Goal: Information Seeking & Learning: Learn about a topic

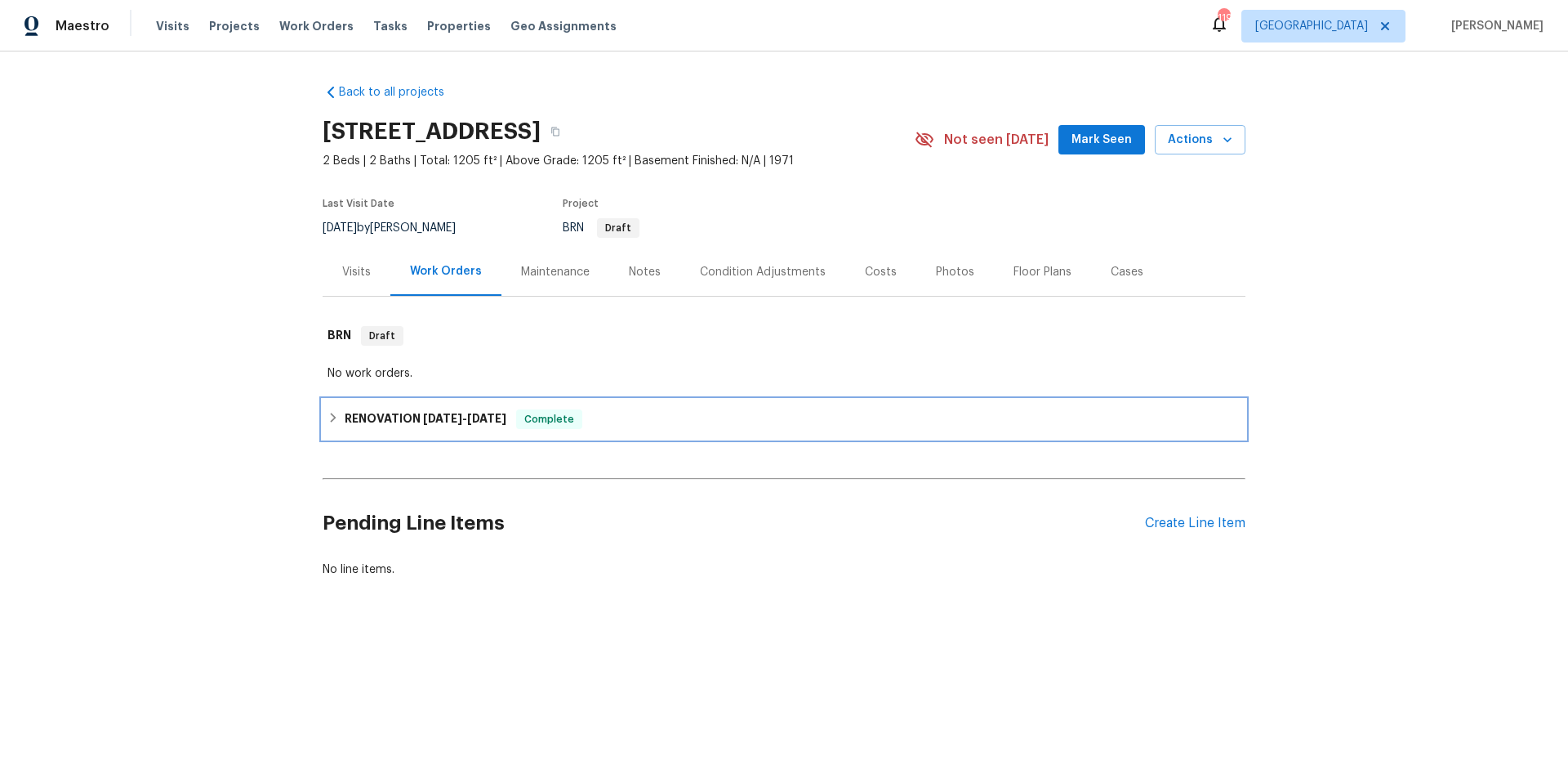
click at [636, 432] on div "RENOVATION 6/23/25 - 6/27/25 Complete" at bounding box center [784, 419] width 923 height 40
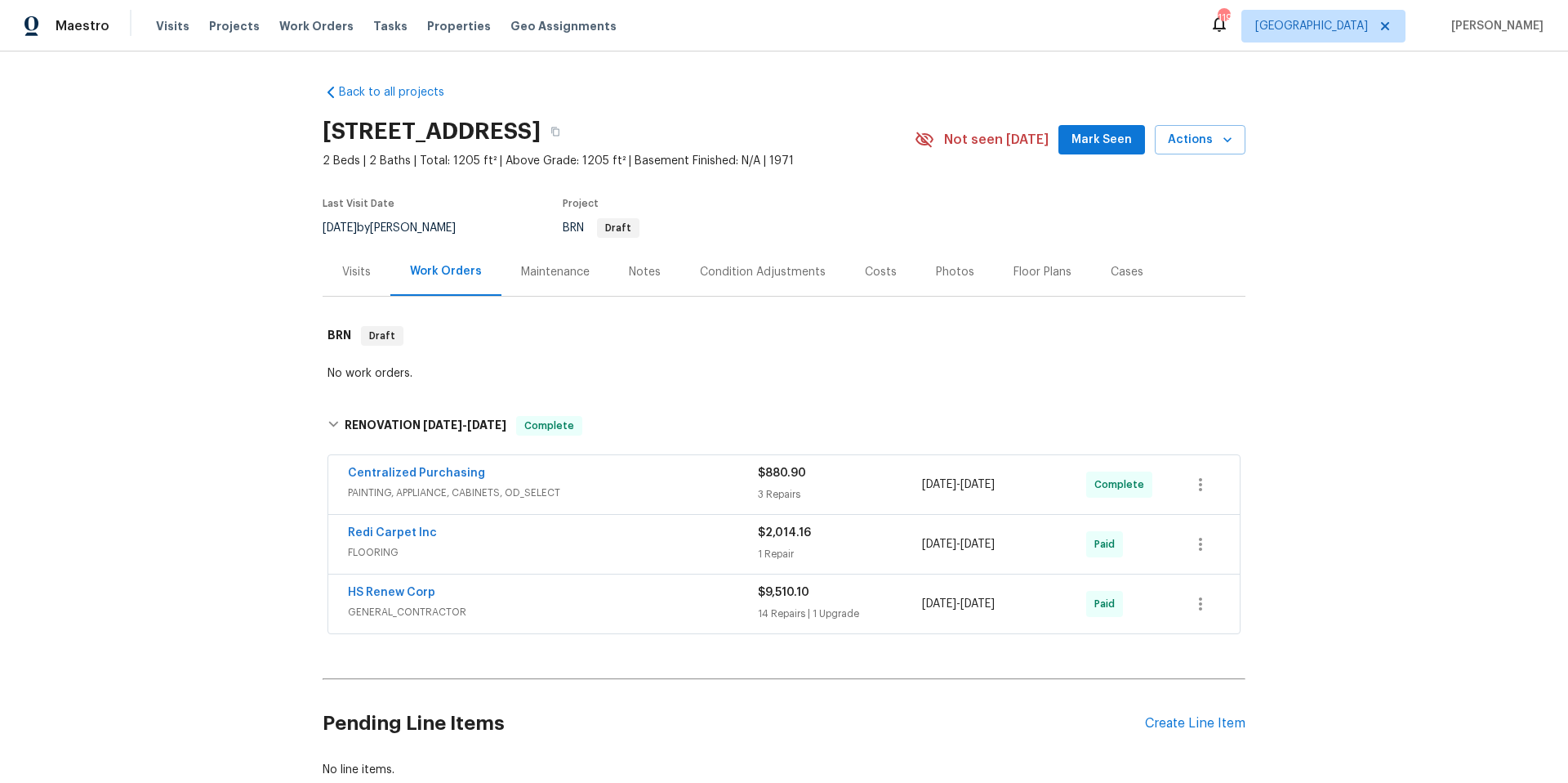
click at [620, 477] on div "Centralized Purchasing" at bounding box center [552, 475] width 410 height 20
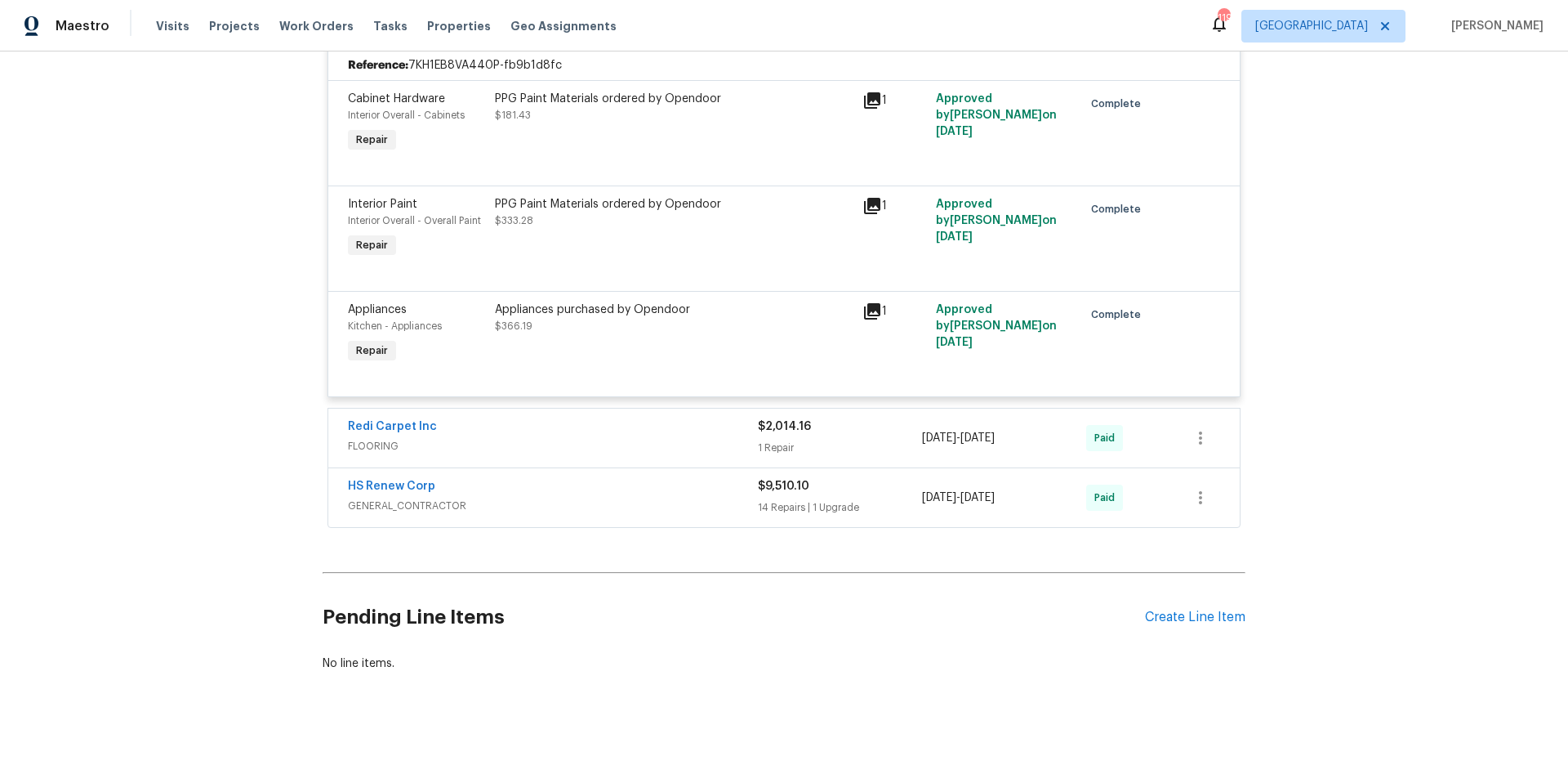
scroll to position [487, 0]
click at [602, 497] on span "GENERAL_CONTRACTOR" at bounding box center [552, 505] width 410 height 16
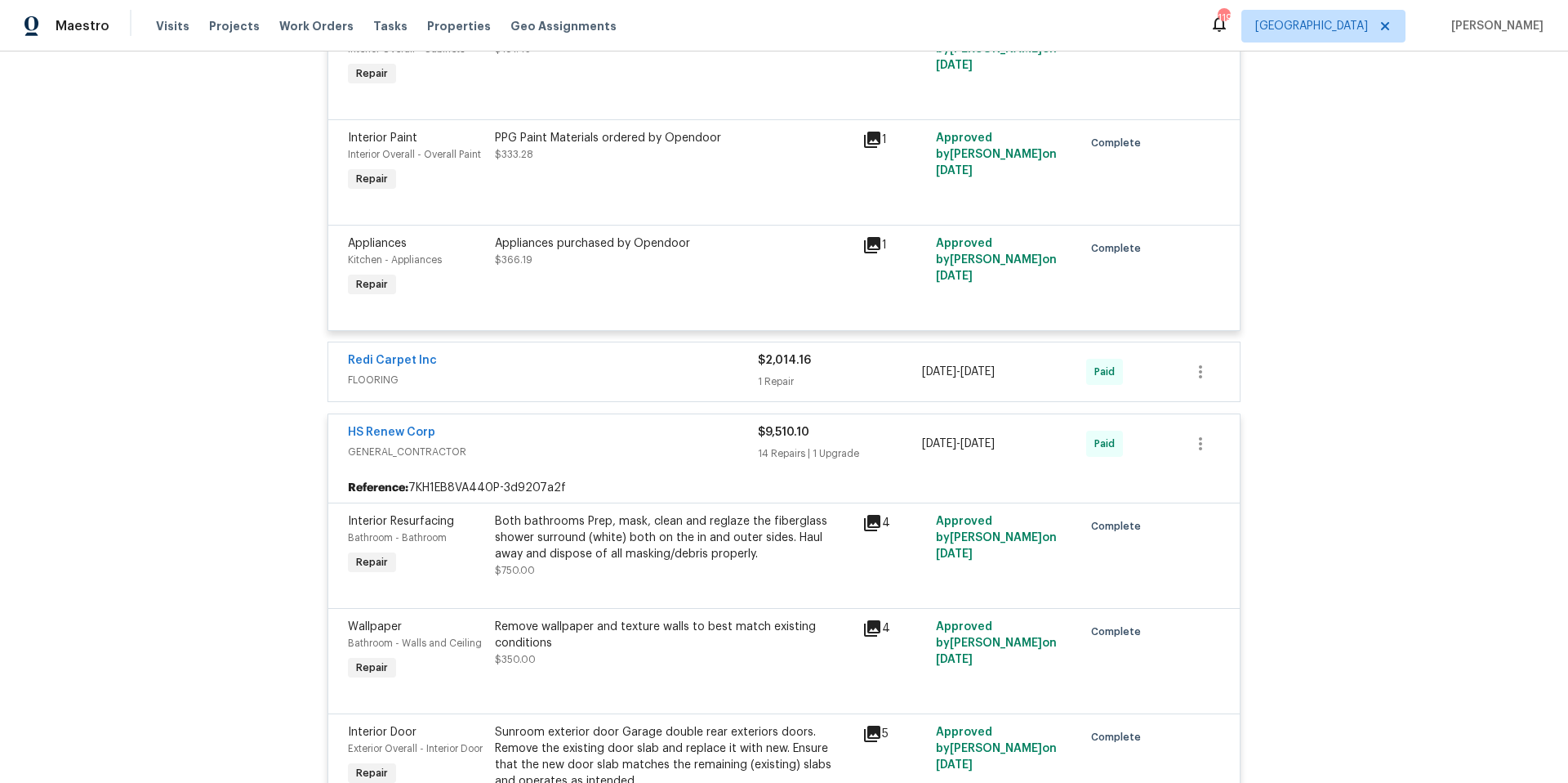
scroll to position [535, 0]
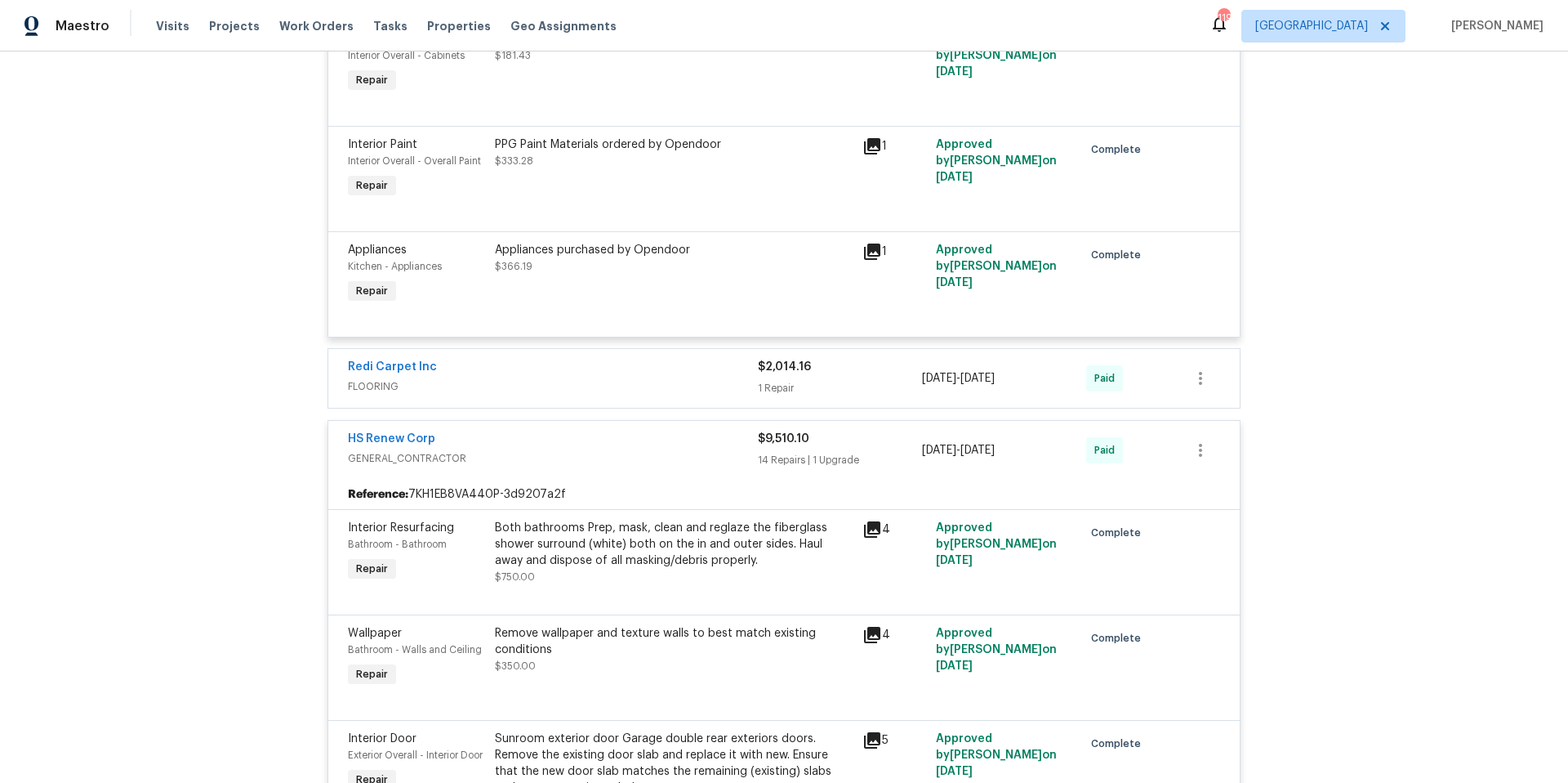
click at [598, 441] on div "HS Renew Corp" at bounding box center [552, 441] width 410 height 20
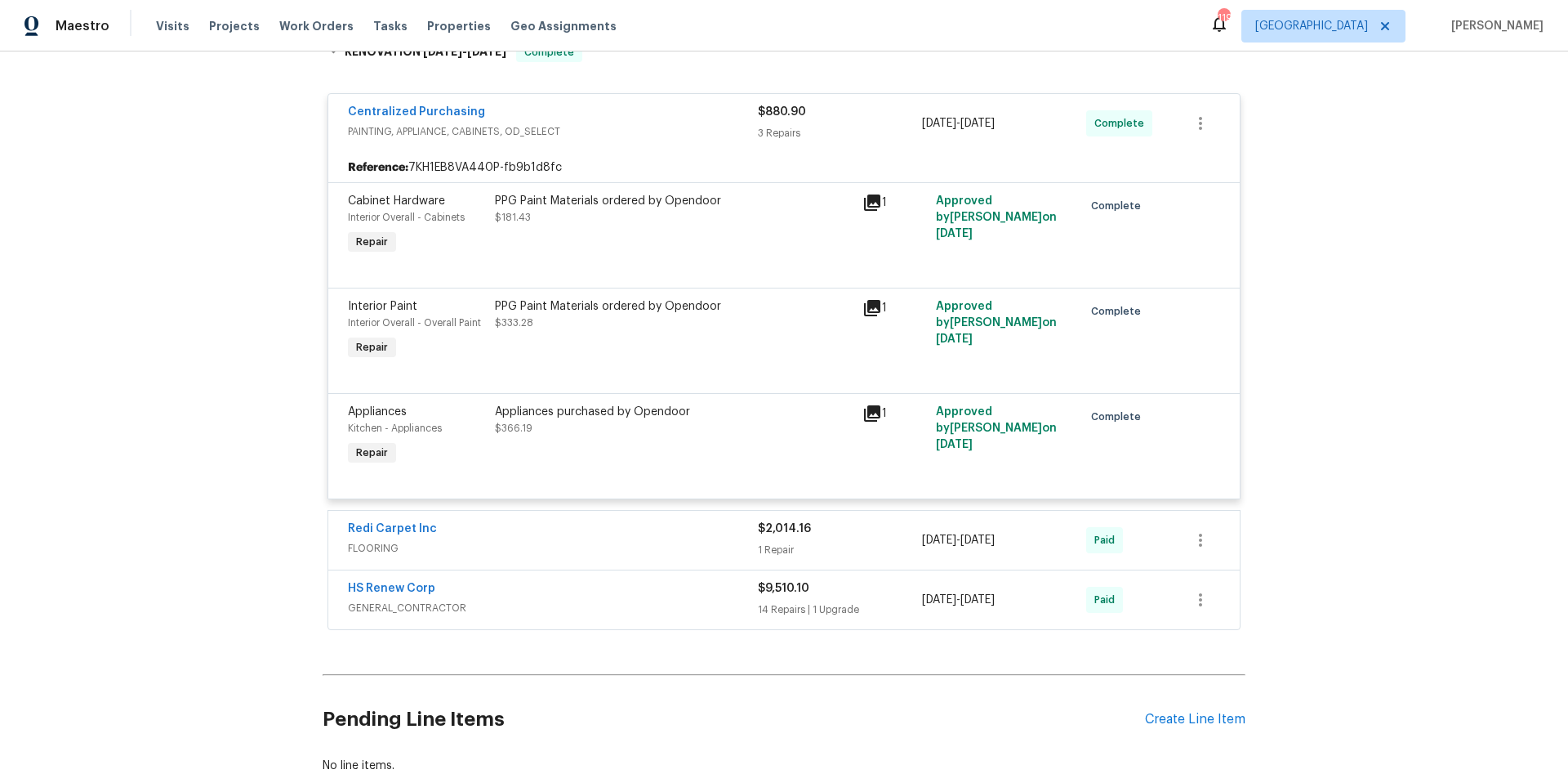
scroll to position [305, 0]
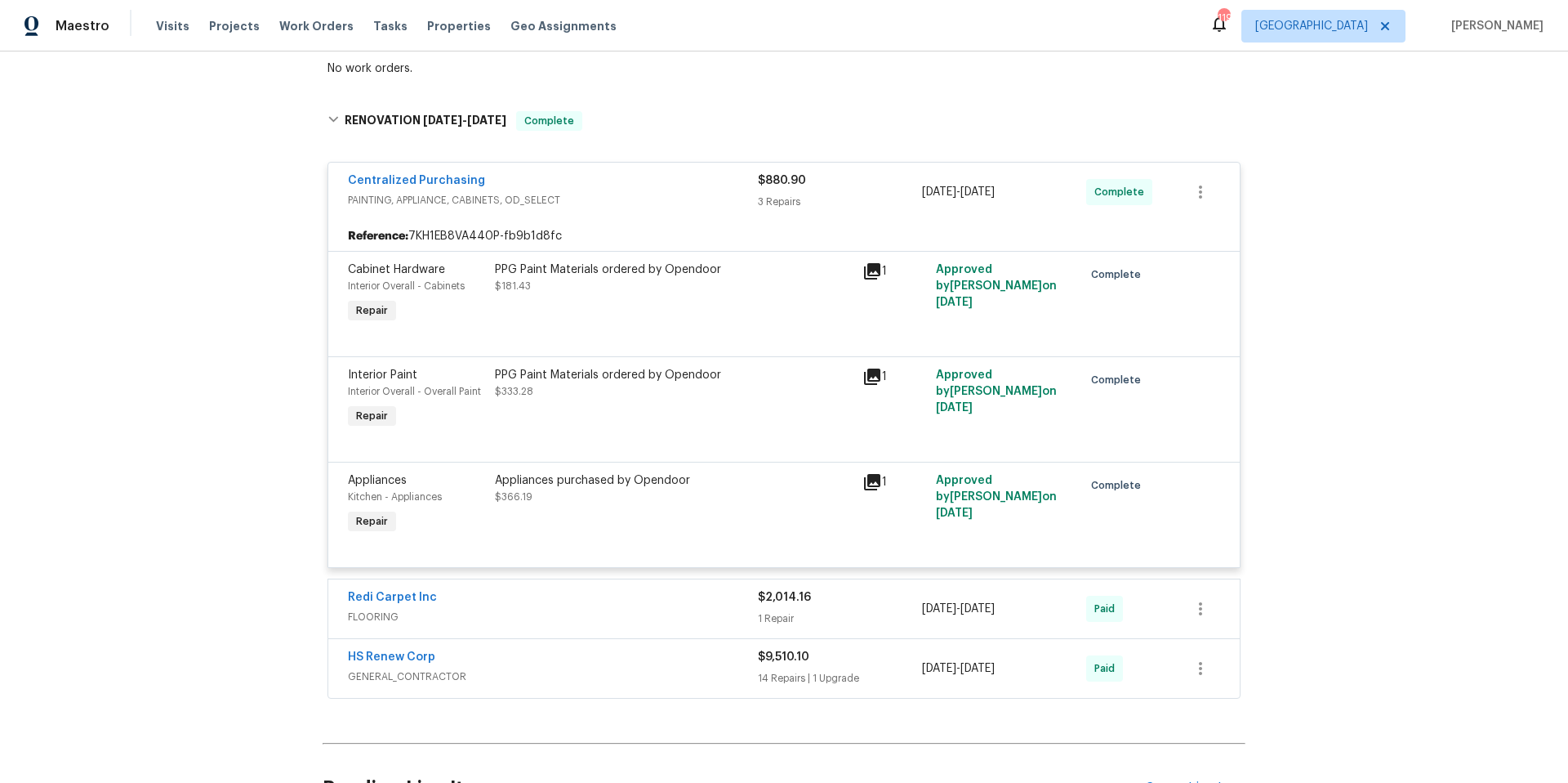
click at [866, 481] on icon at bounding box center [872, 482] width 16 height 16
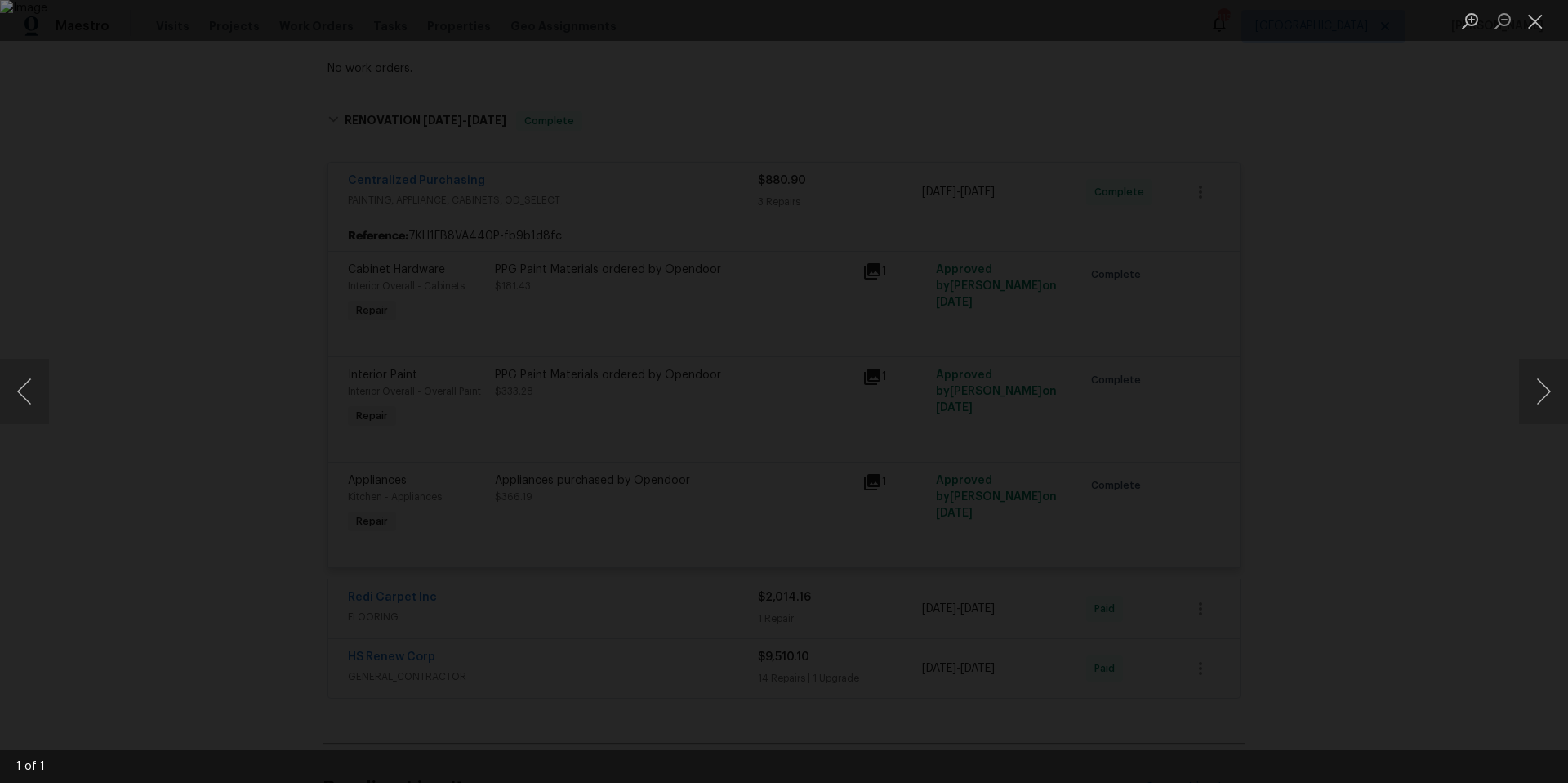
click at [1317, 349] on div "Lightbox" at bounding box center [784, 391] width 1568 height 783
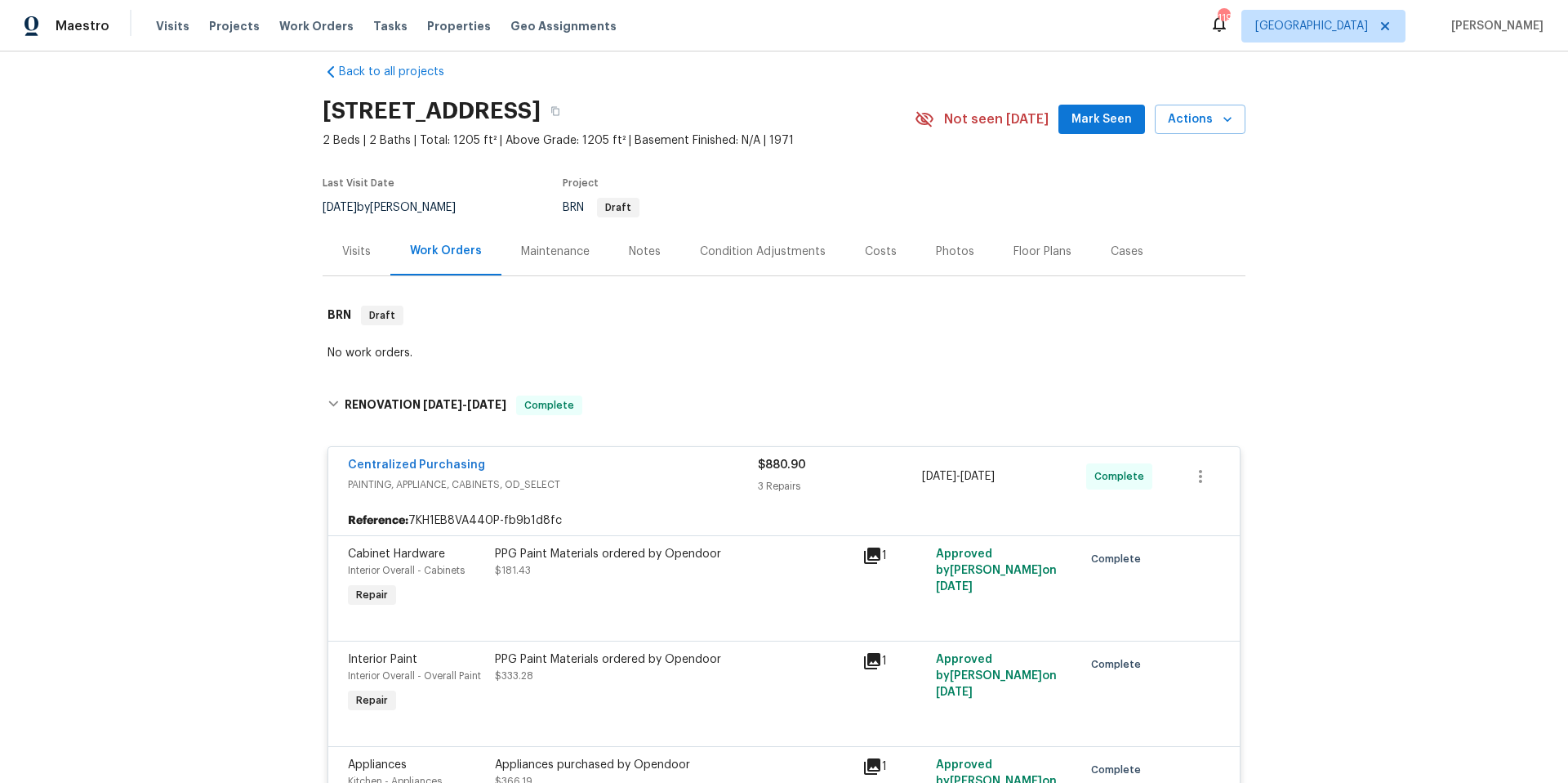
scroll to position [0, 0]
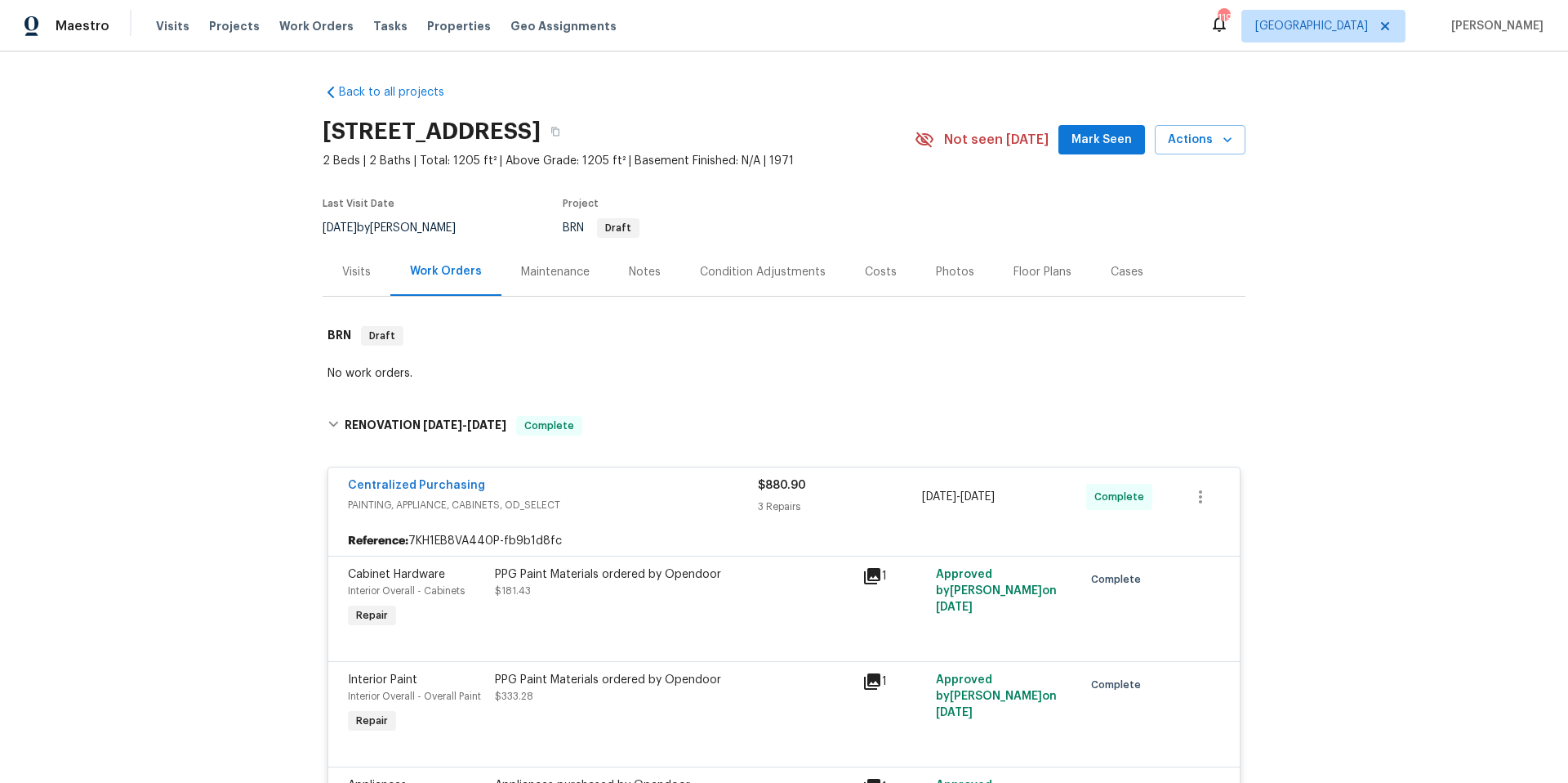
click at [764, 269] on div "Condition Adjustments" at bounding box center [763, 272] width 126 height 16
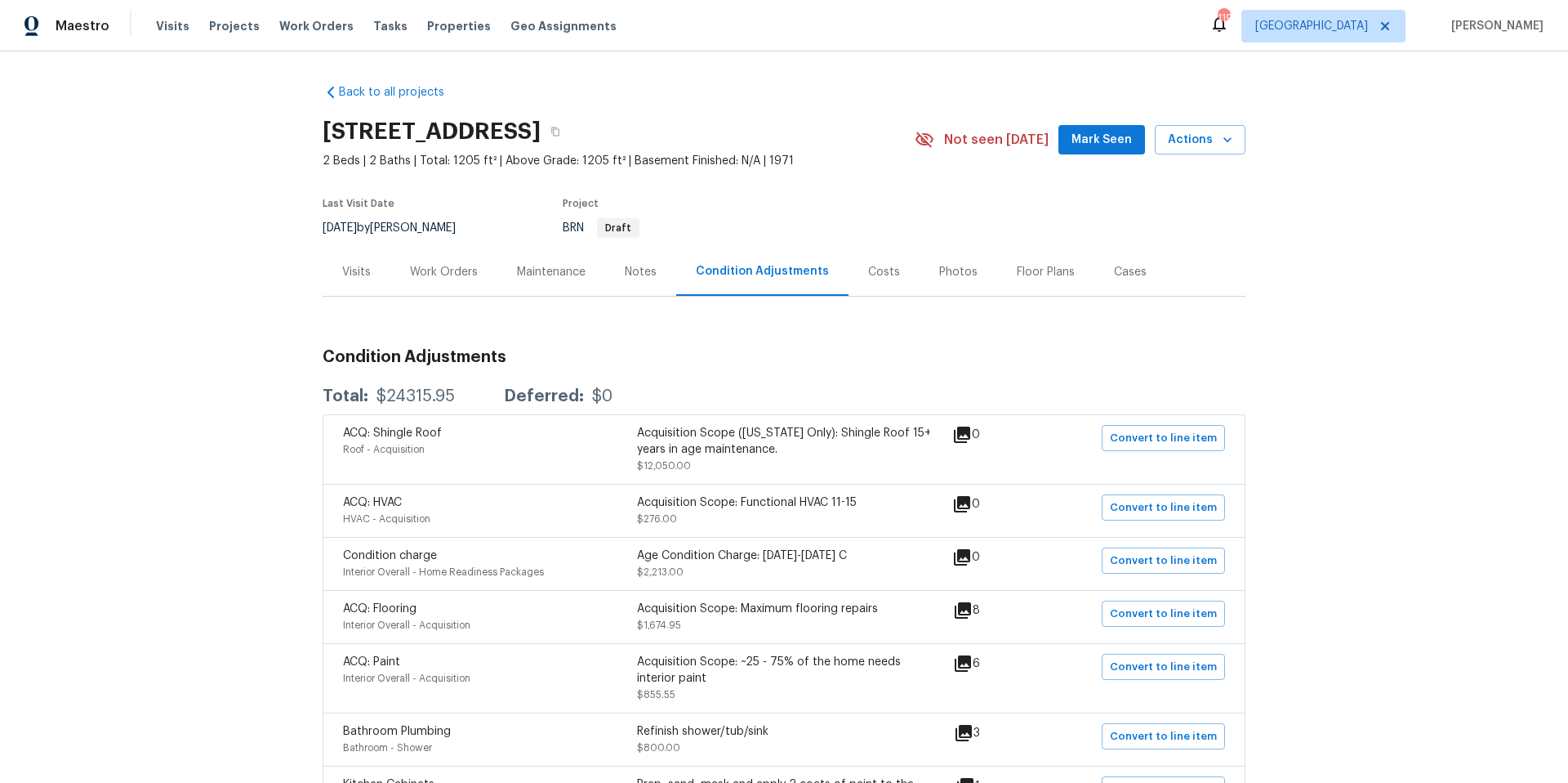
click at [876, 269] on div "Costs" at bounding box center [884, 272] width 32 height 16
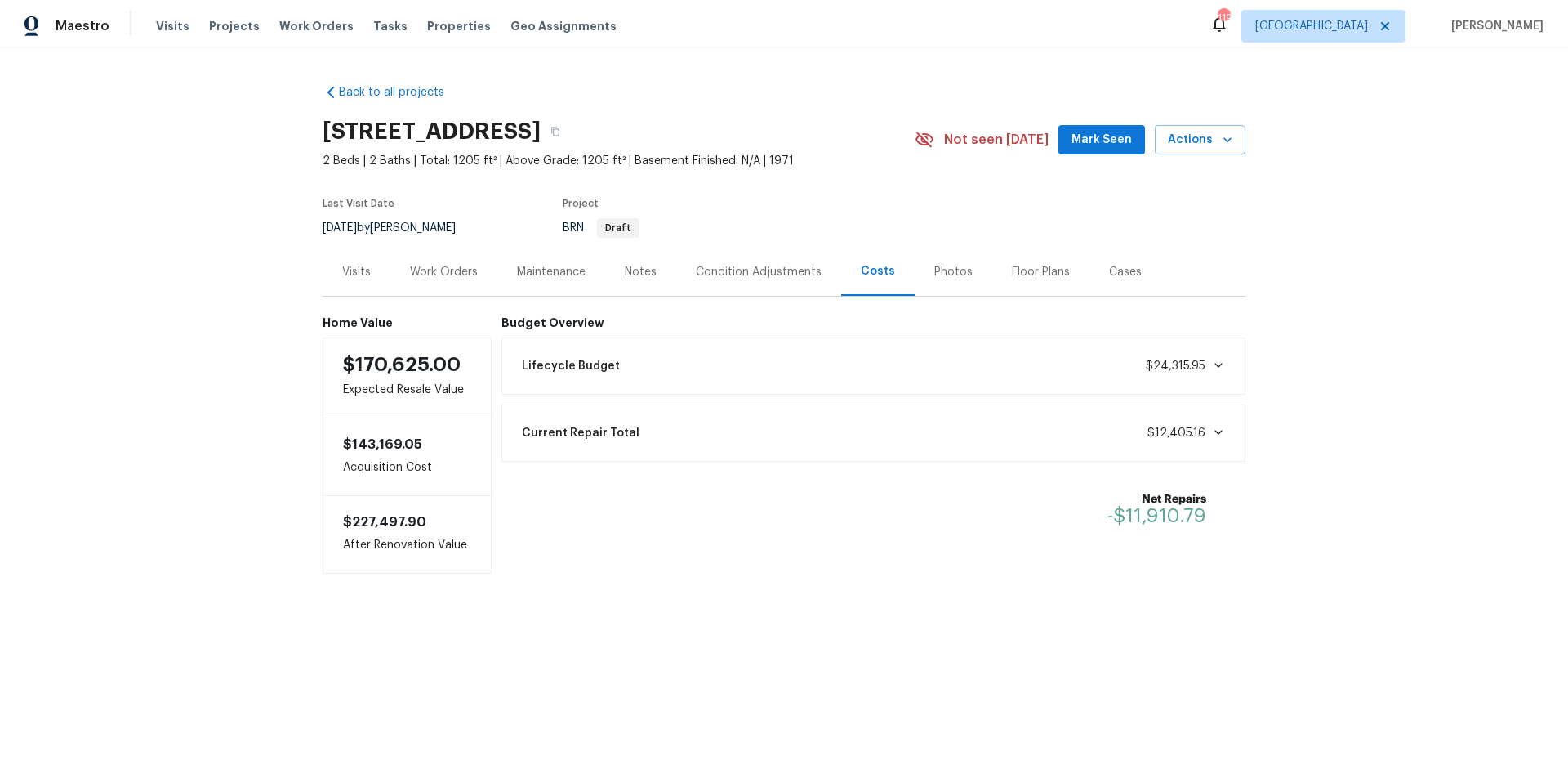
click at [435, 276] on div "Work Orders" at bounding box center [443, 272] width 68 height 16
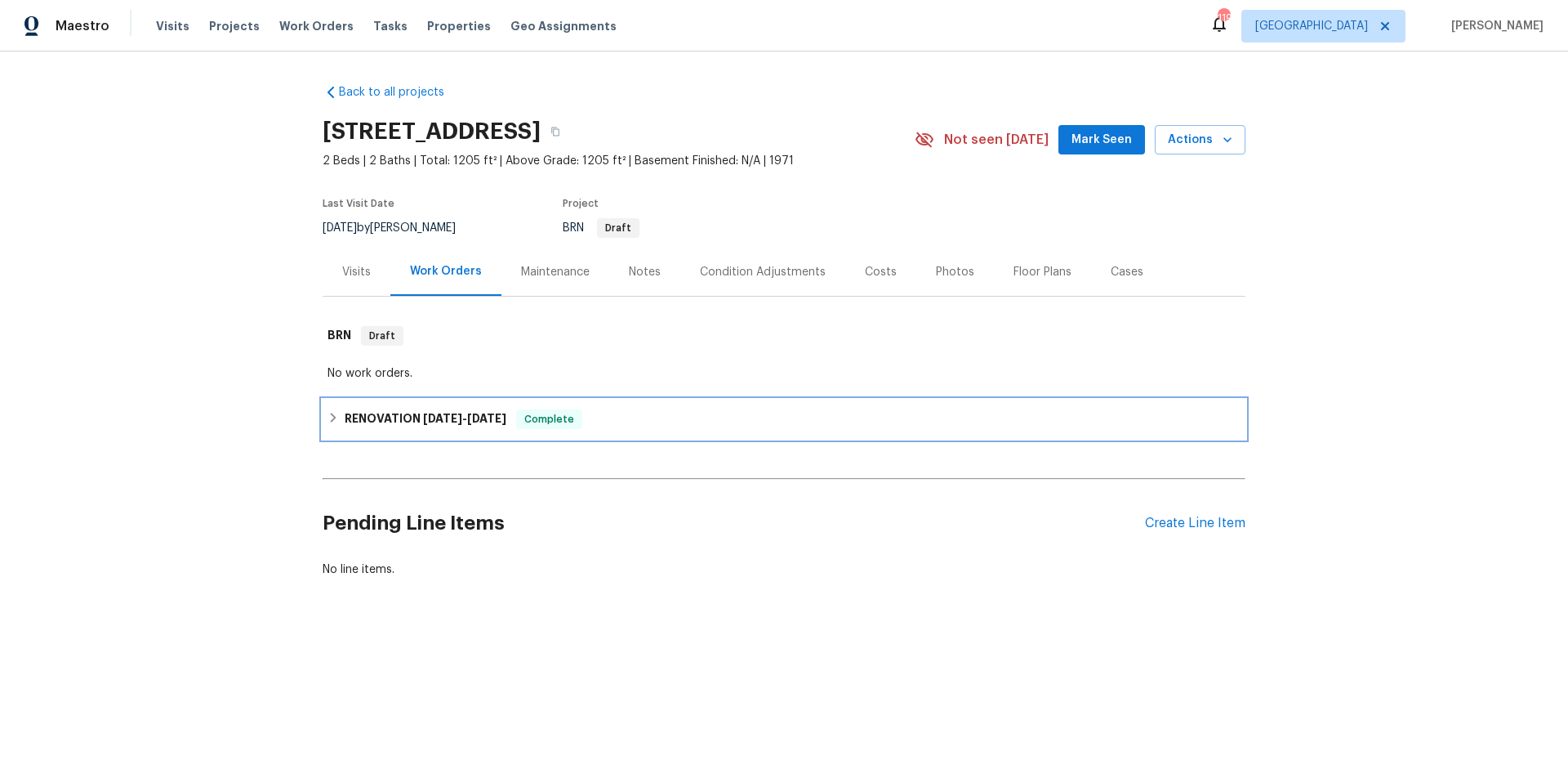
click at [642, 407] on div "RENOVATION 6/23/25 - 6/27/25 Complete" at bounding box center [784, 419] width 923 height 40
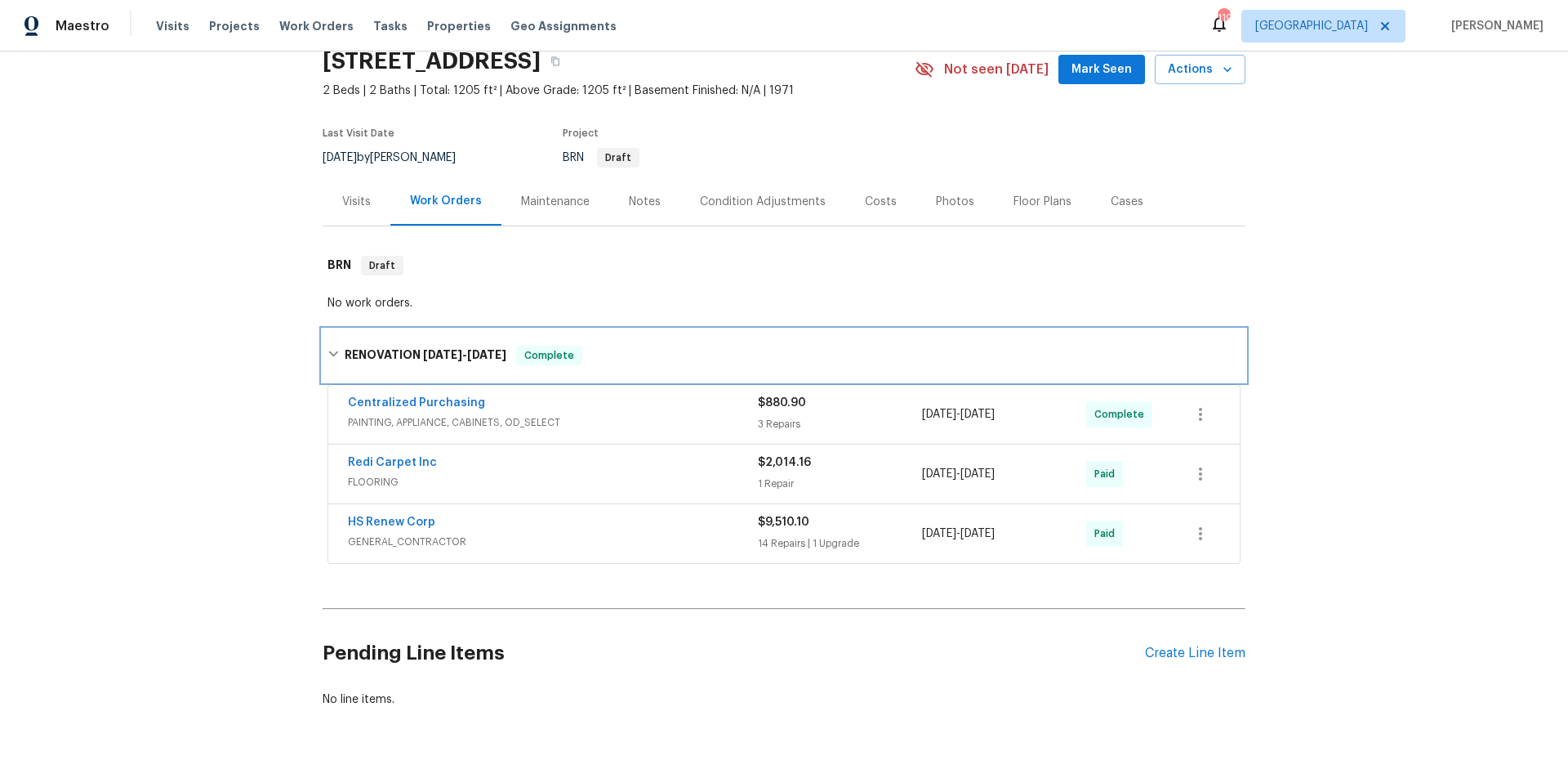
scroll to position [118, 0]
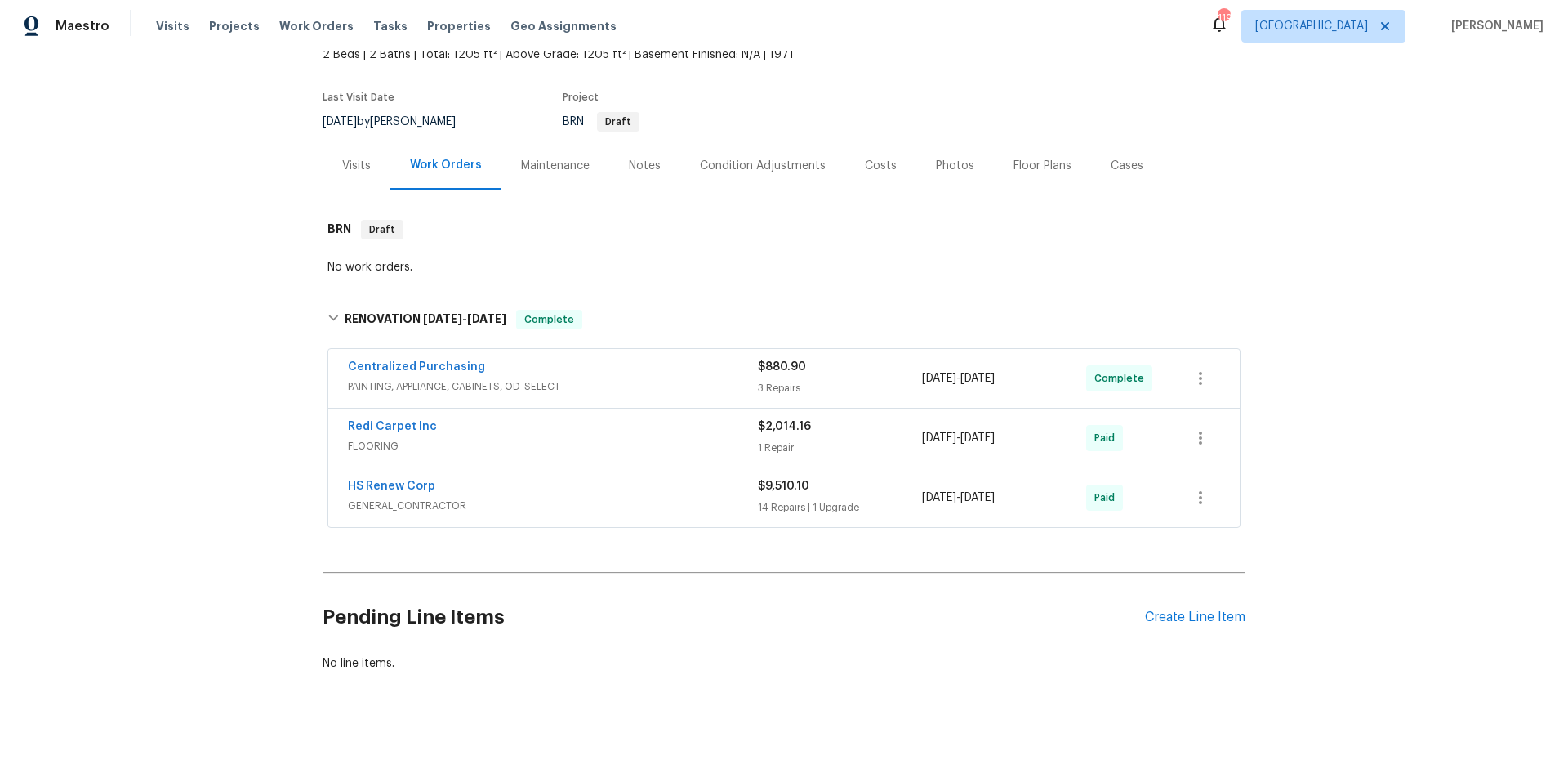
click at [521, 478] on div "HS Renew Corp" at bounding box center [552, 487] width 410 height 20
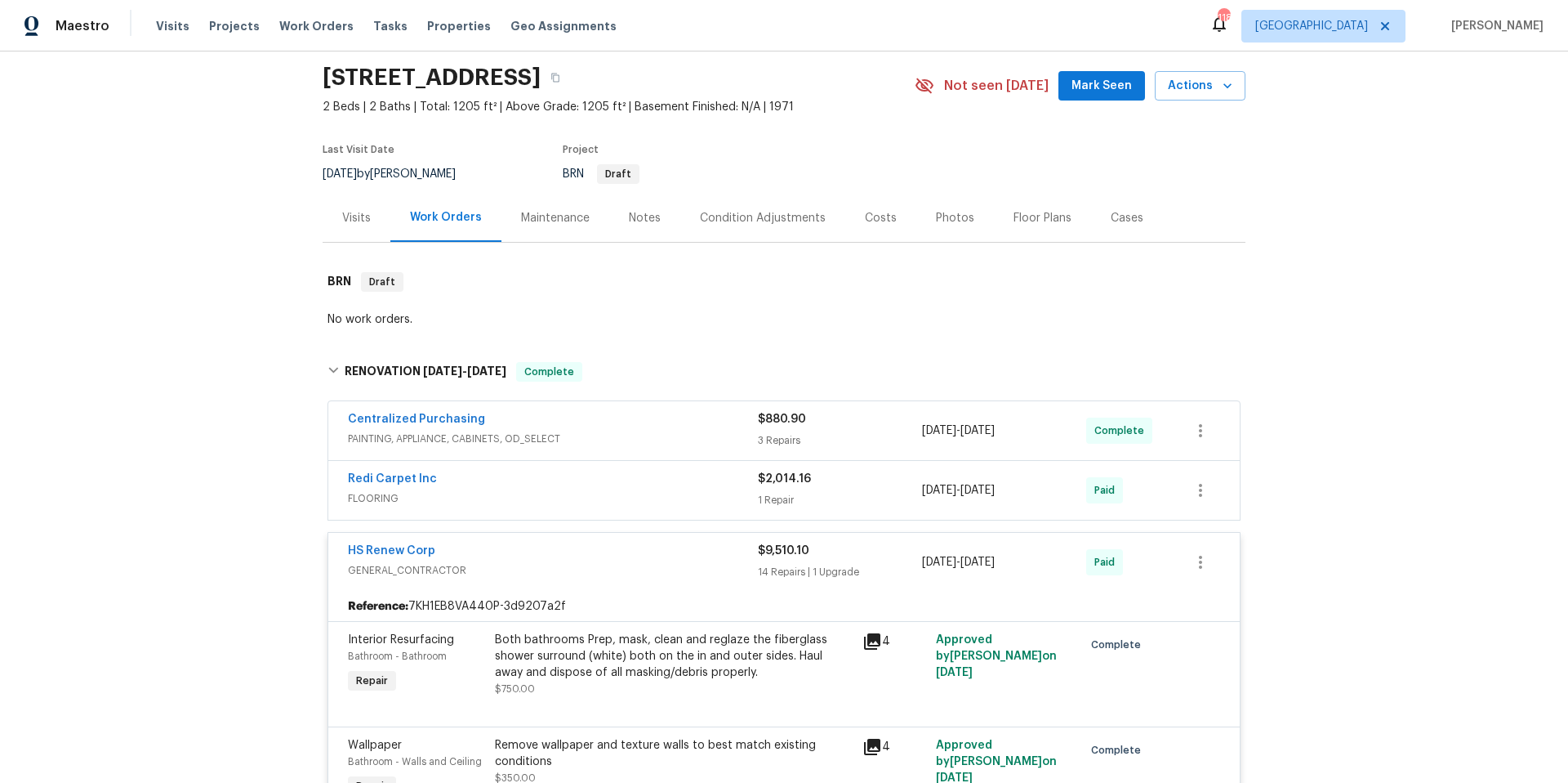
scroll to position [54, 0]
click at [702, 363] on div "RENOVATION 6/23/25 - 6/27/25 Complete" at bounding box center [784, 372] width 913 height 20
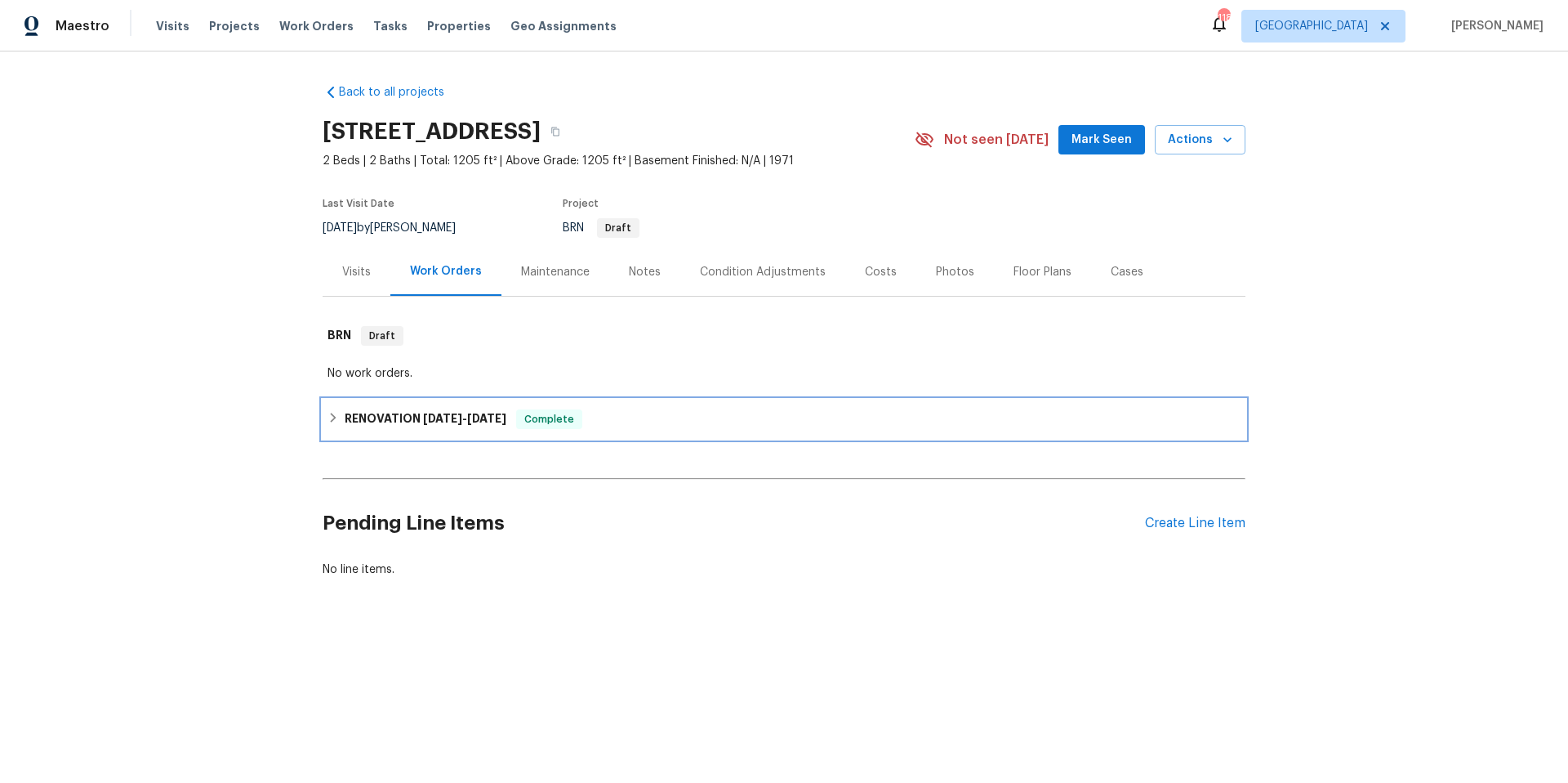
scroll to position [0, 0]
click at [354, 272] on div "Visits" at bounding box center [357, 272] width 29 height 16
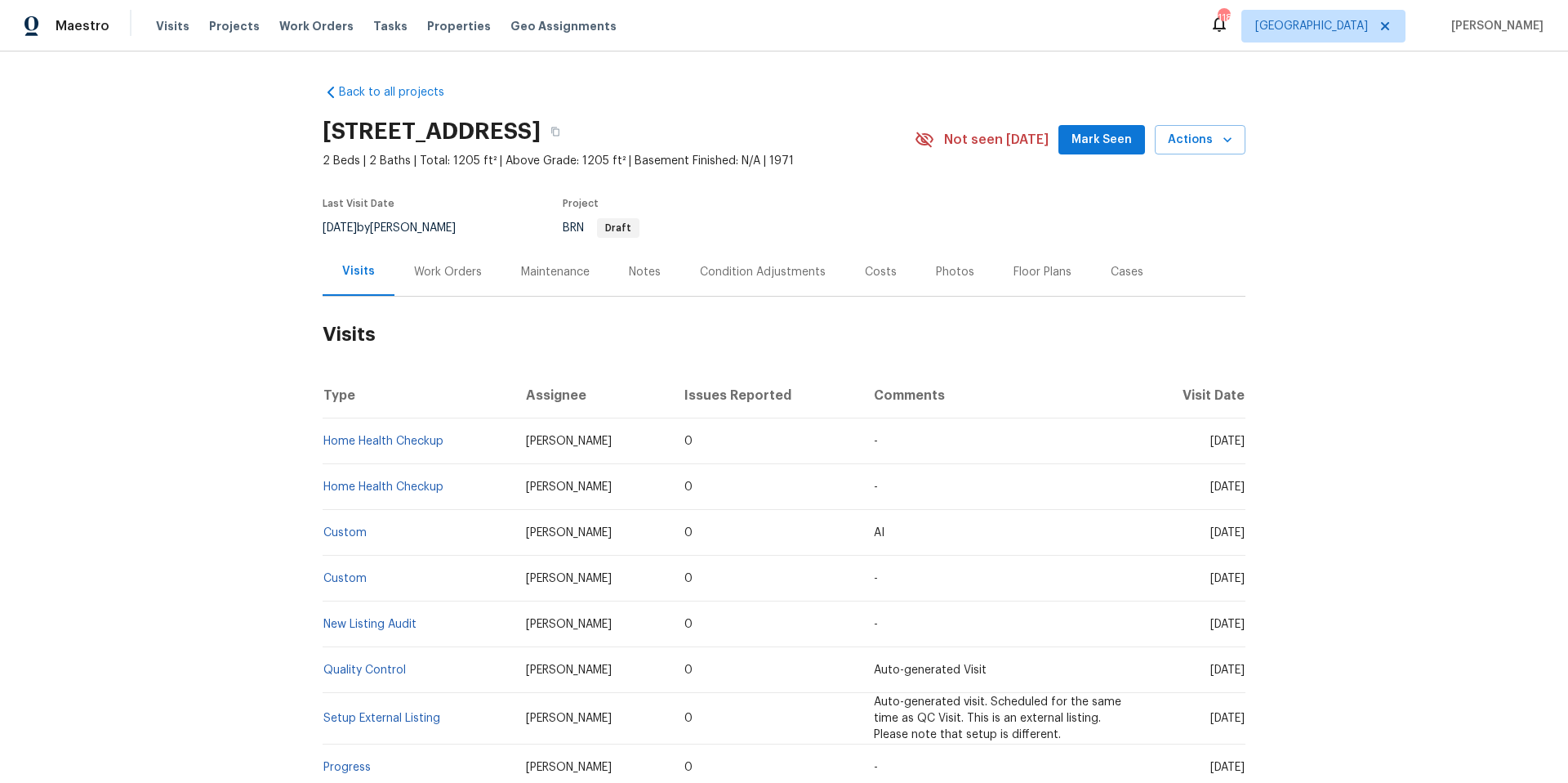
scroll to position [268, 0]
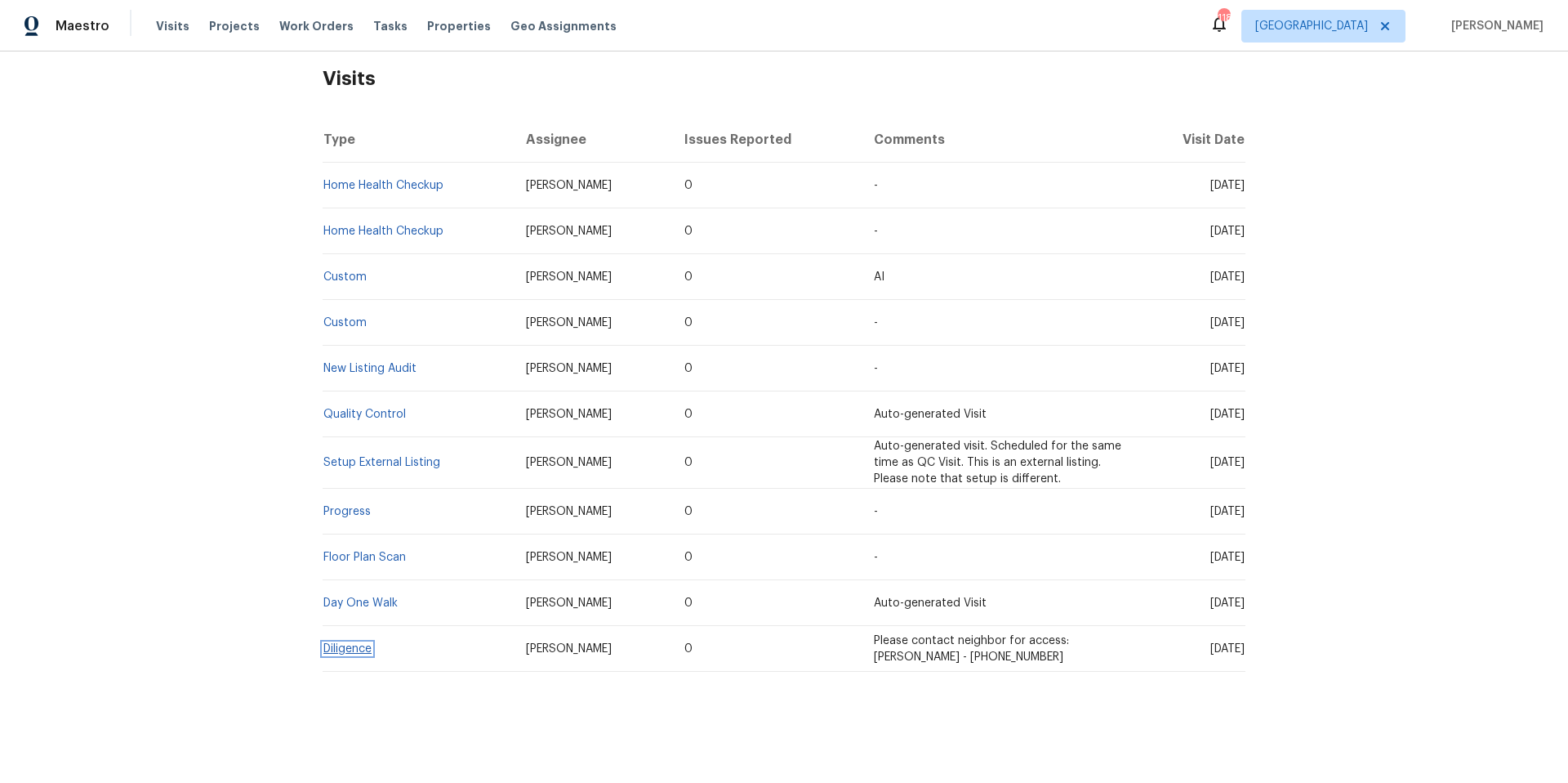
click at [351, 643] on link "Diligence" at bounding box center [347, 649] width 48 height 12
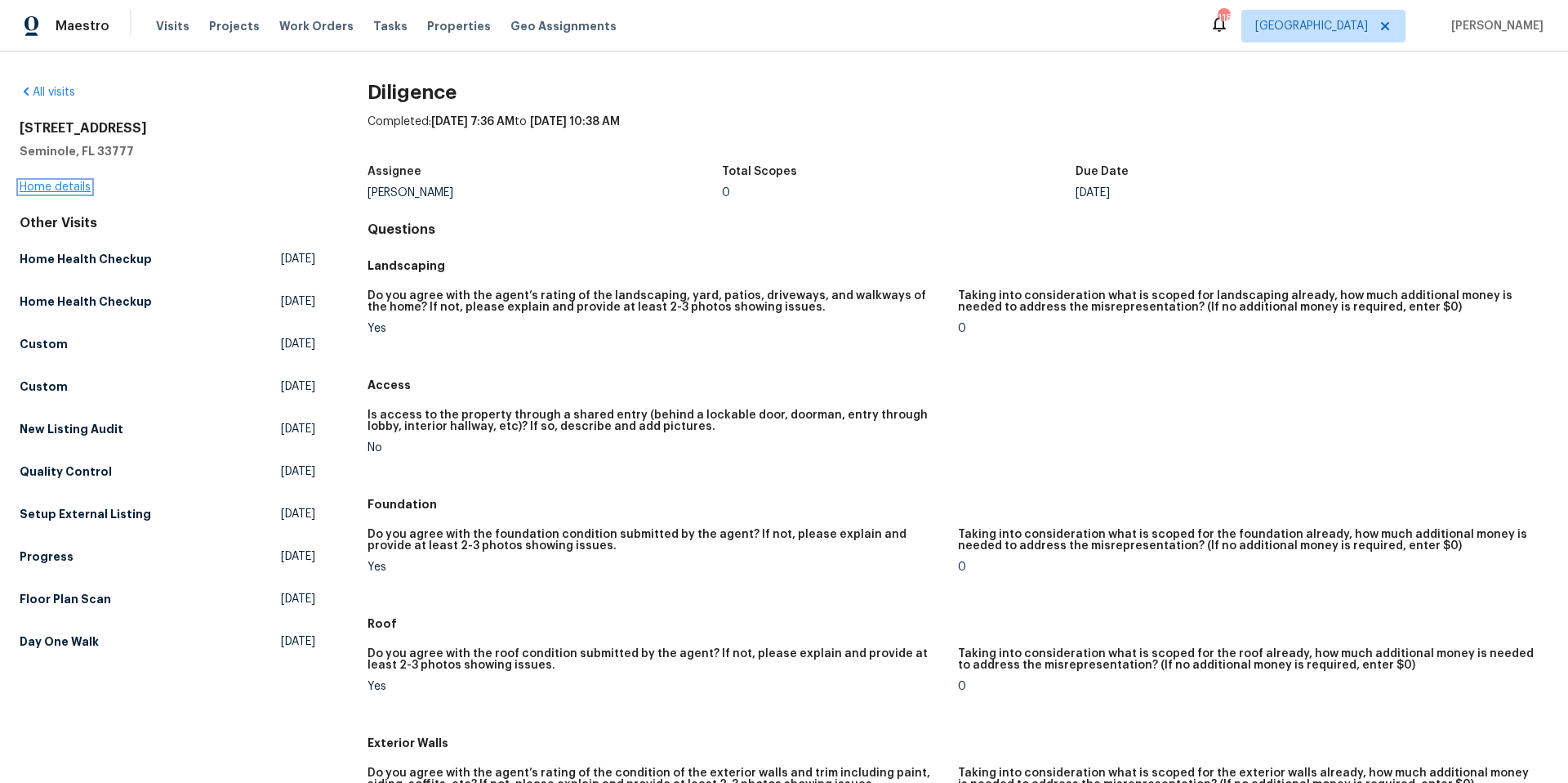
click at [76, 188] on link "Home details" at bounding box center [55, 187] width 71 height 12
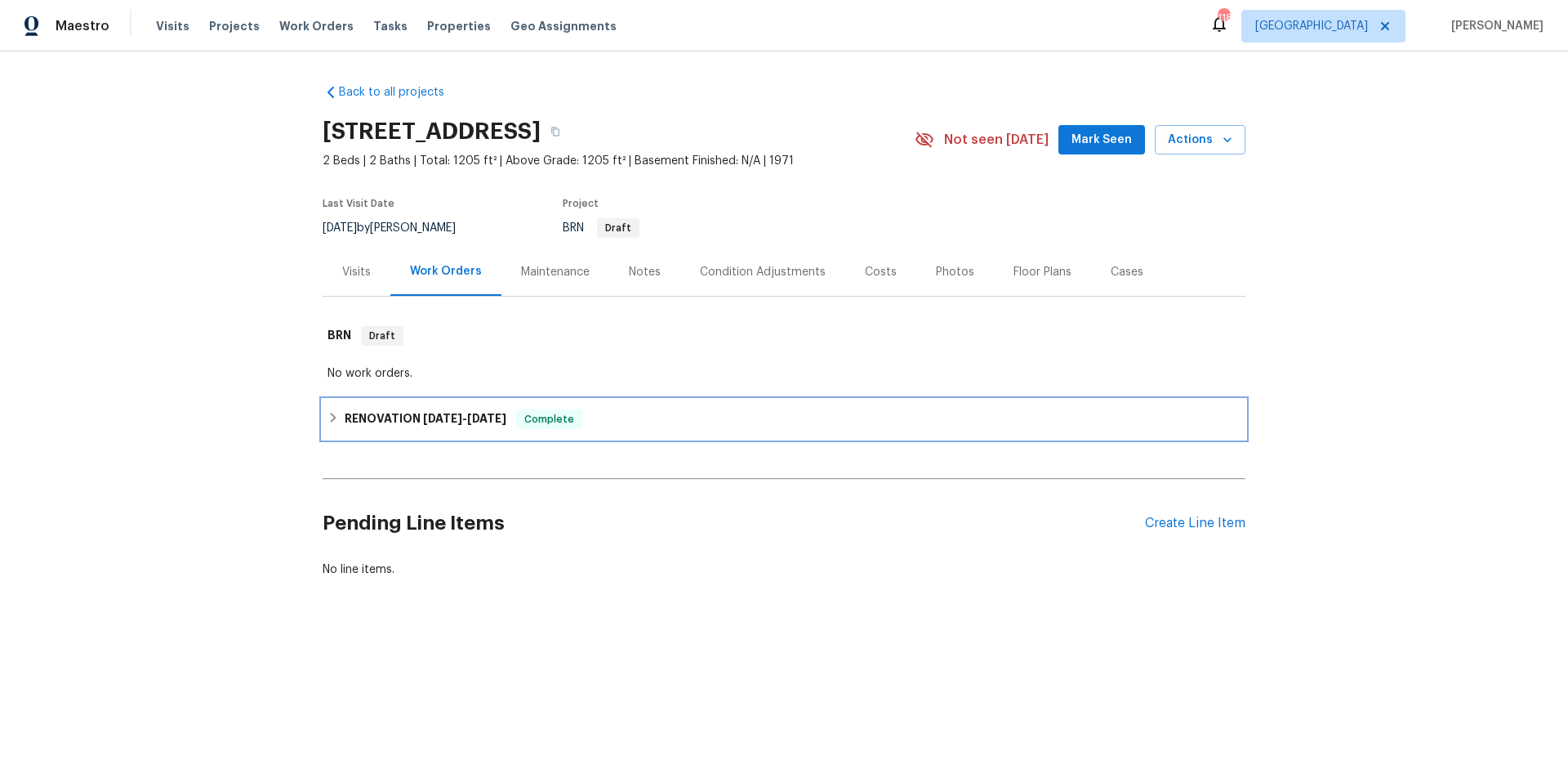
click at [660, 424] on div "RENOVATION 6/23/25 - 6/27/25 Complete" at bounding box center [784, 419] width 913 height 20
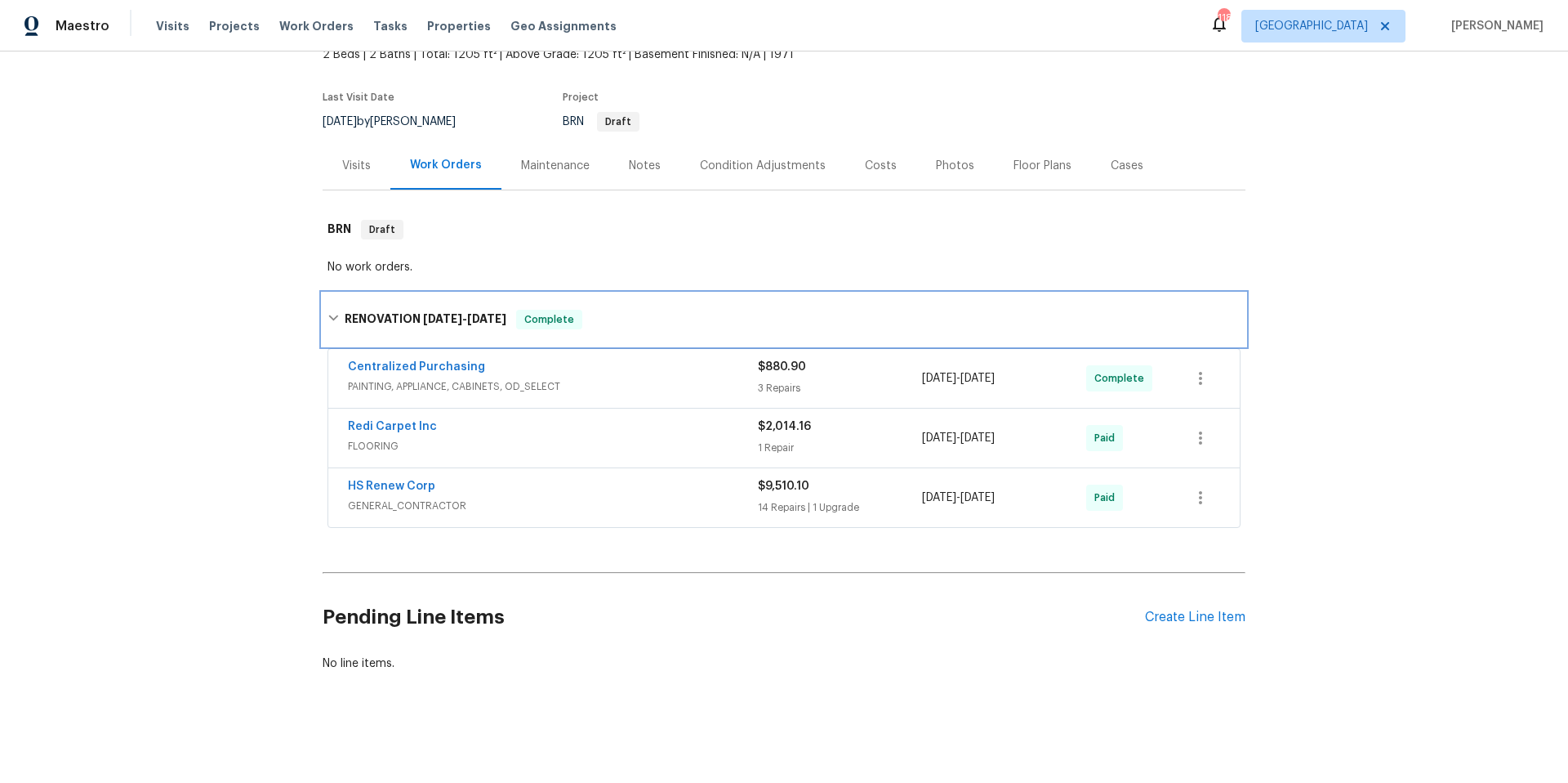
scroll to position [113, 0]
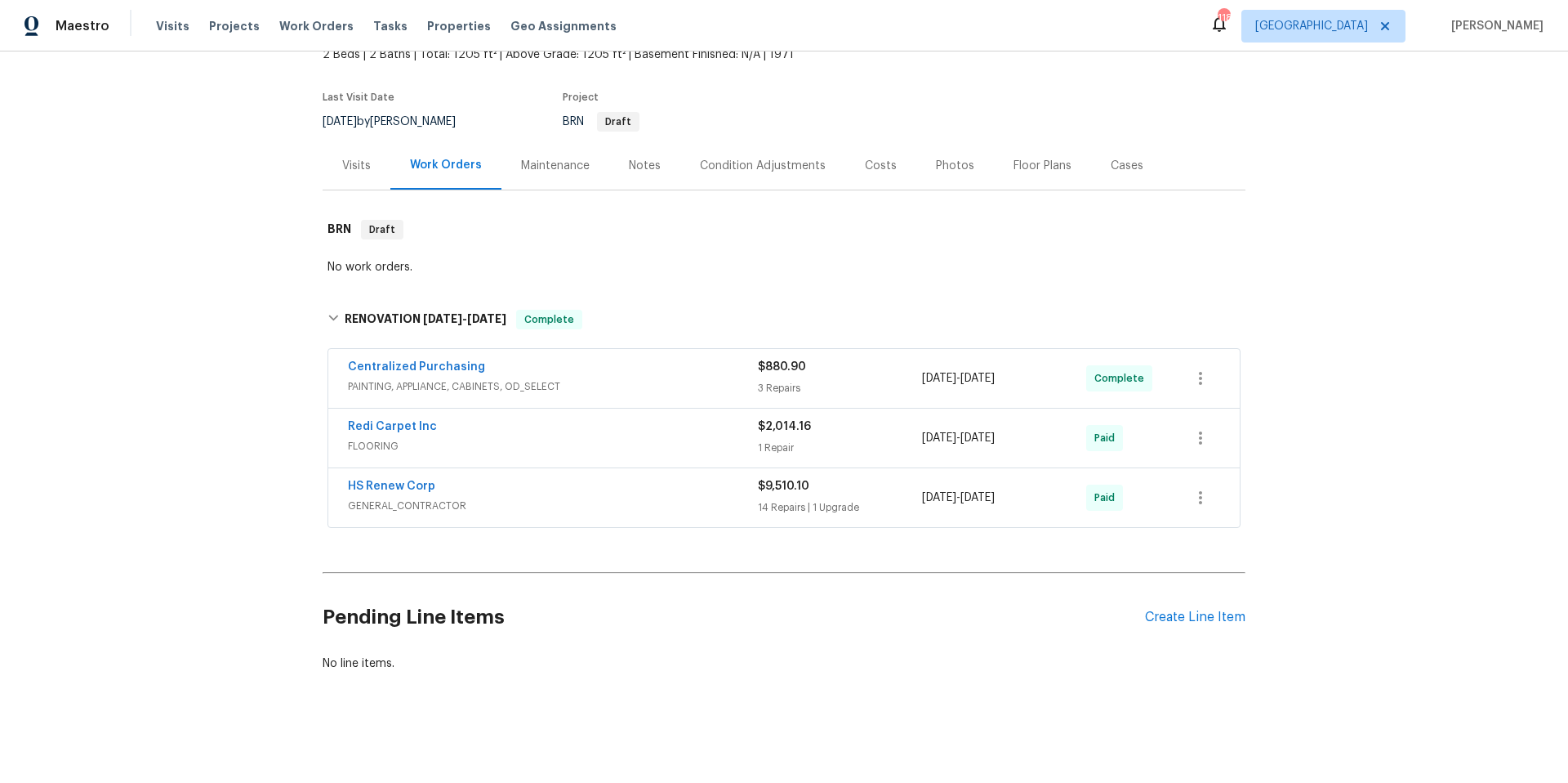
click at [625, 478] on div "HS Renew Corp" at bounding box center [552, 487] width 410 height 20
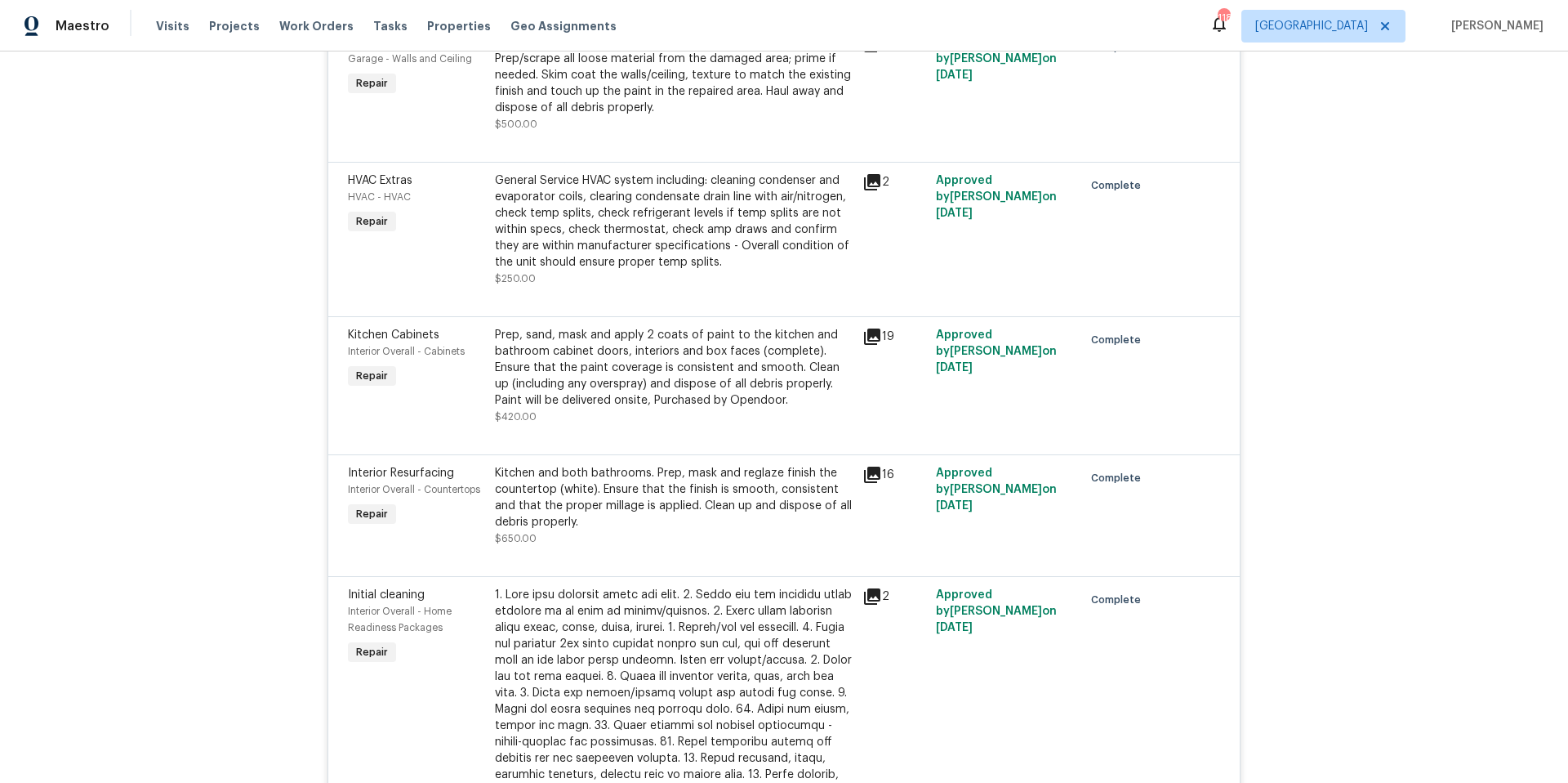
scroll to position [1604, 0]
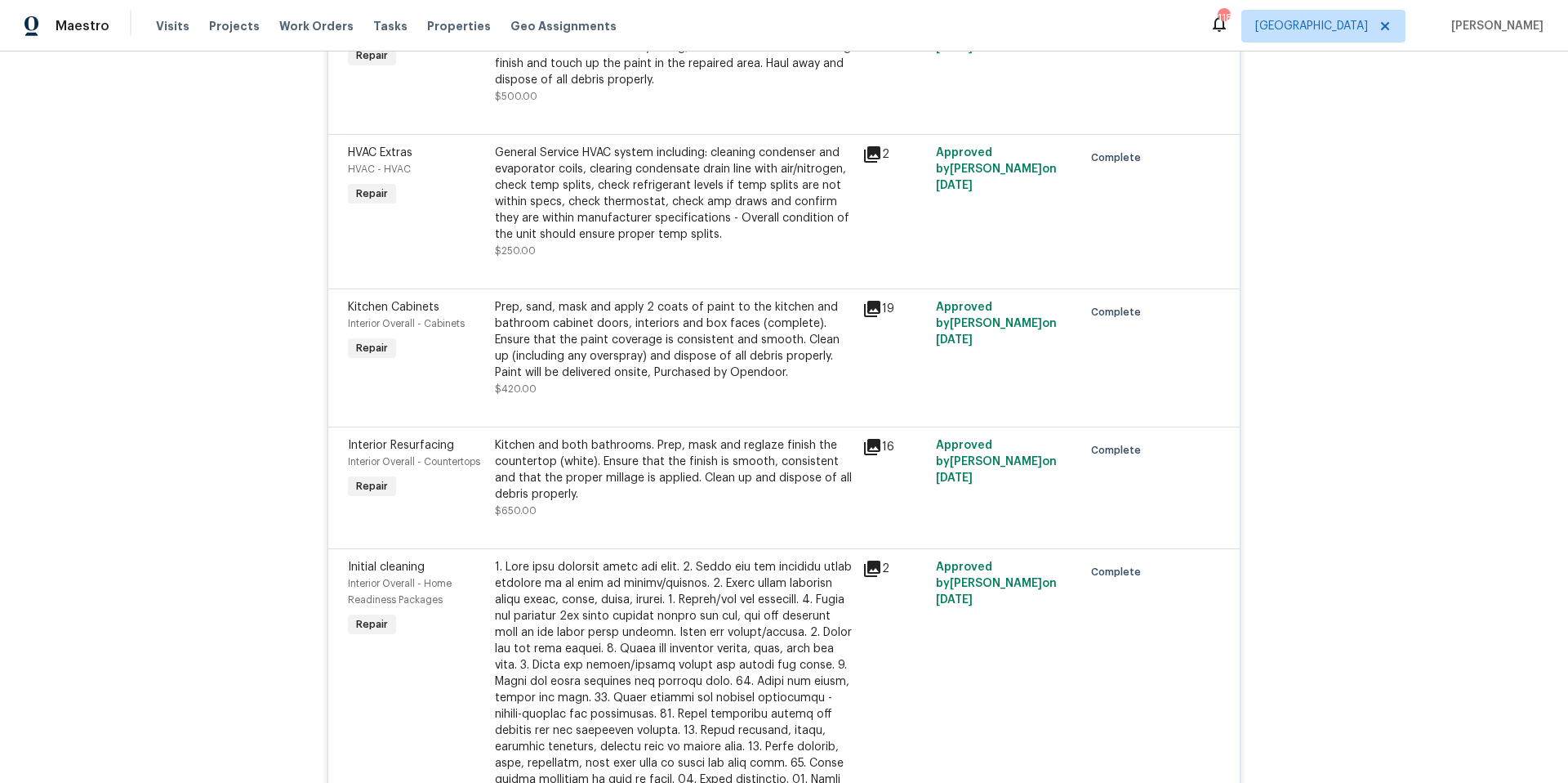
click at [870, 311] on icon at bounding box center [872, 309] width 20 height 20
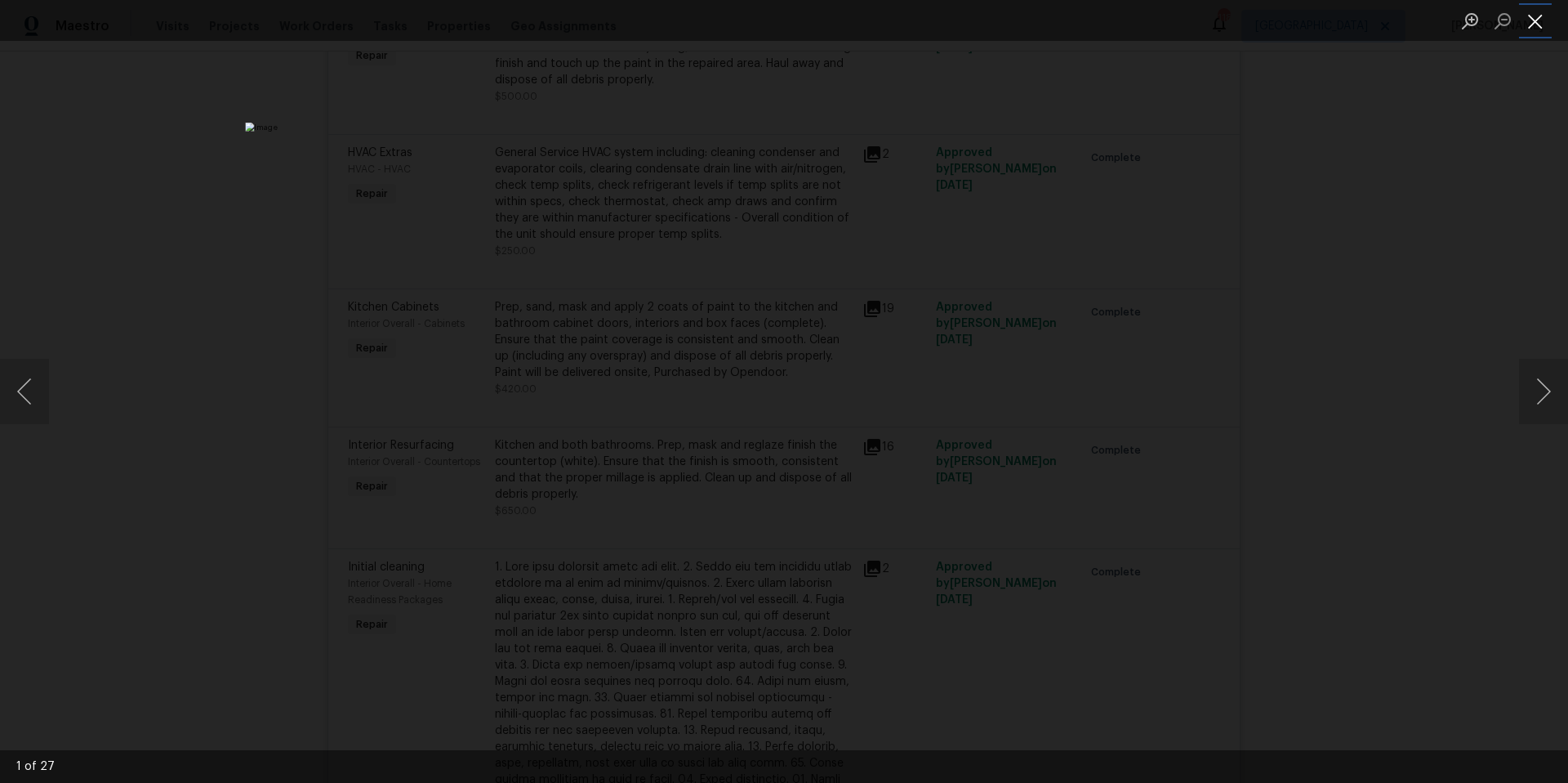
click at [1540, 23] on button "Close lightbox" at bounding box center [1535, 21] width 32 height 29
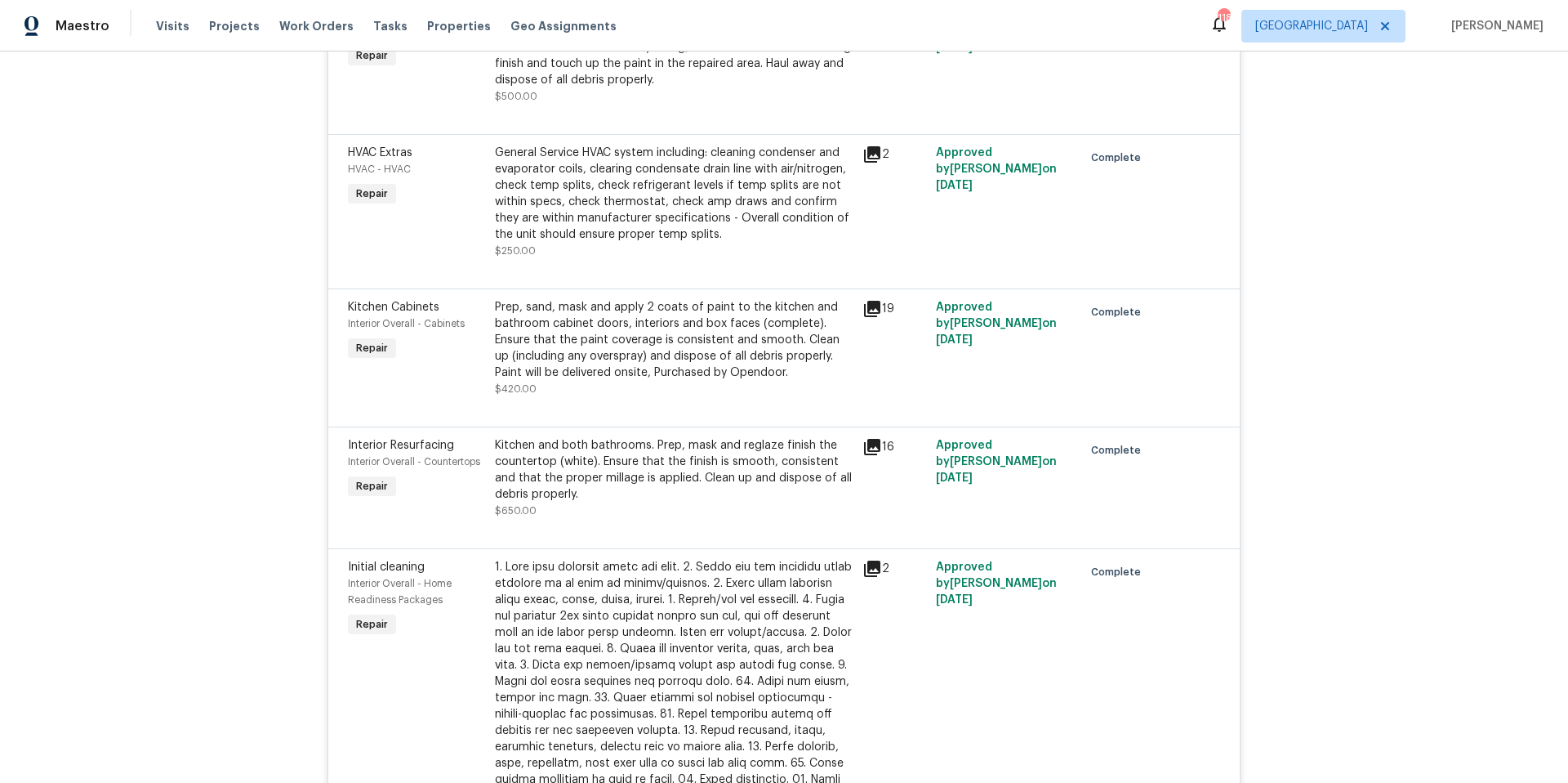
click at [670, 316] on div "Prep, sand, mask and apply 2 coats of paint to the kitchen and bathroom cabinet…" at bounding box center [673, 340] width 358 height 82
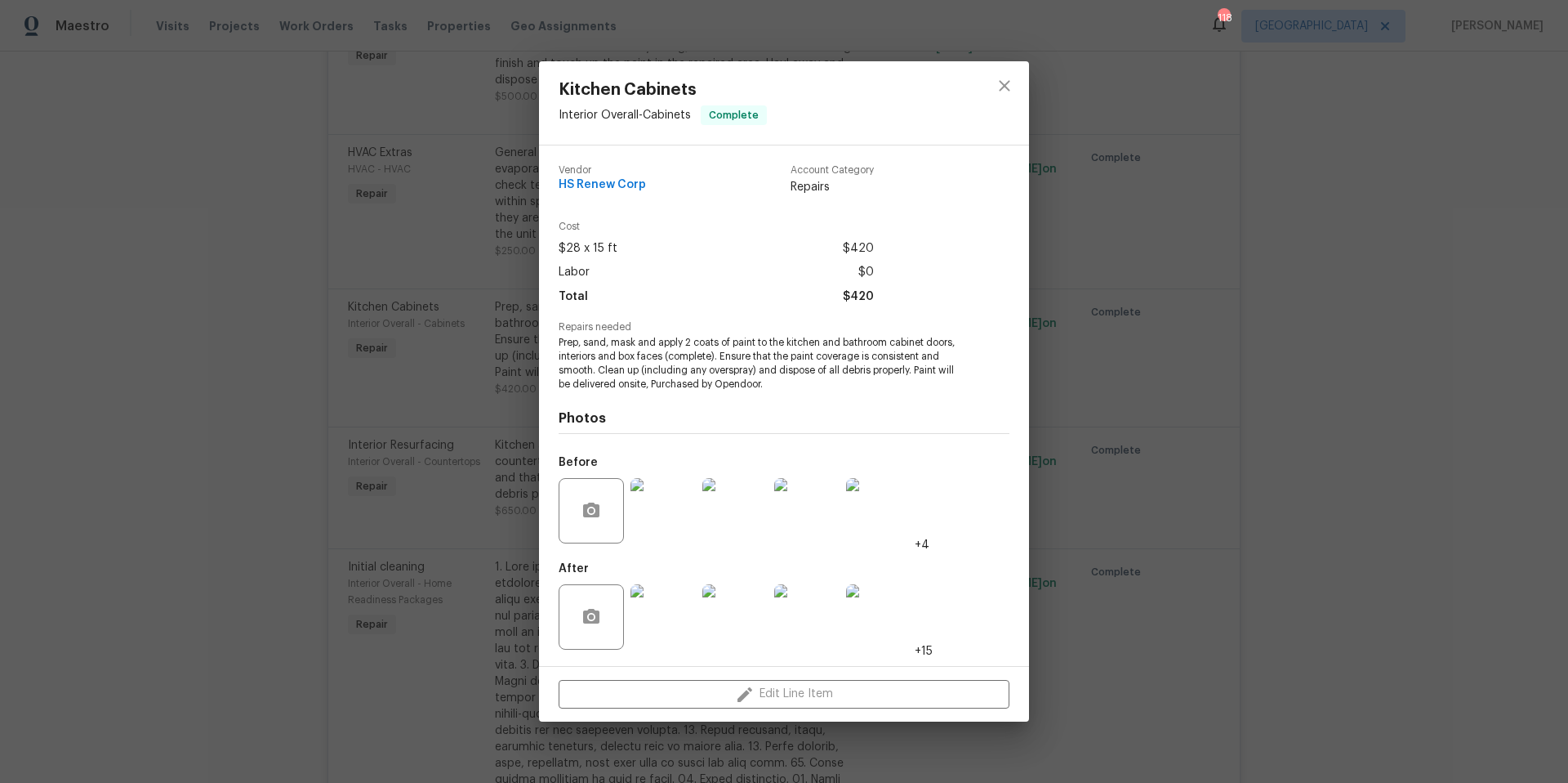
click at [648, 502] on img at bounding box center [663, 510] width 66 height 66
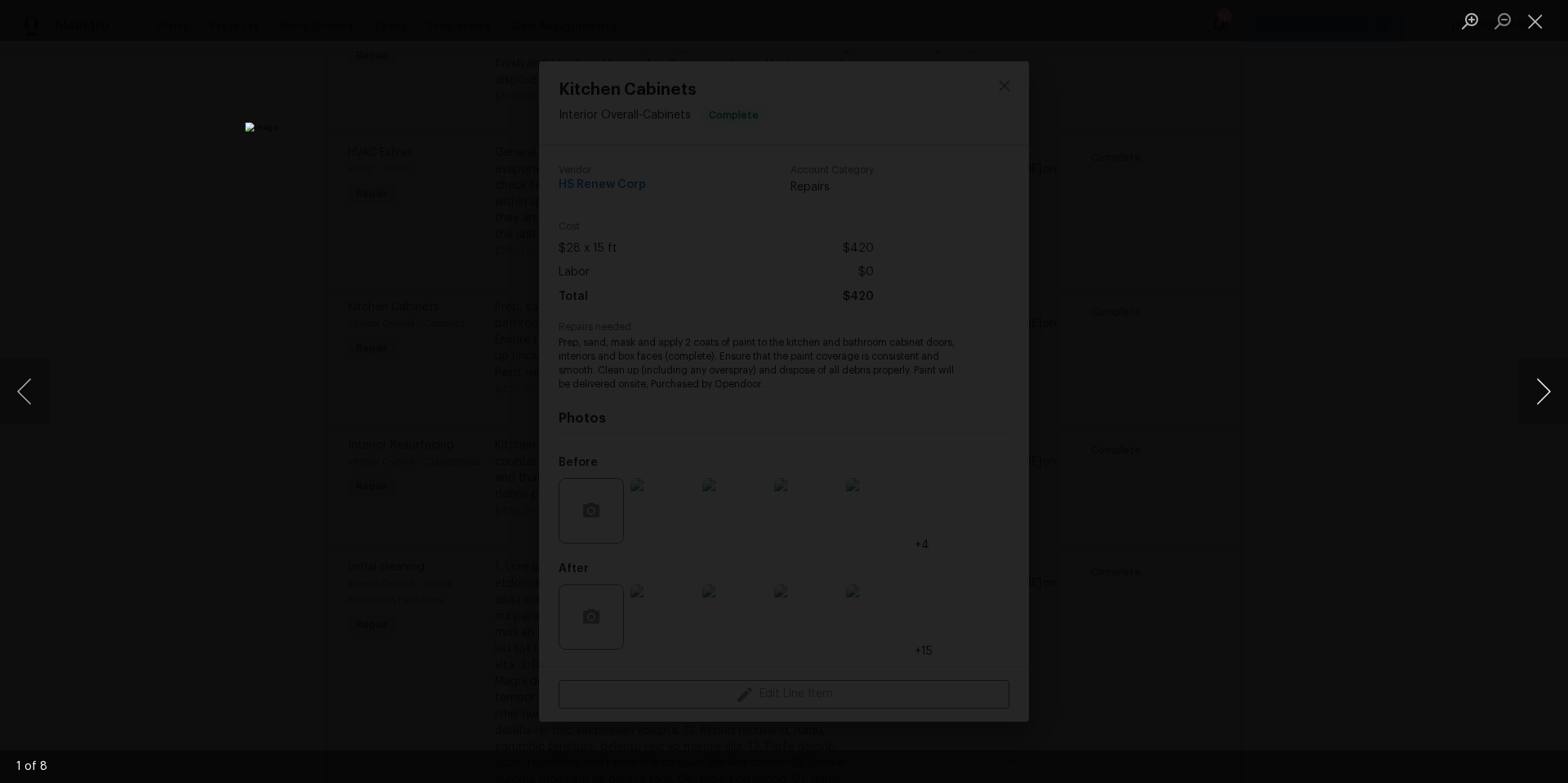
click at [1533, 383] on button "Next image" at bounding box center [1543, 391] width 49 height 66
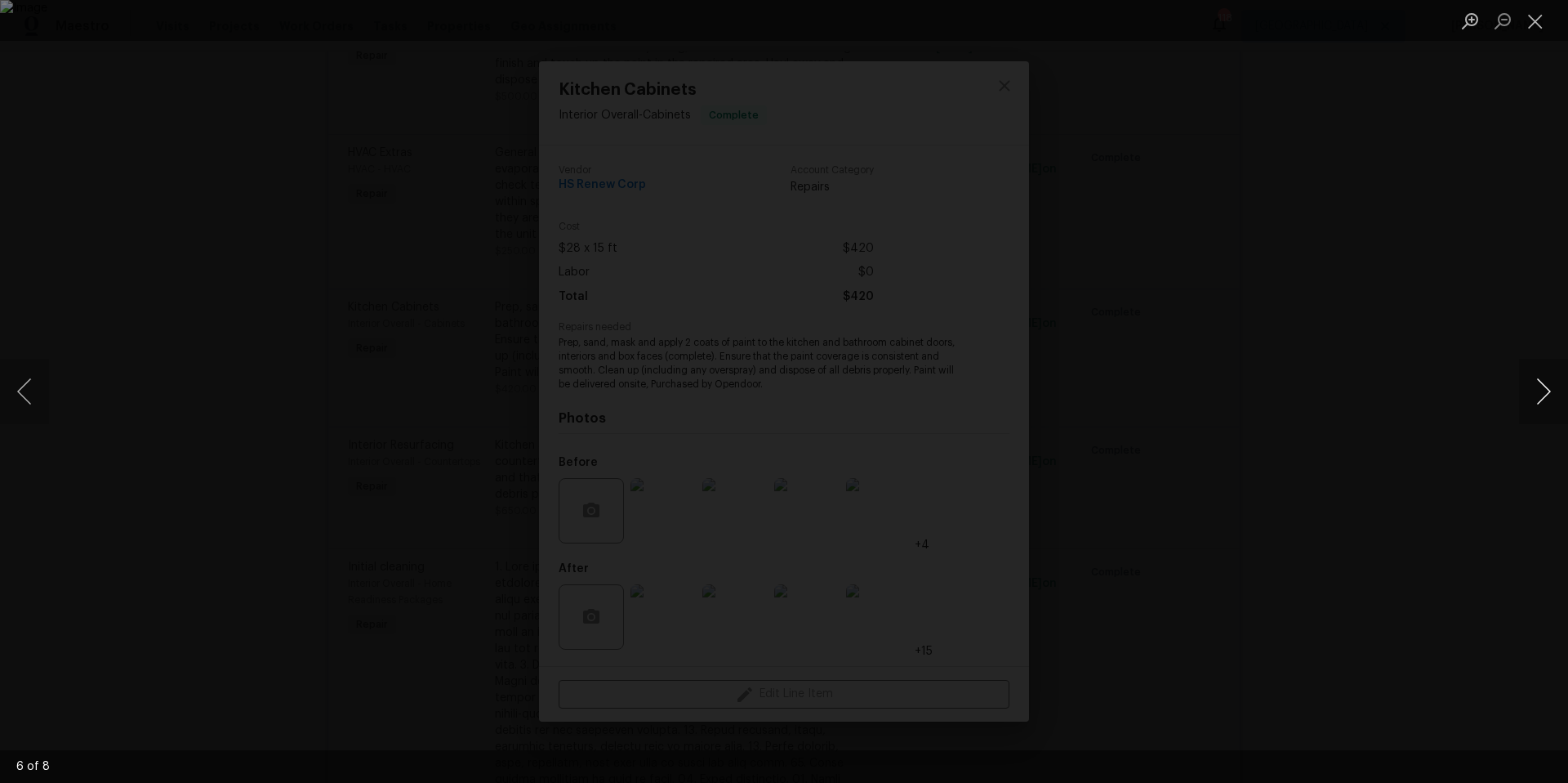
click at [1533, 383] on button "Next image" at bounding box center [1543, 391] width 49 height 66
click at [1536, 22] on button "Close lightbox" at bounding box center [1535, 21] width 32 height 29
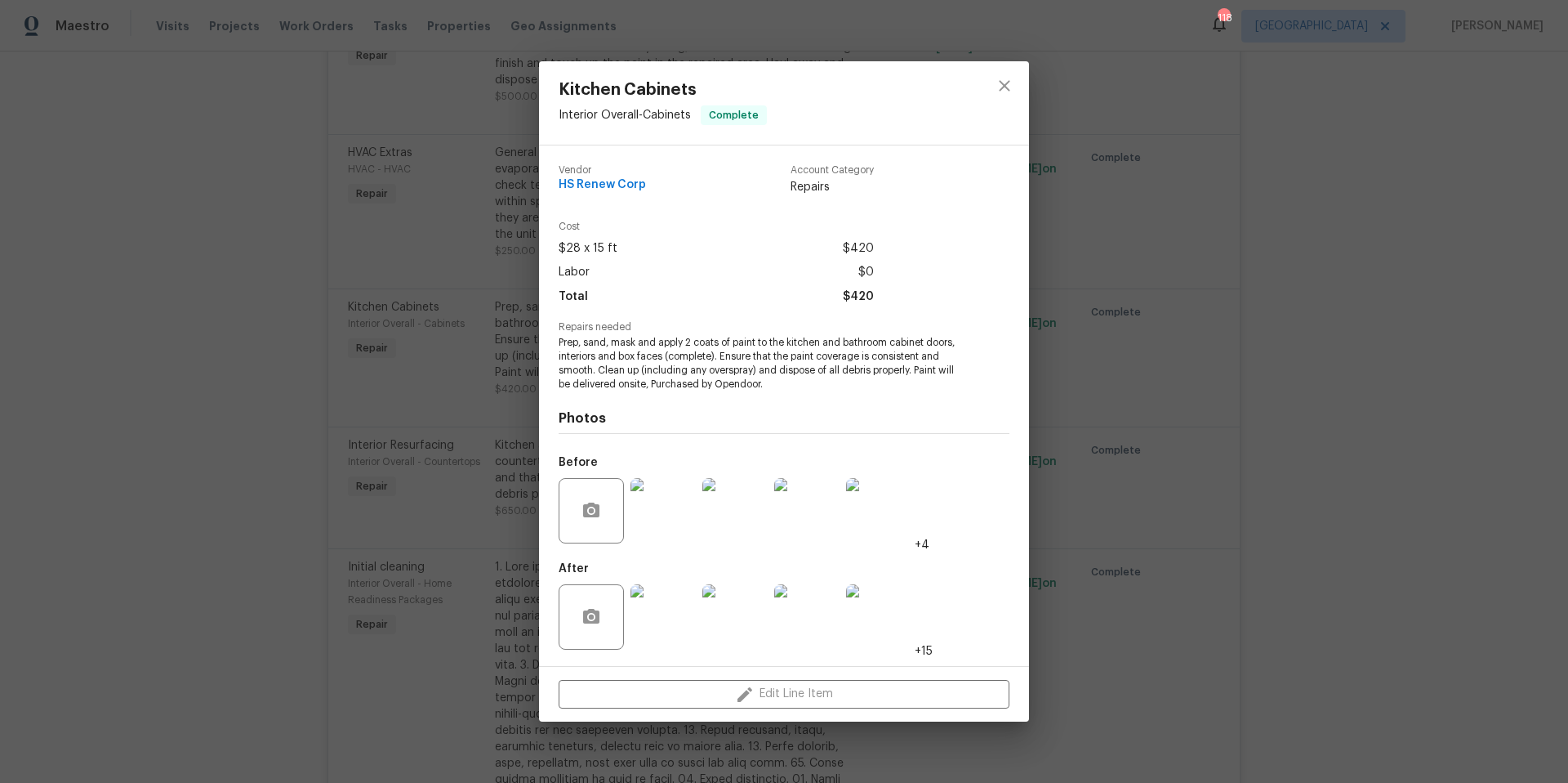
click at [671, 624] on img at bounding box center [663, 616] width 66 height 66
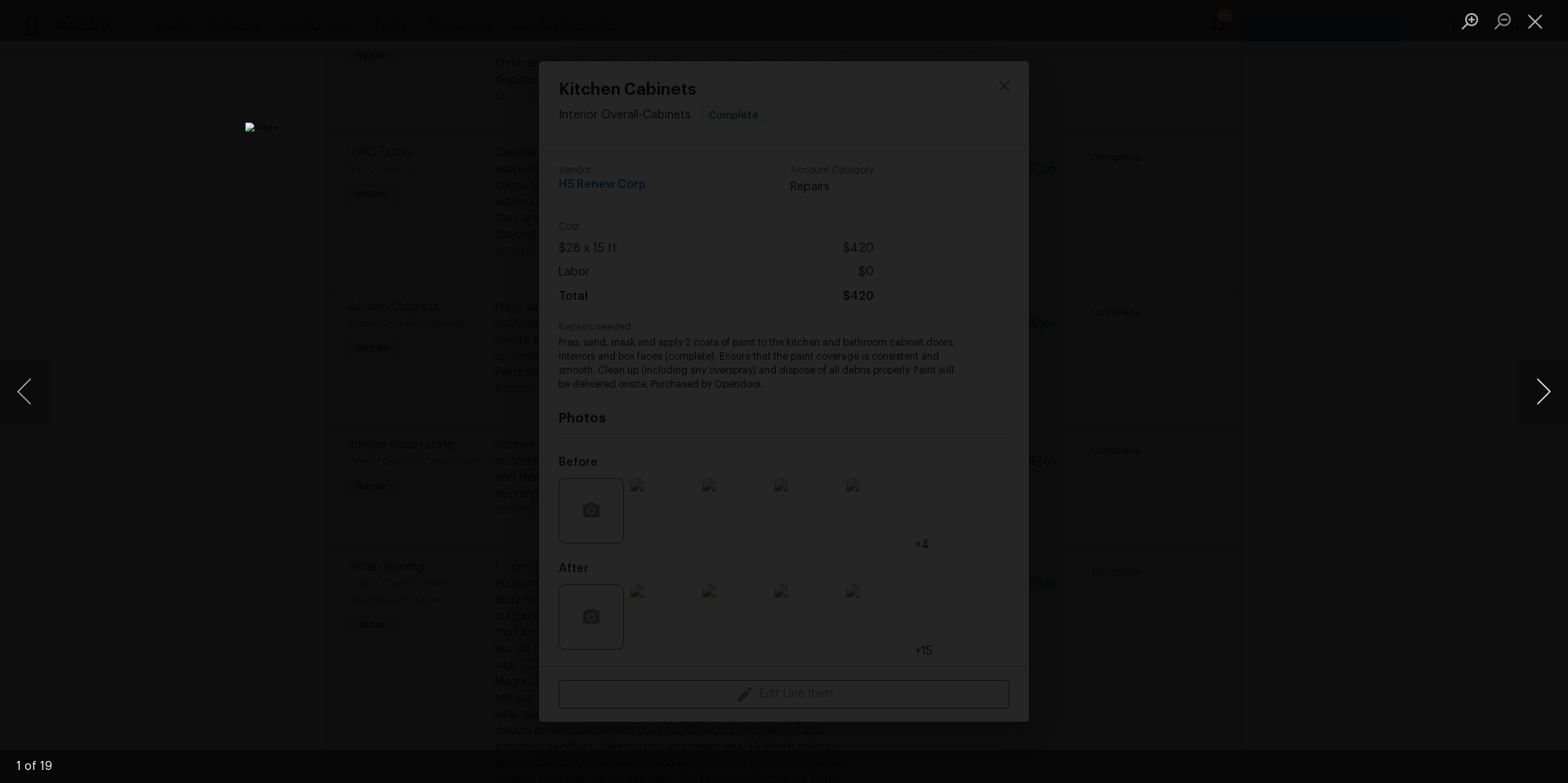
click at [1545, 392] on button "Next image" at bounding box center [1543, 391] width 49 height 66
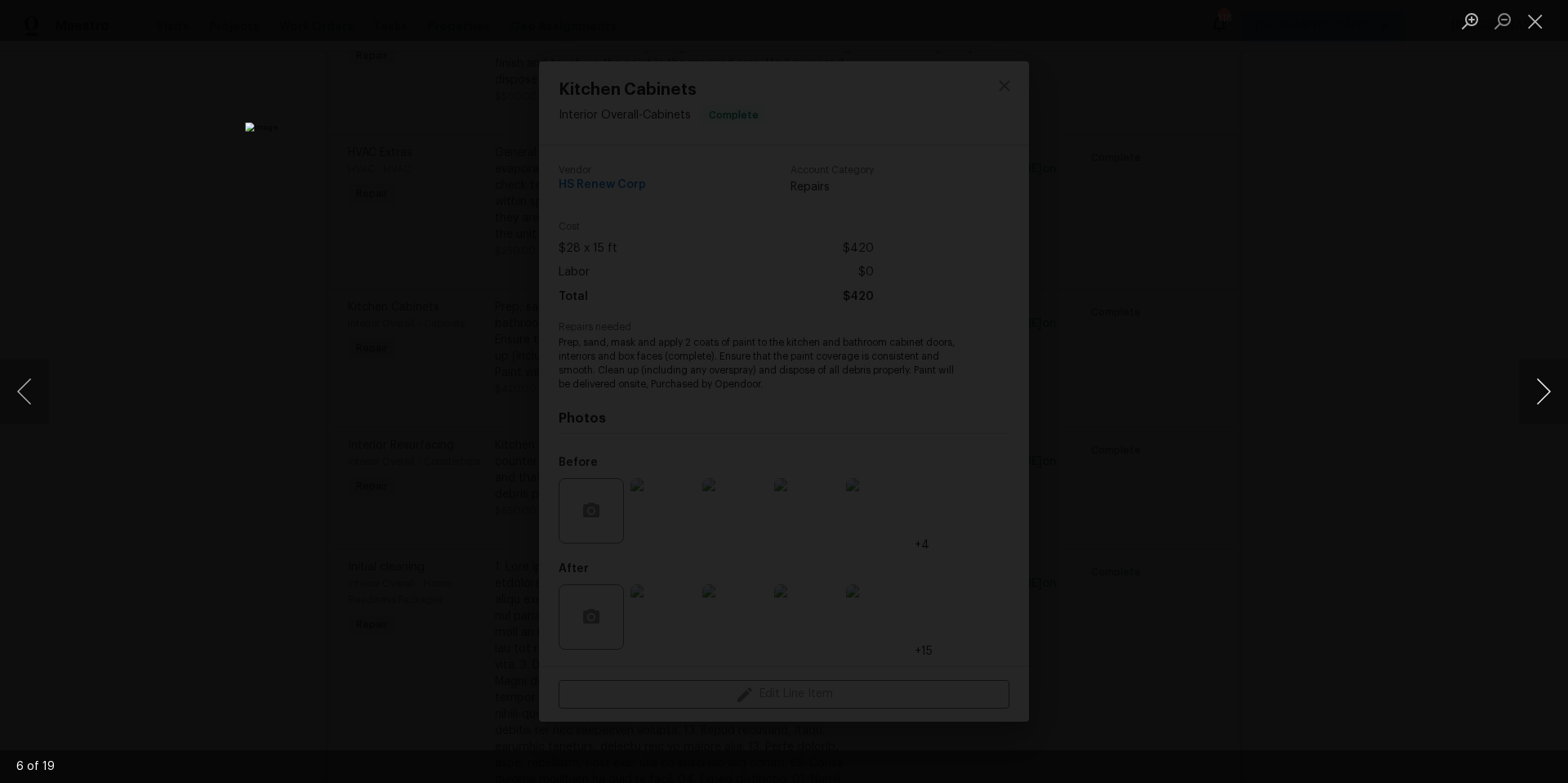
click at [1545, 392] on button "Next image" at bounding box center [1543, 391] width 49 height 66
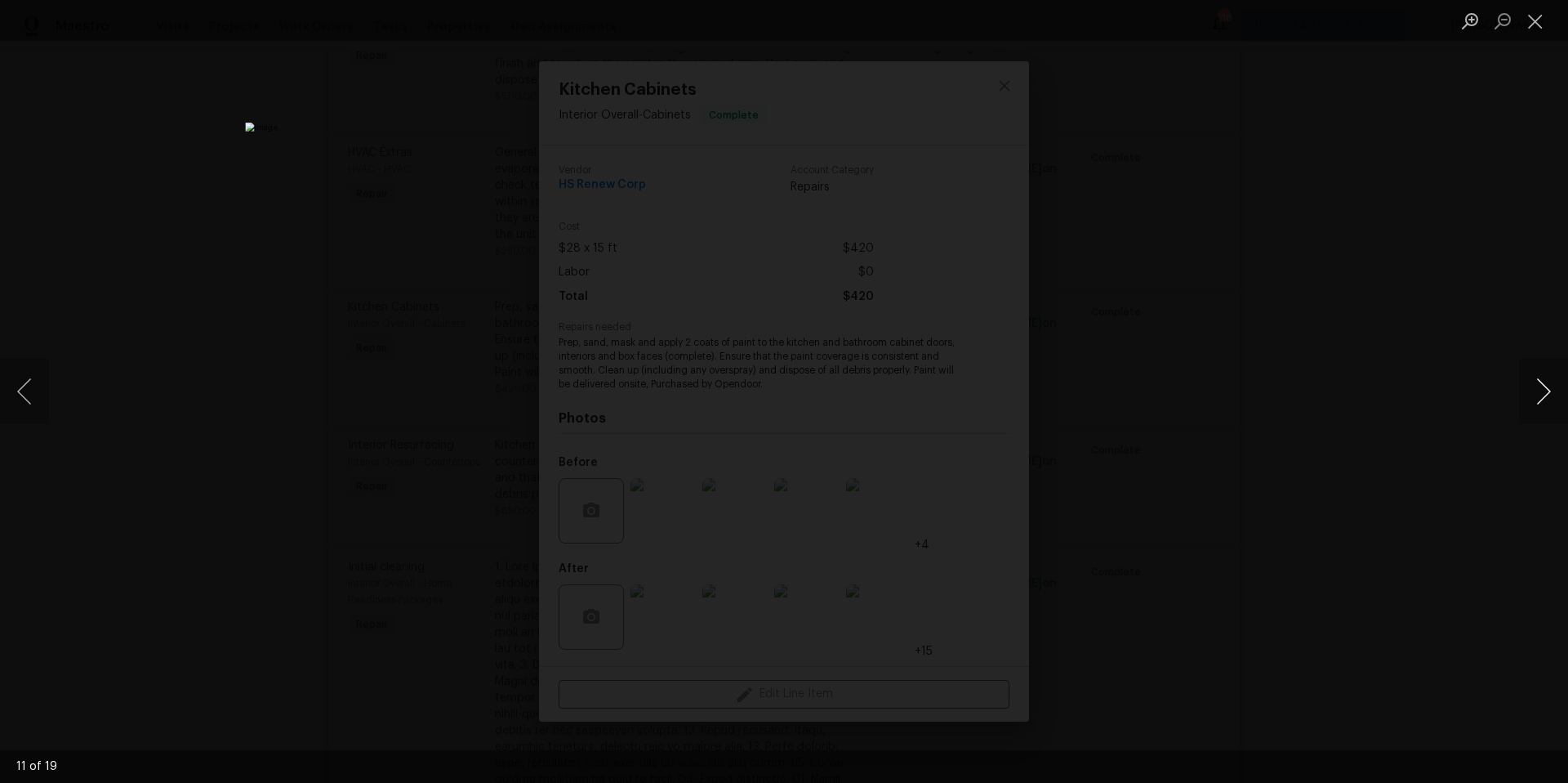
click at [1545, 392] on button "Next image" at bounding box center [1543, 391] width 49 height 66
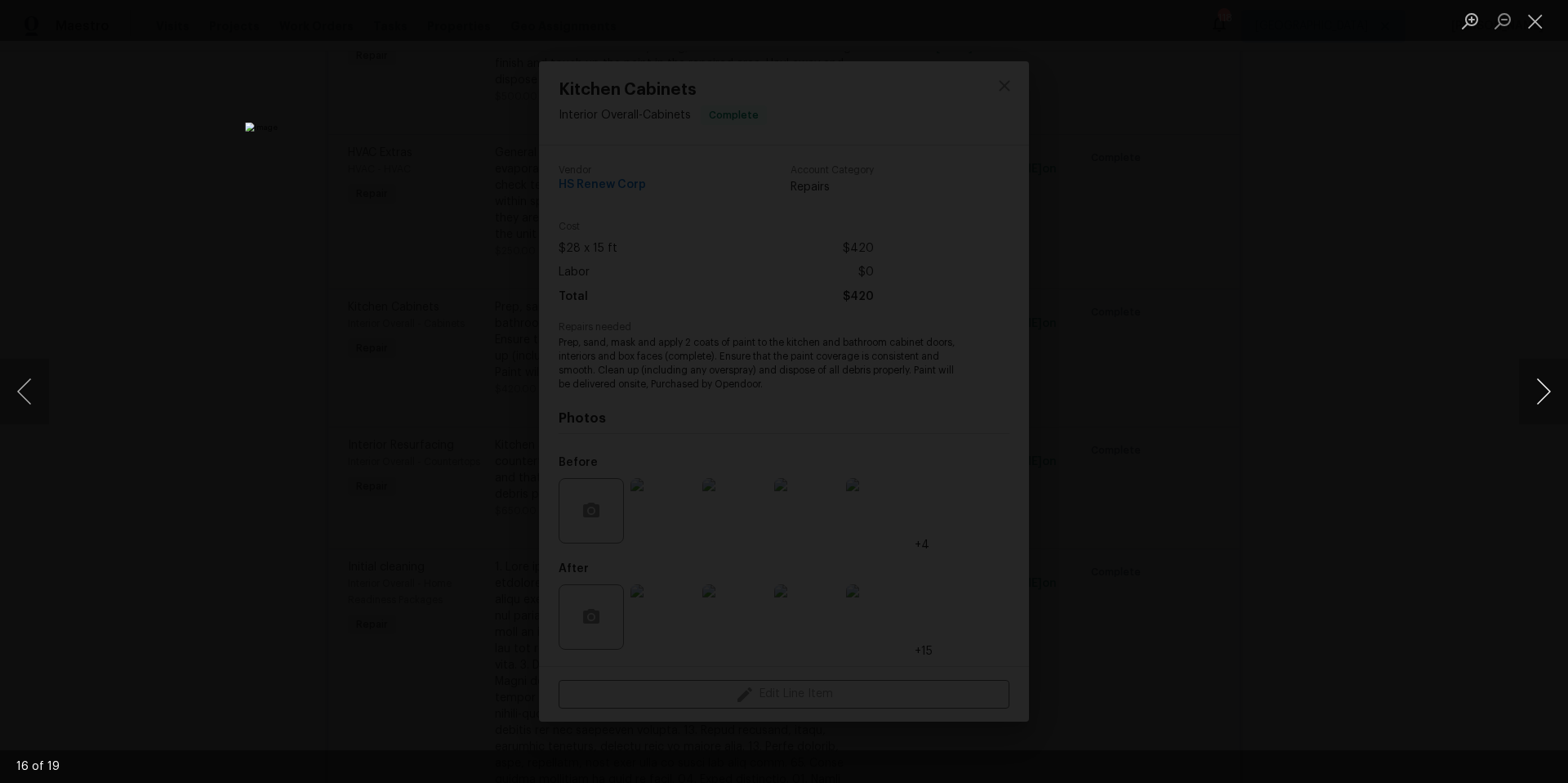
click at [1545, 392] on button "Next image" at bounding box center [1543, 391] width 49 height 66
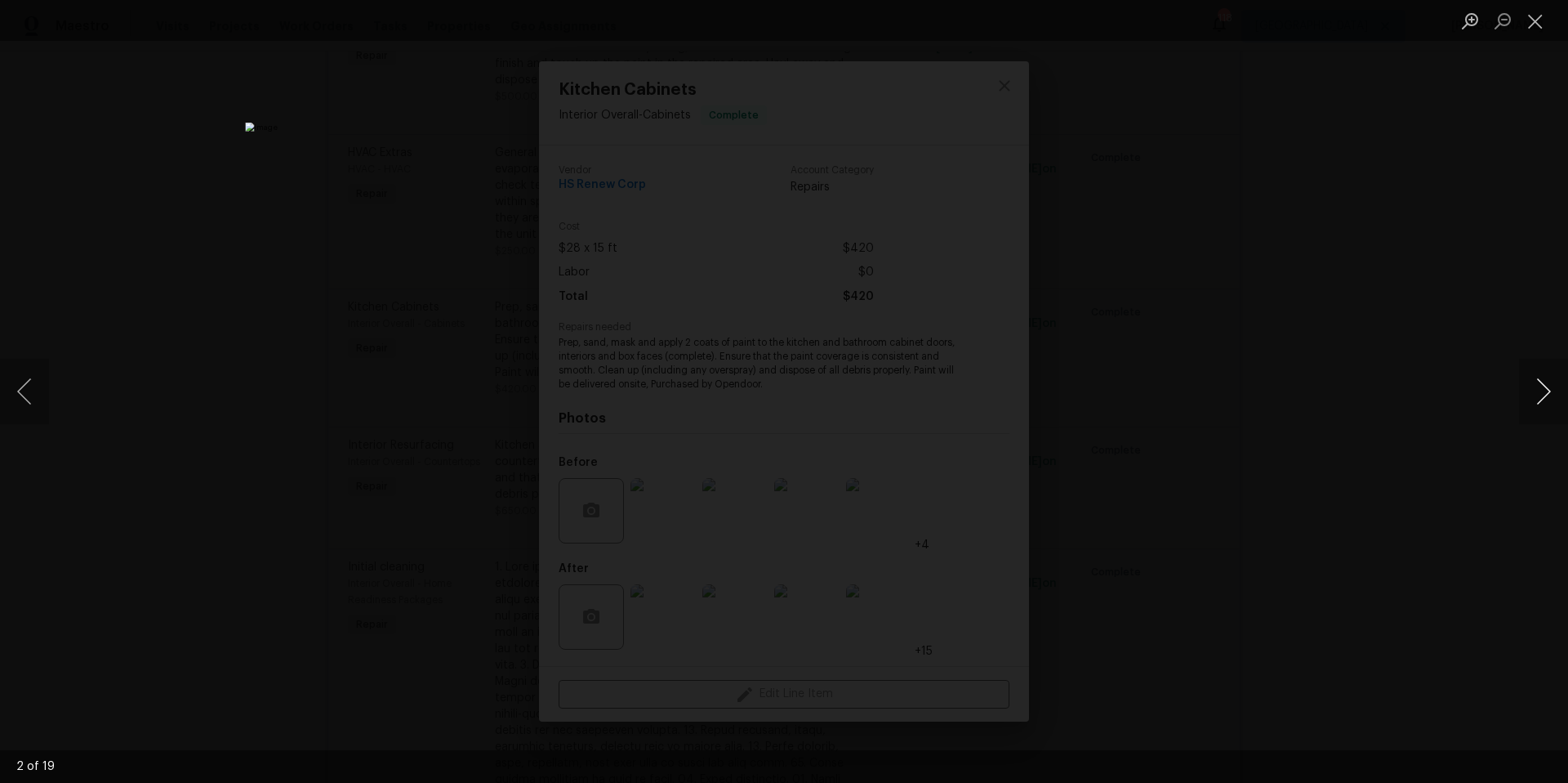
click at [1545, 392] on button "Next image" at bounding box center [1543, 391] width 49 height 66
click at [1535, 19] on button "Close lightbox" at bounding box center [1535, 21] width 32 height 29
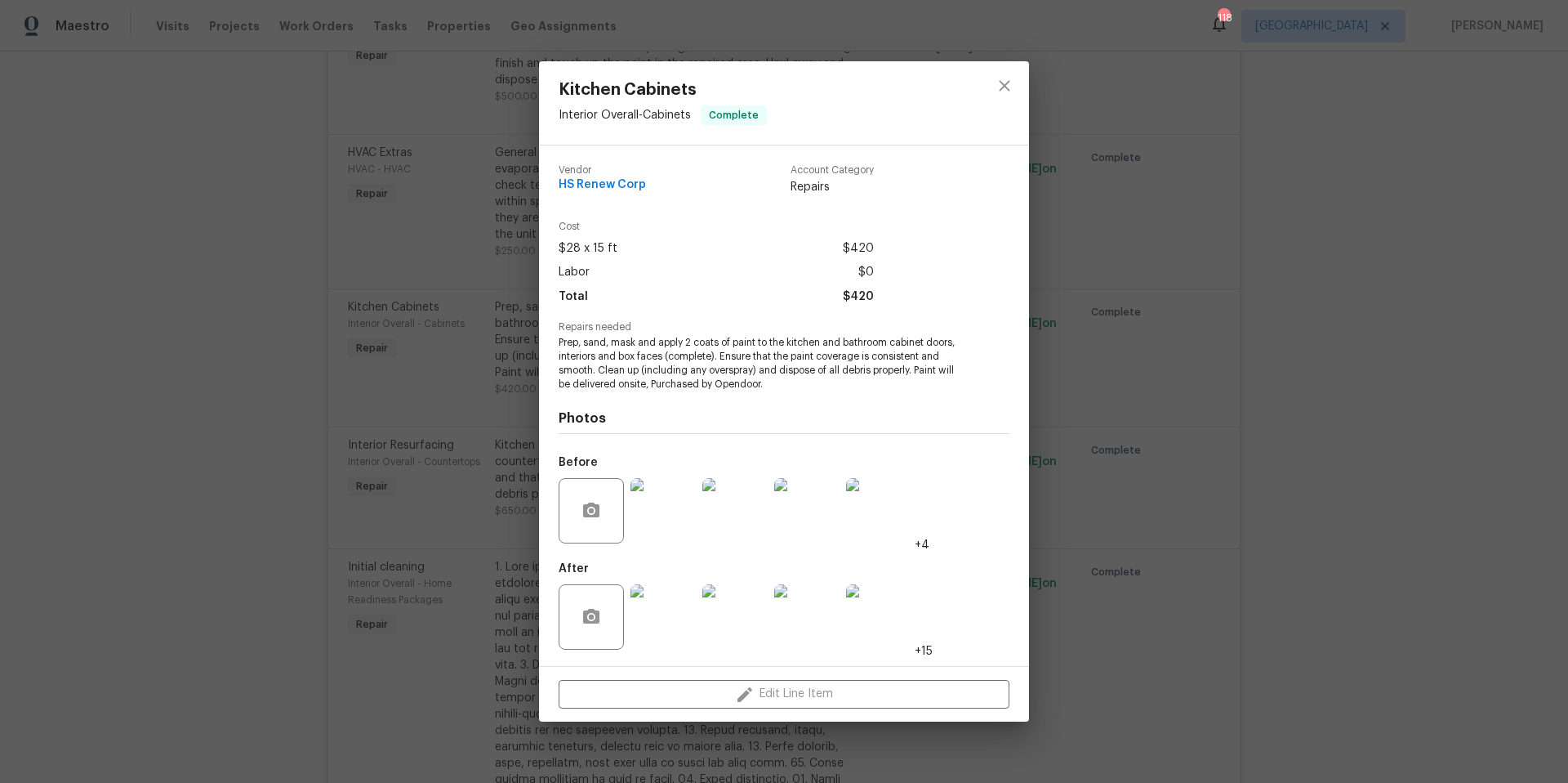
click at [1121, 106] on div "Kitchen Cabinets Interior Overall - Cabinets Complete Vendor HS Renew Corp Acco…" at bounding box center [784, 391] width 1568 height 783
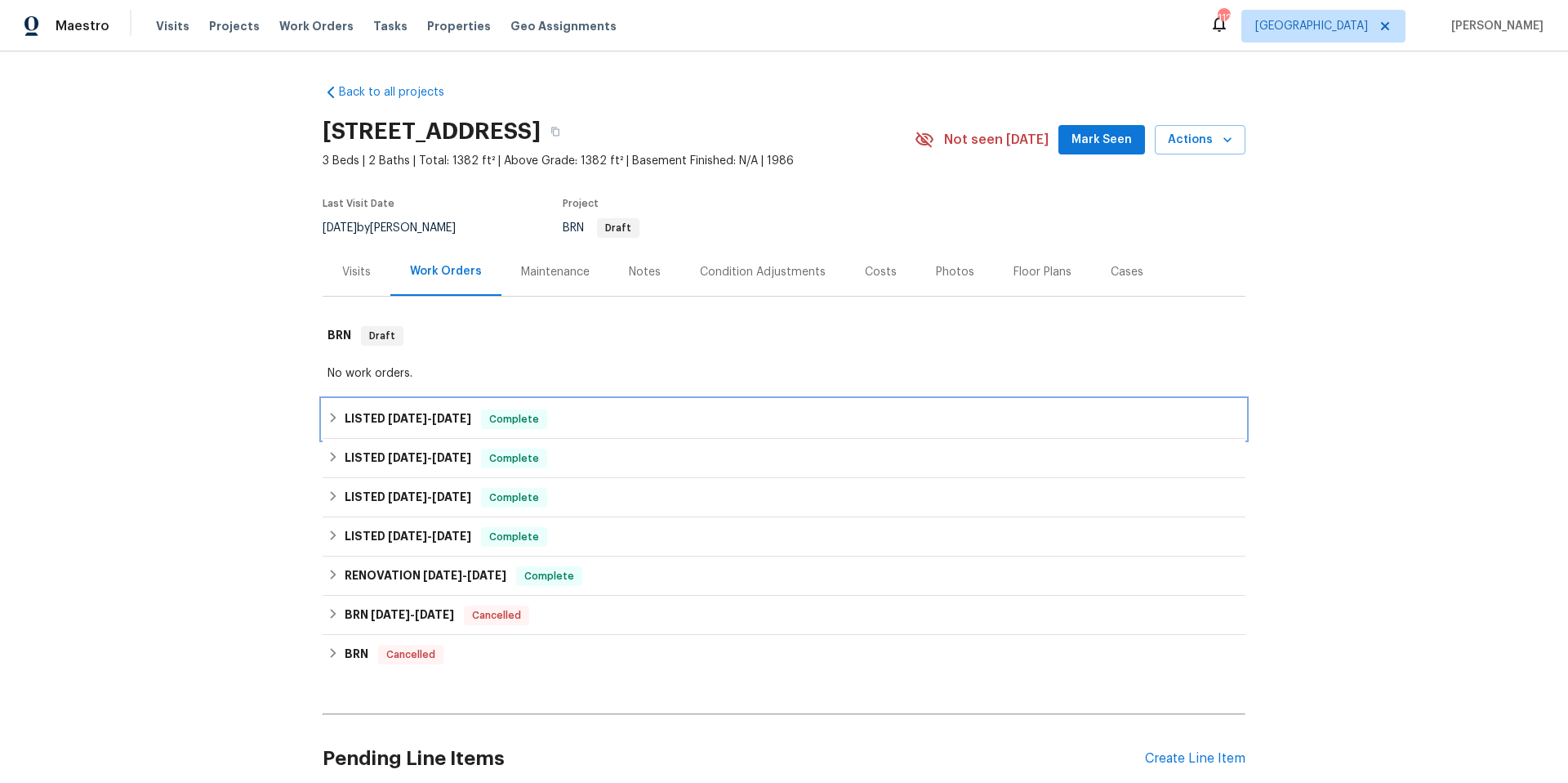
click at [634, 429] on div "LISTED 8/5/25 - 8/26/25 Complete" at bounding box center [784, 419] width 923 height 40
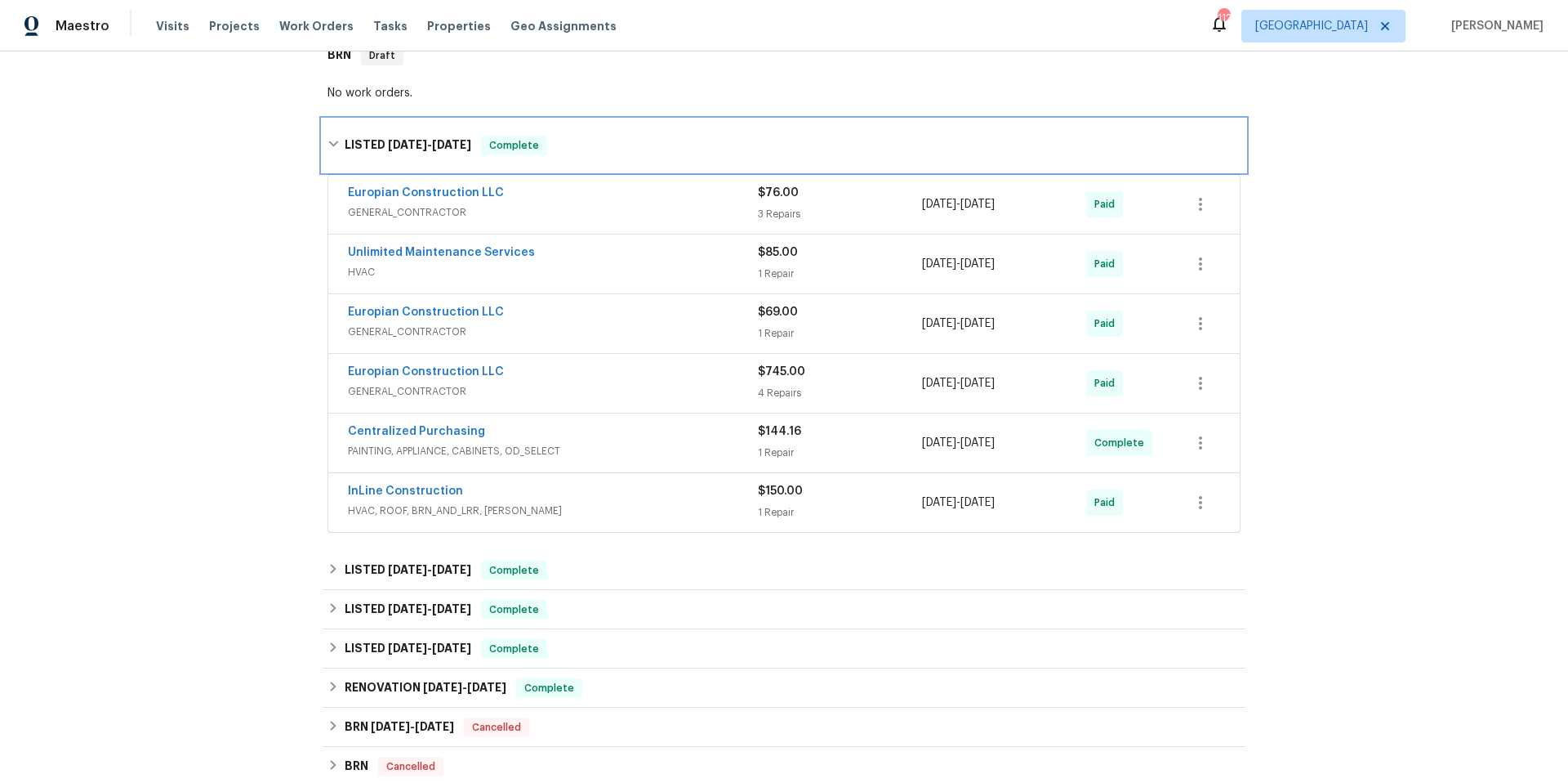
scroll to position [283, 0]
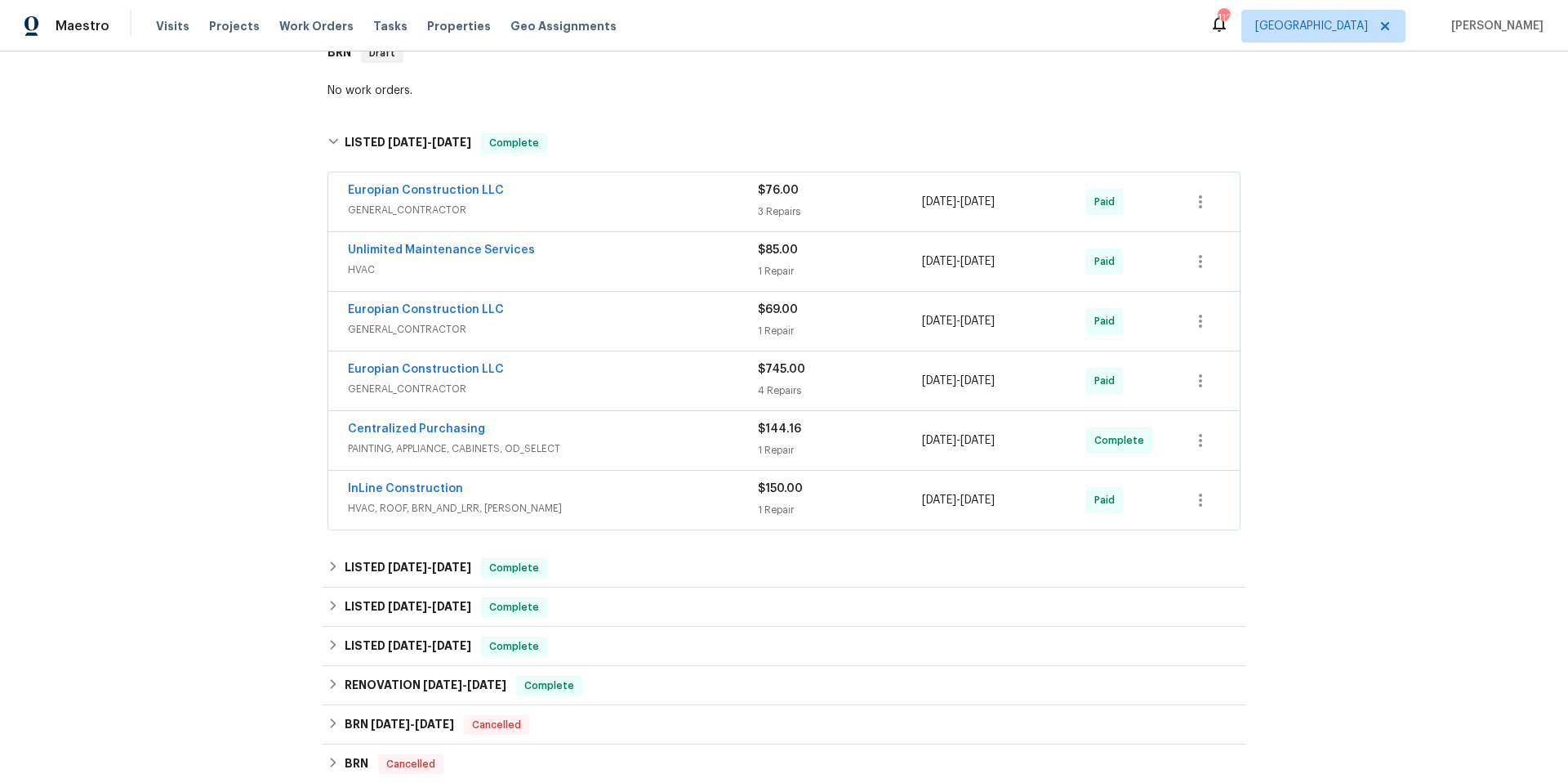
click at [619, 504] on span "HVAC, ROOF, BRN_AND_LRR, WELLS" at bounding box center [552, 508] width 410 height 16
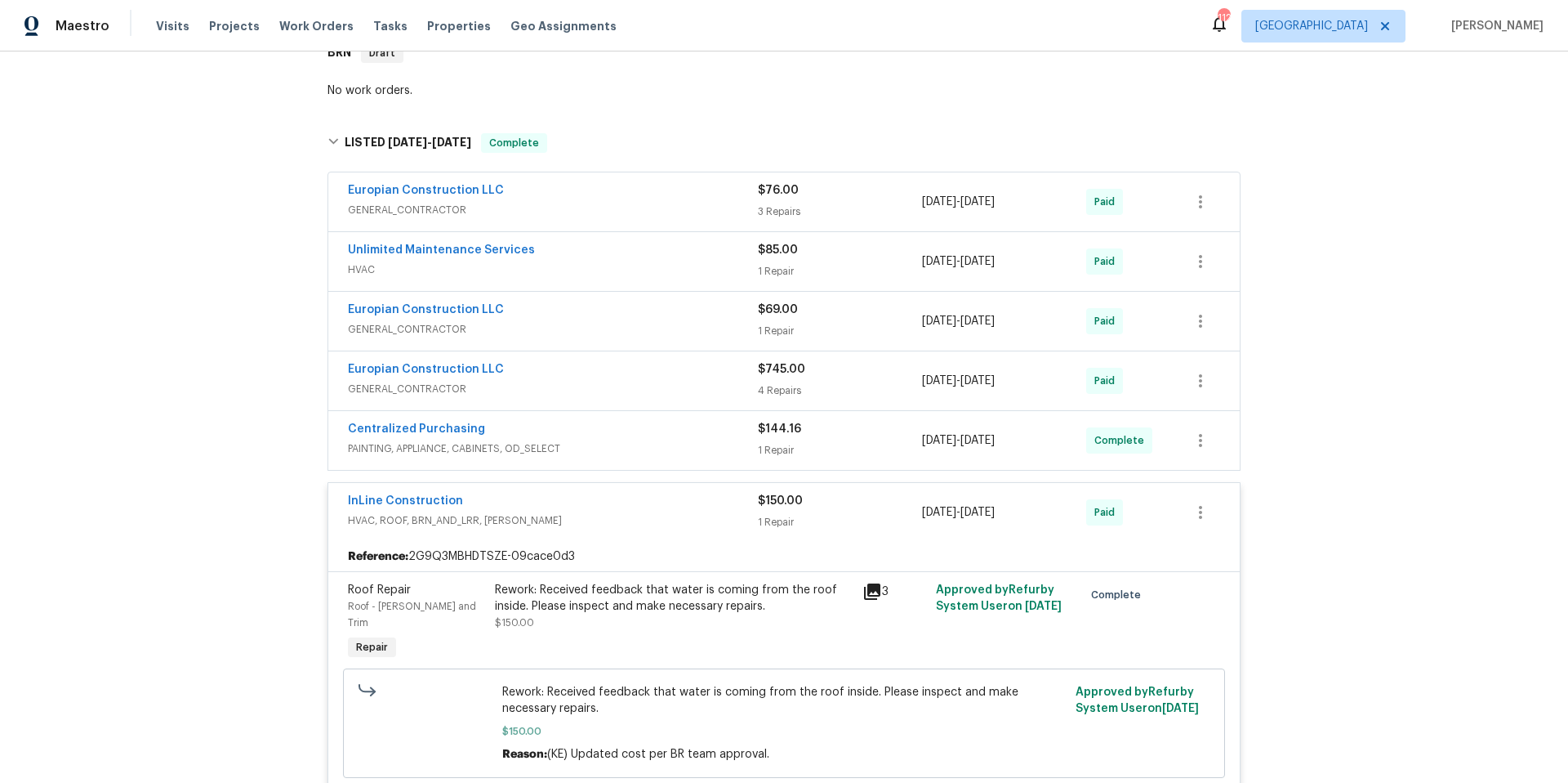
click at [634, 384] on span "GENERAL_CONTRACTOR" at bounding box center [552, 389] width 410 height 16
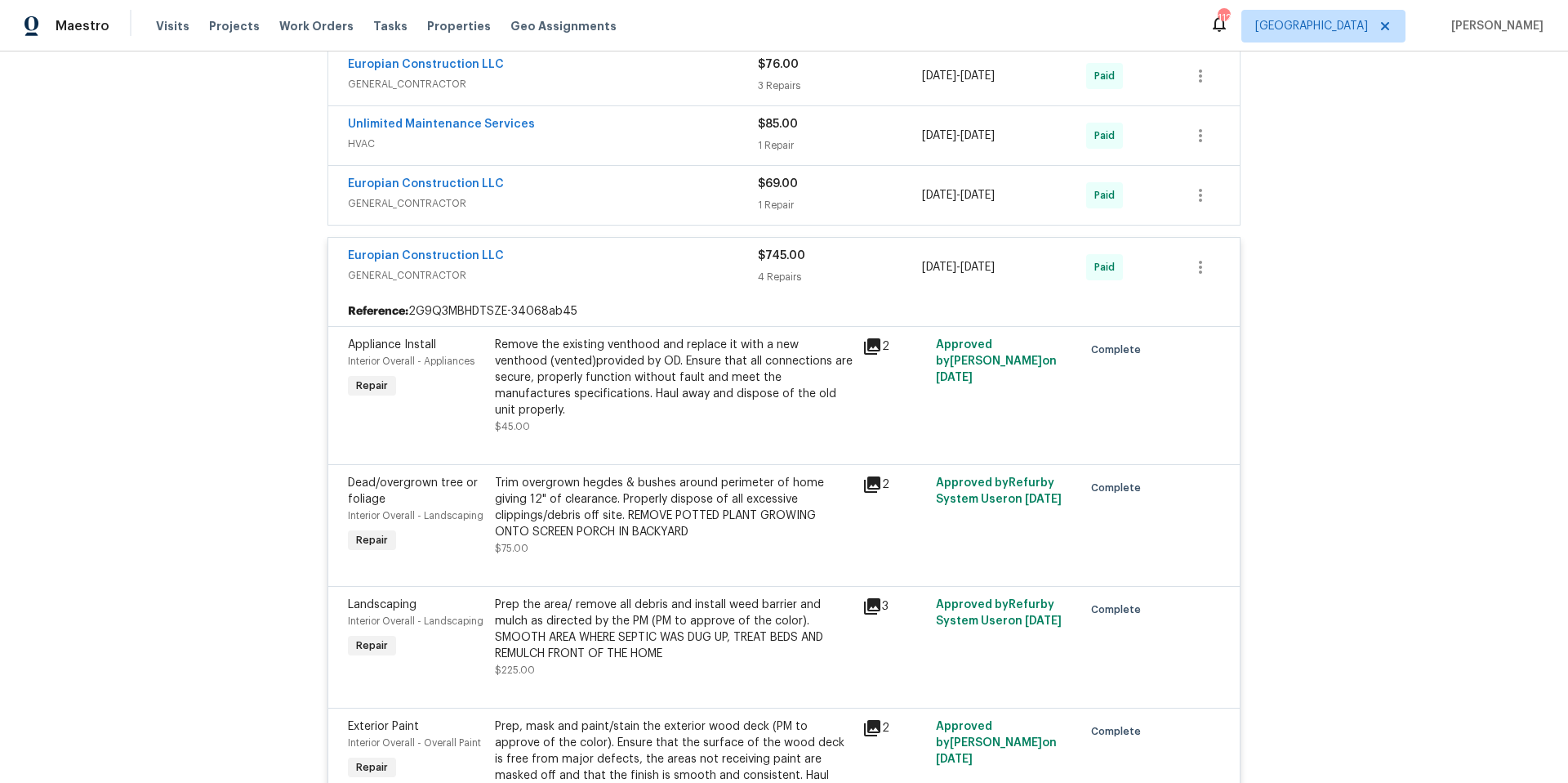
scroll to position [340, 0]
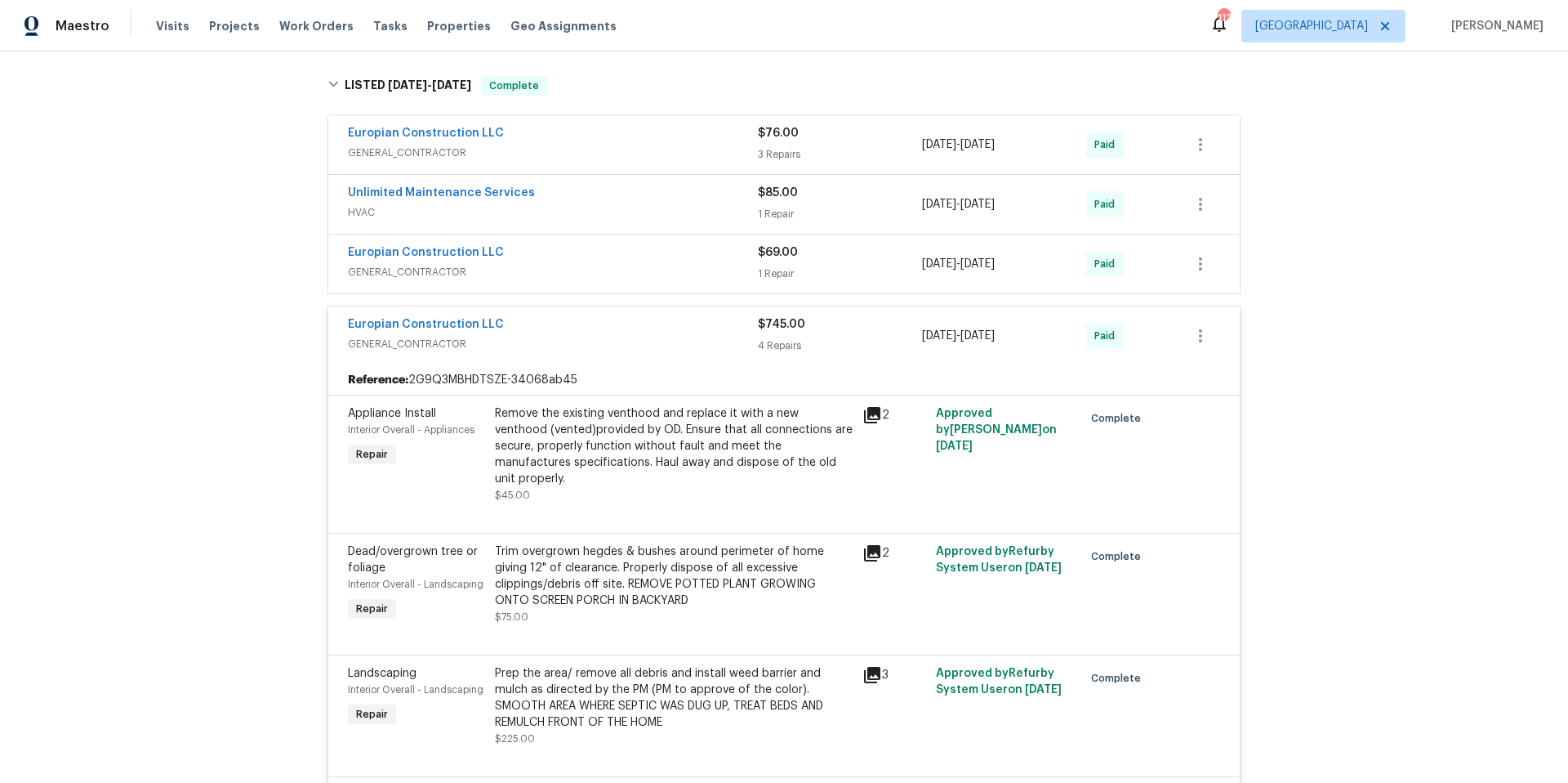
click at [596, 336] on span "GENERAL_CONTRACTOR" at bounding box center [552, 344] width 410 height 16
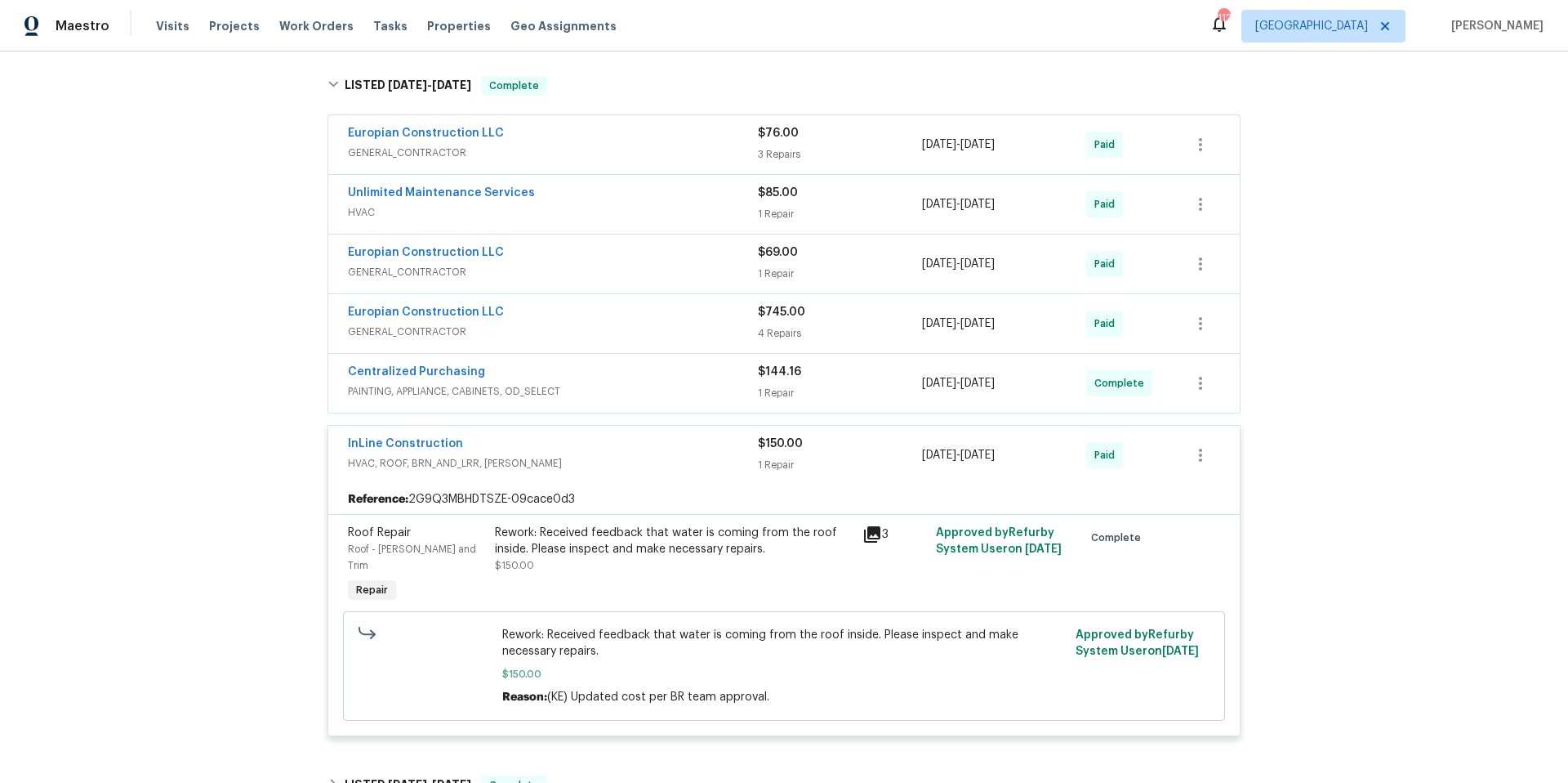
click at [588, 256] on div "Europian Construction LLC" at bounding box center [552, 254] width 410 height 20
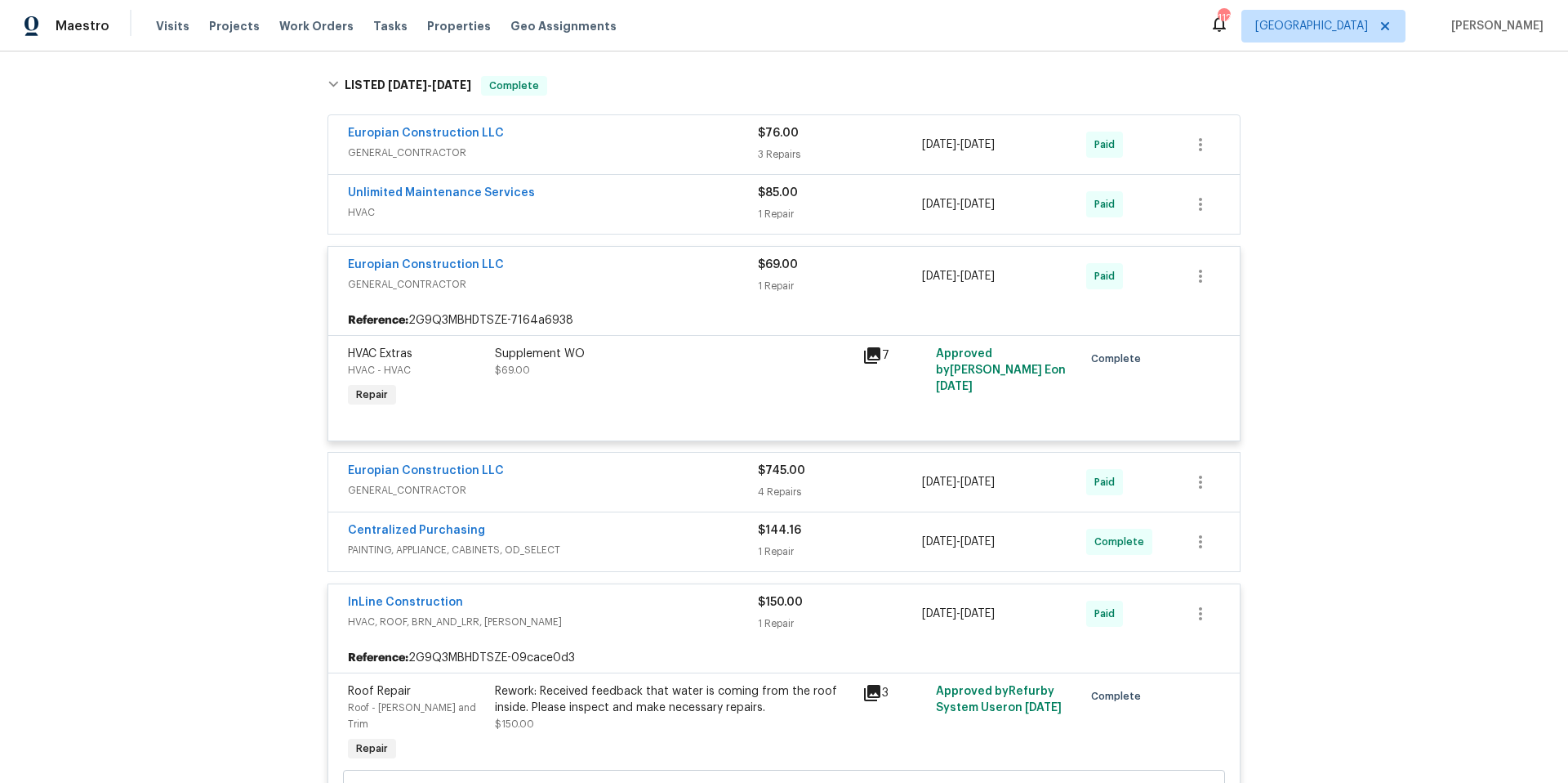
click at [588, 257] on div "Europian Construction LLC" at bounding box center [552, 267] width 410 height 20
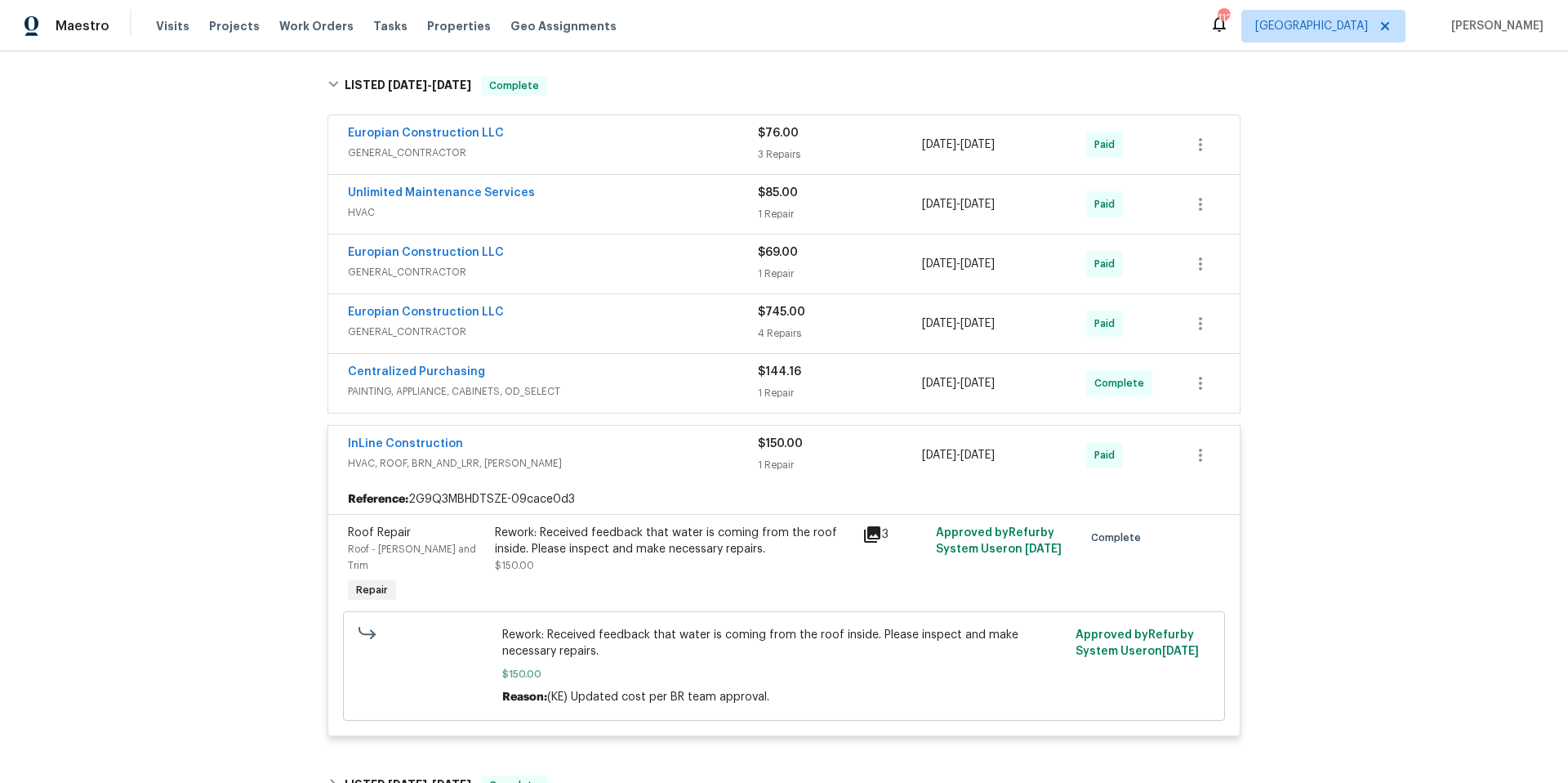
click at [627, 153] on span "GENERAL_CONTRACTOR" at bounding box center [552, 152] width 410 height 16
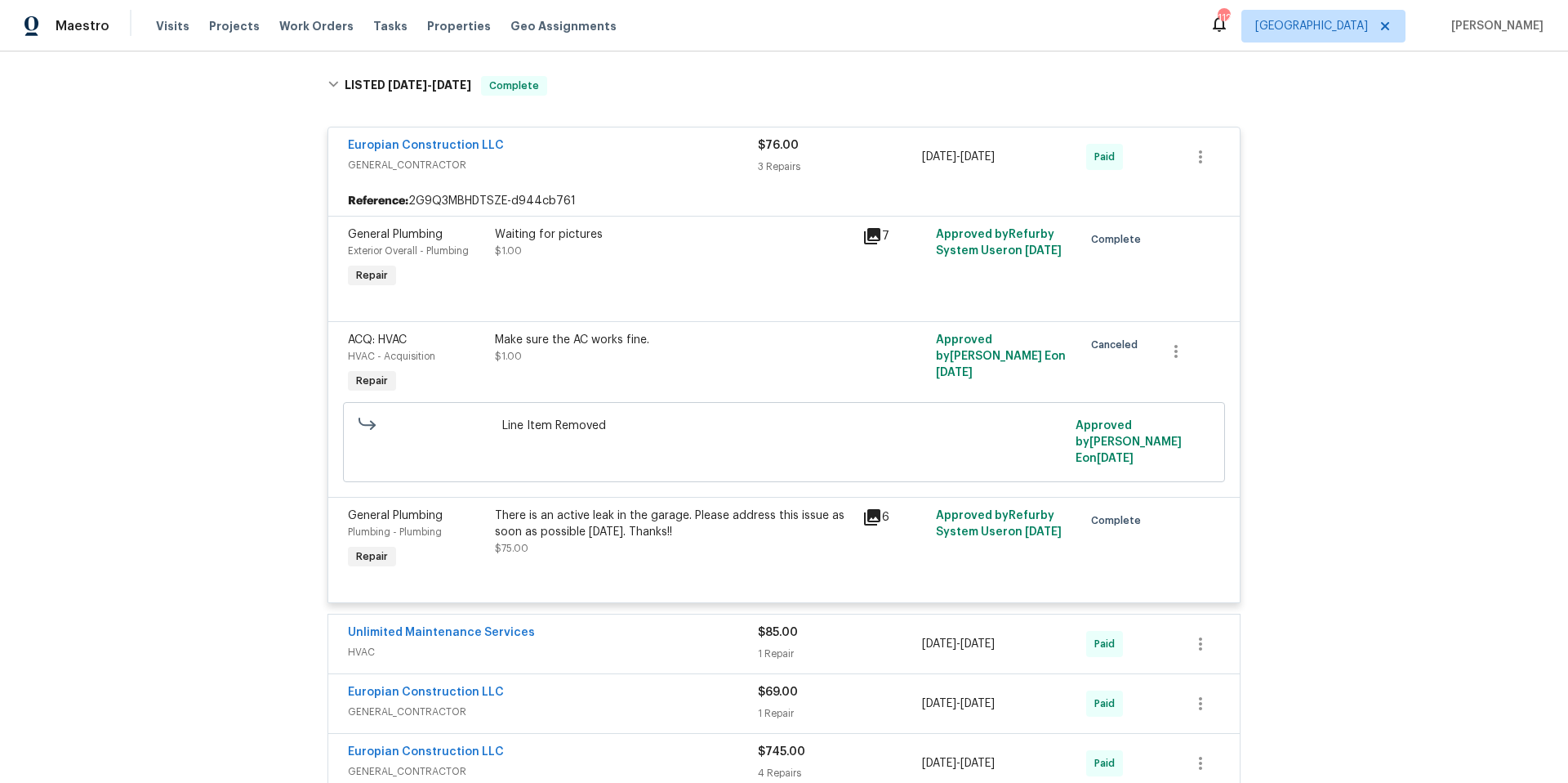
click at [627, 153] on div "Europian Construction LLC" at bounding box center [552, 147] width 410 height 20
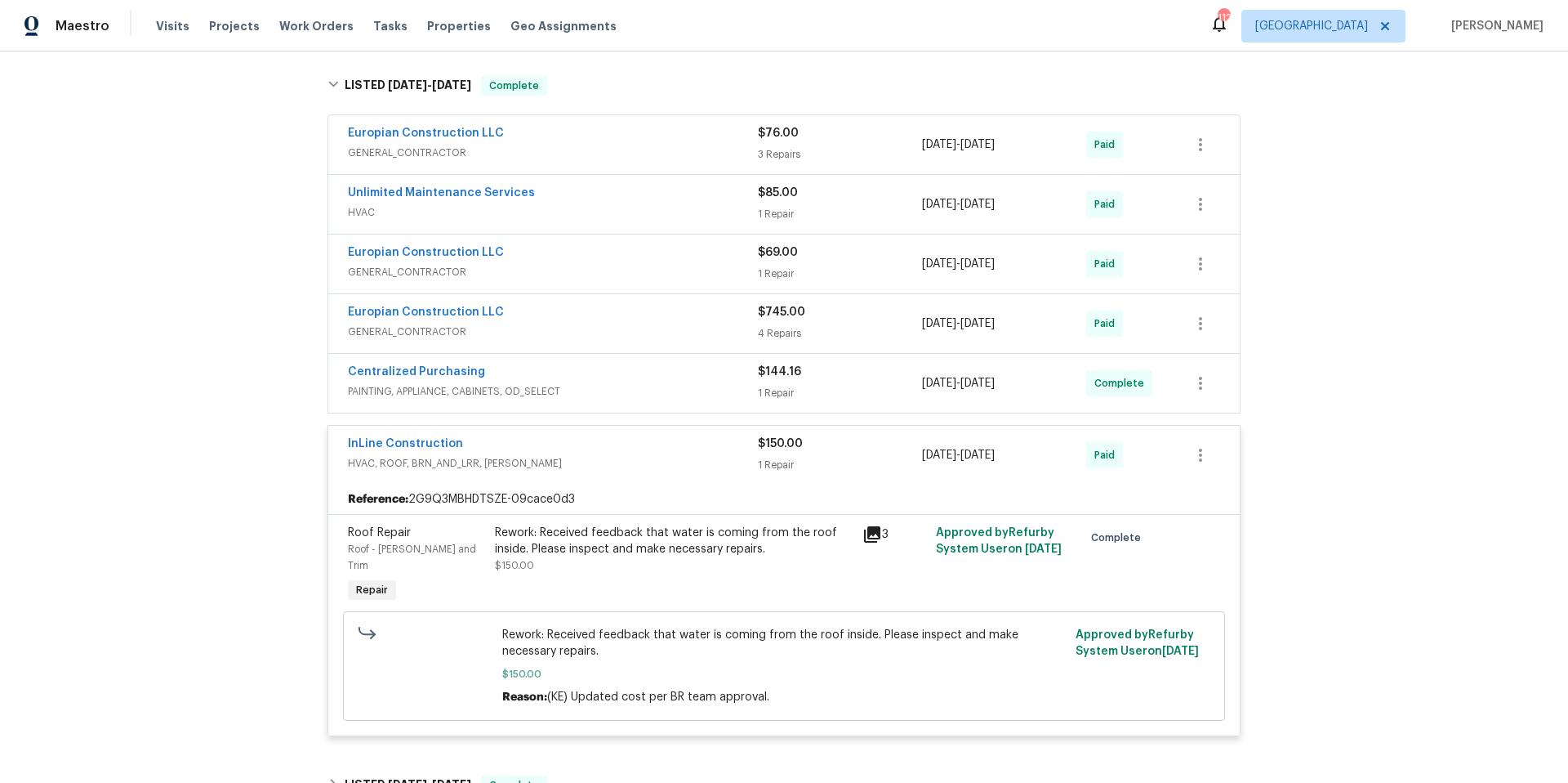
click at [597, 444] on div "InLine Construction" at bounding box center [552, 445] width 410 height 20
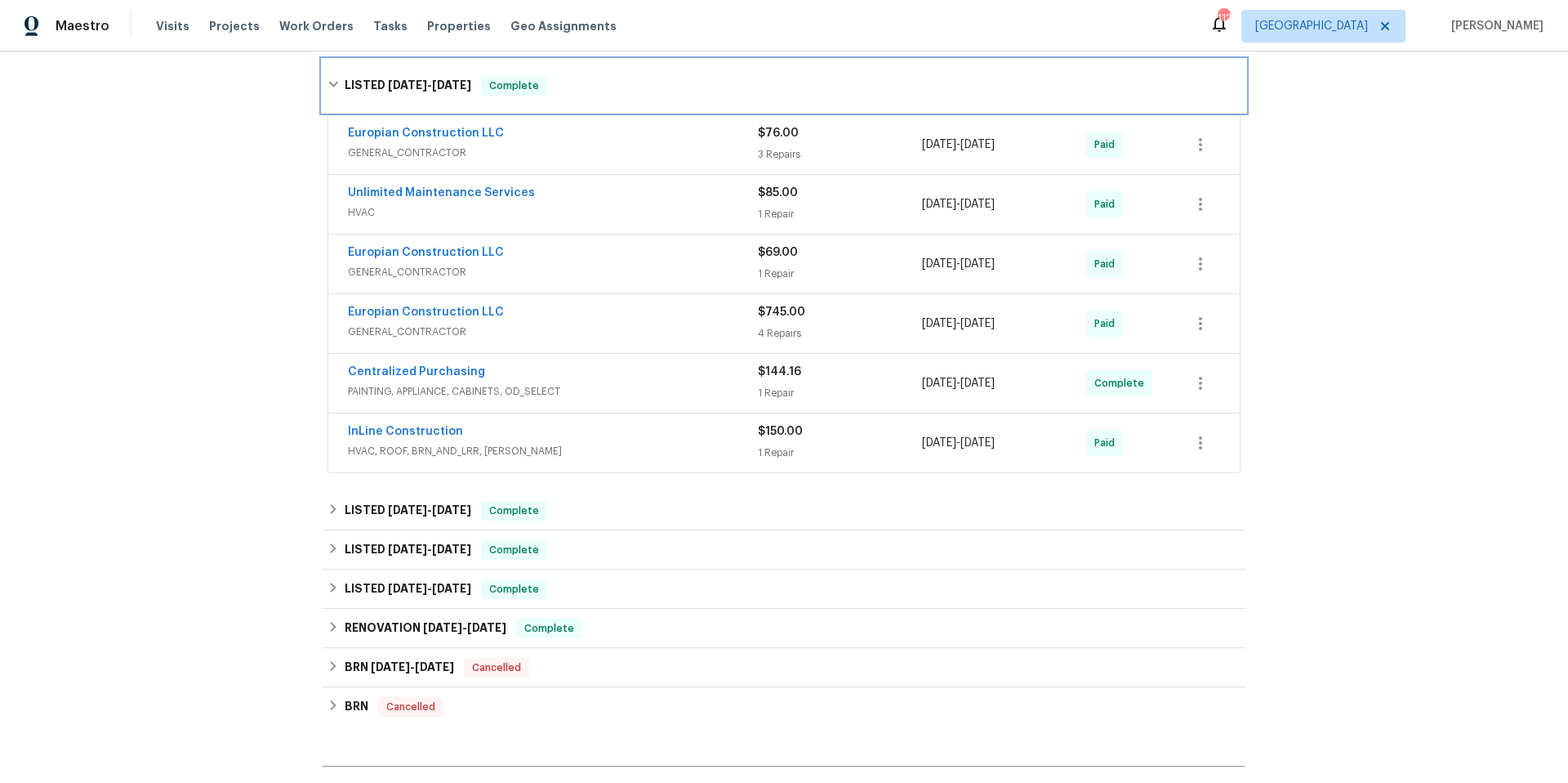
click at [599, 92] on div "LISTED 8/5/25 - 8/26/25 Complete" at bounding box center [784, 86] width 913 height 20
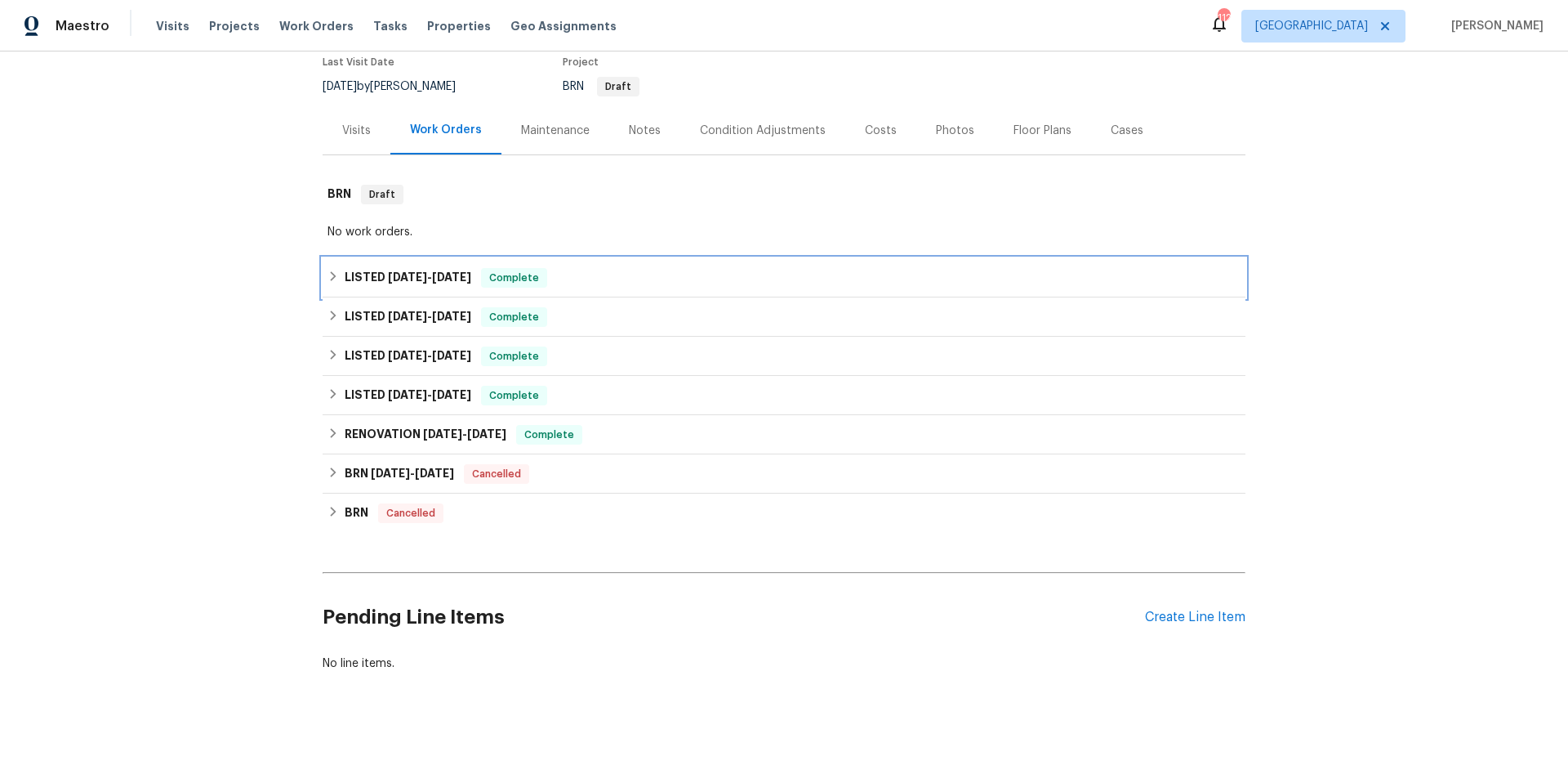
scroll to position [153, 0]
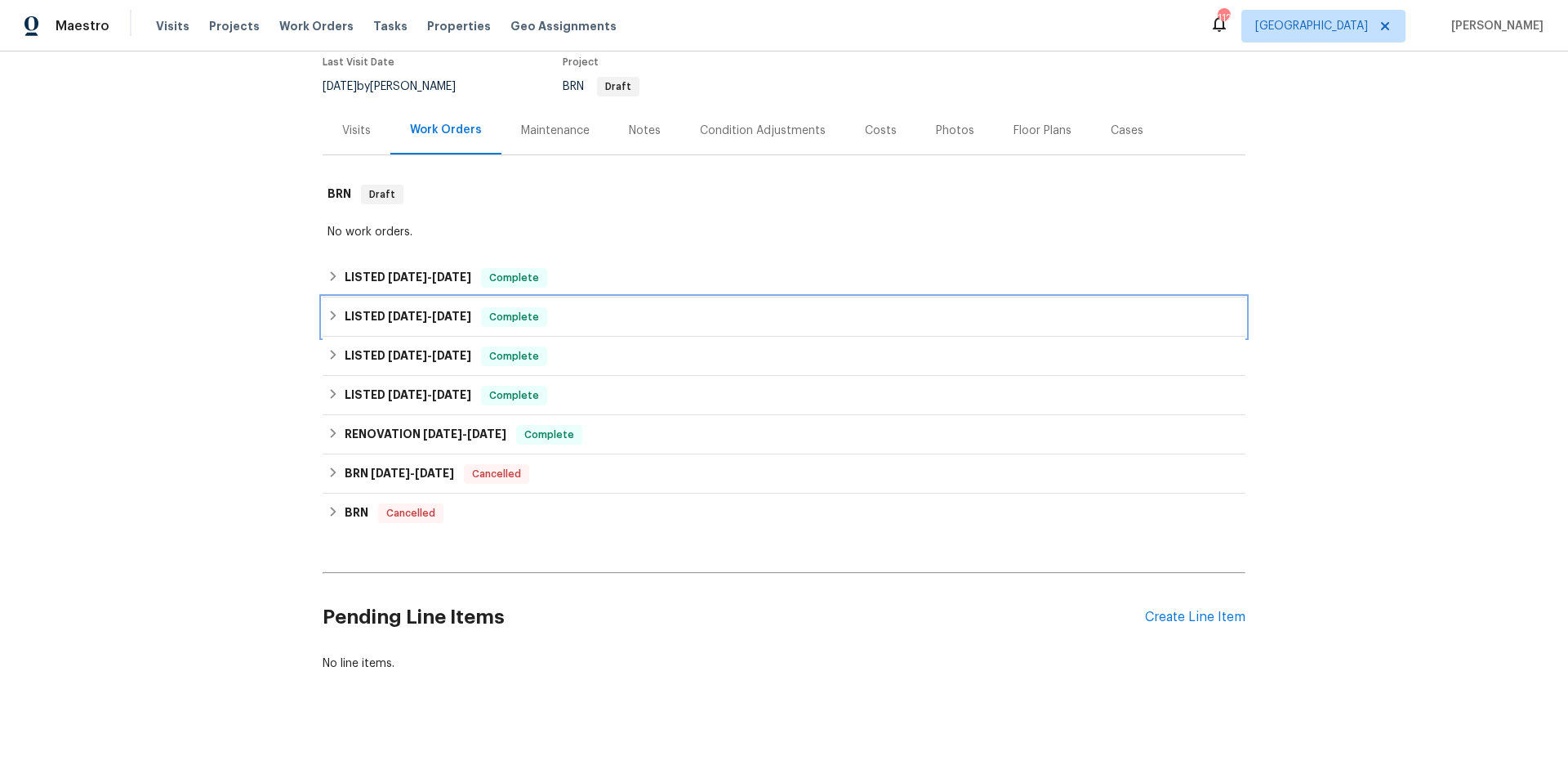
click at [592, 307] on div "LISTED 7/30/25 - 7/31/25 Complete" at bounding box center [784, 317] width 913 height 20
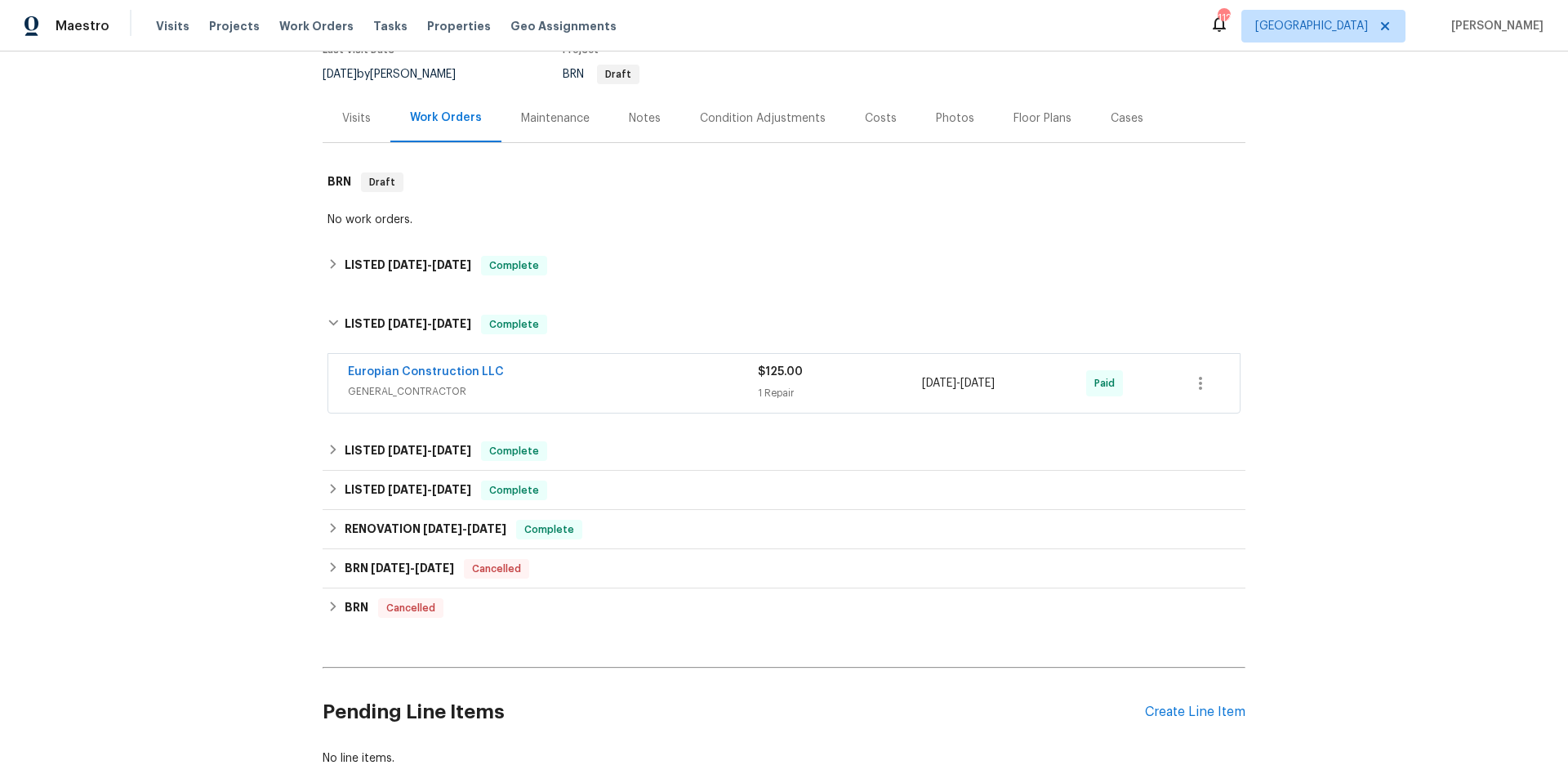
click at [599, 383] on span "GENERAL_CONTRACTOR" at bounding box center [552, 391] width 410 height 16
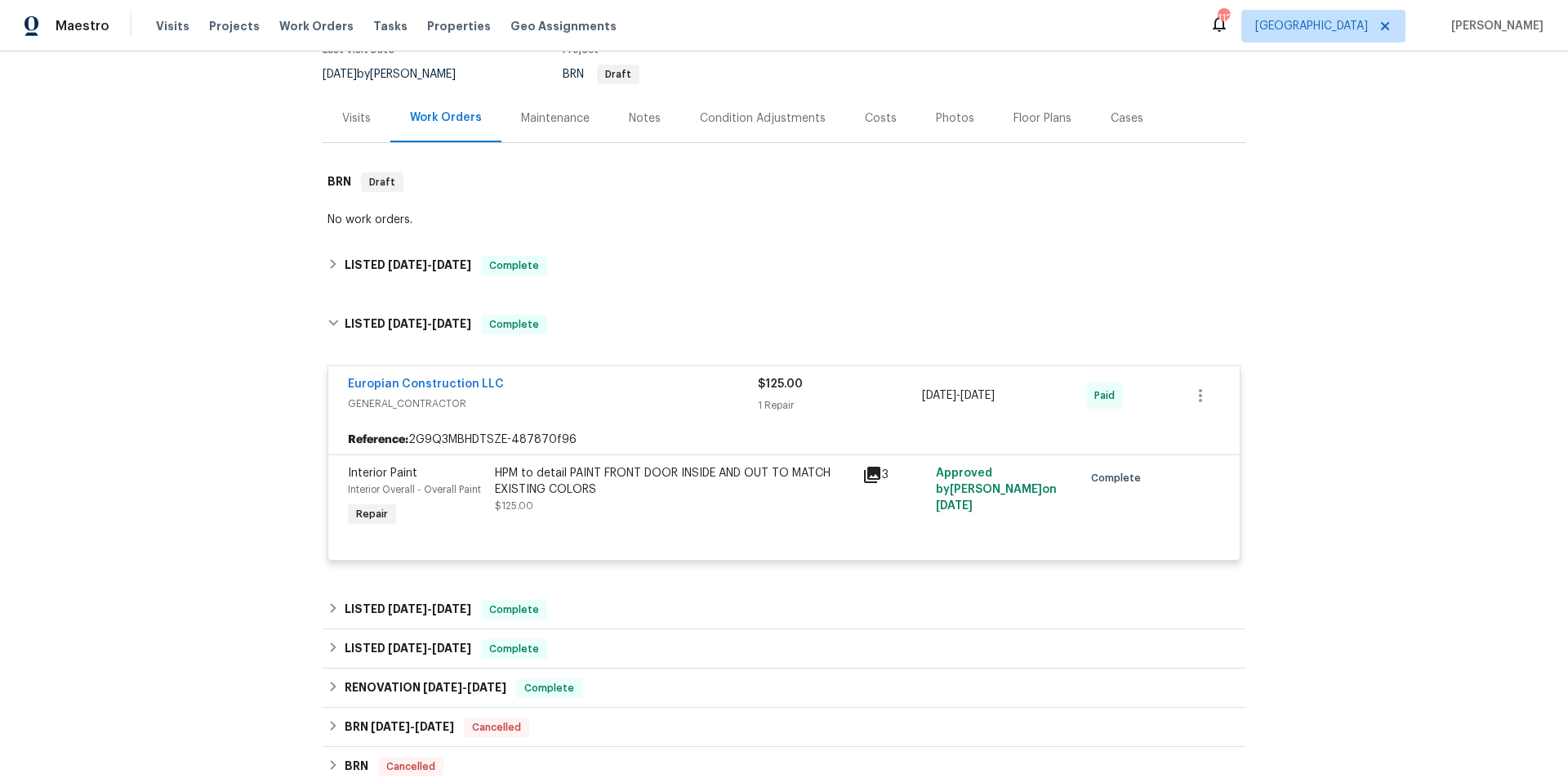
click at [599, 382] on div "Europian Construction LLC" at bounding box center [552, 386] width 410 height 20
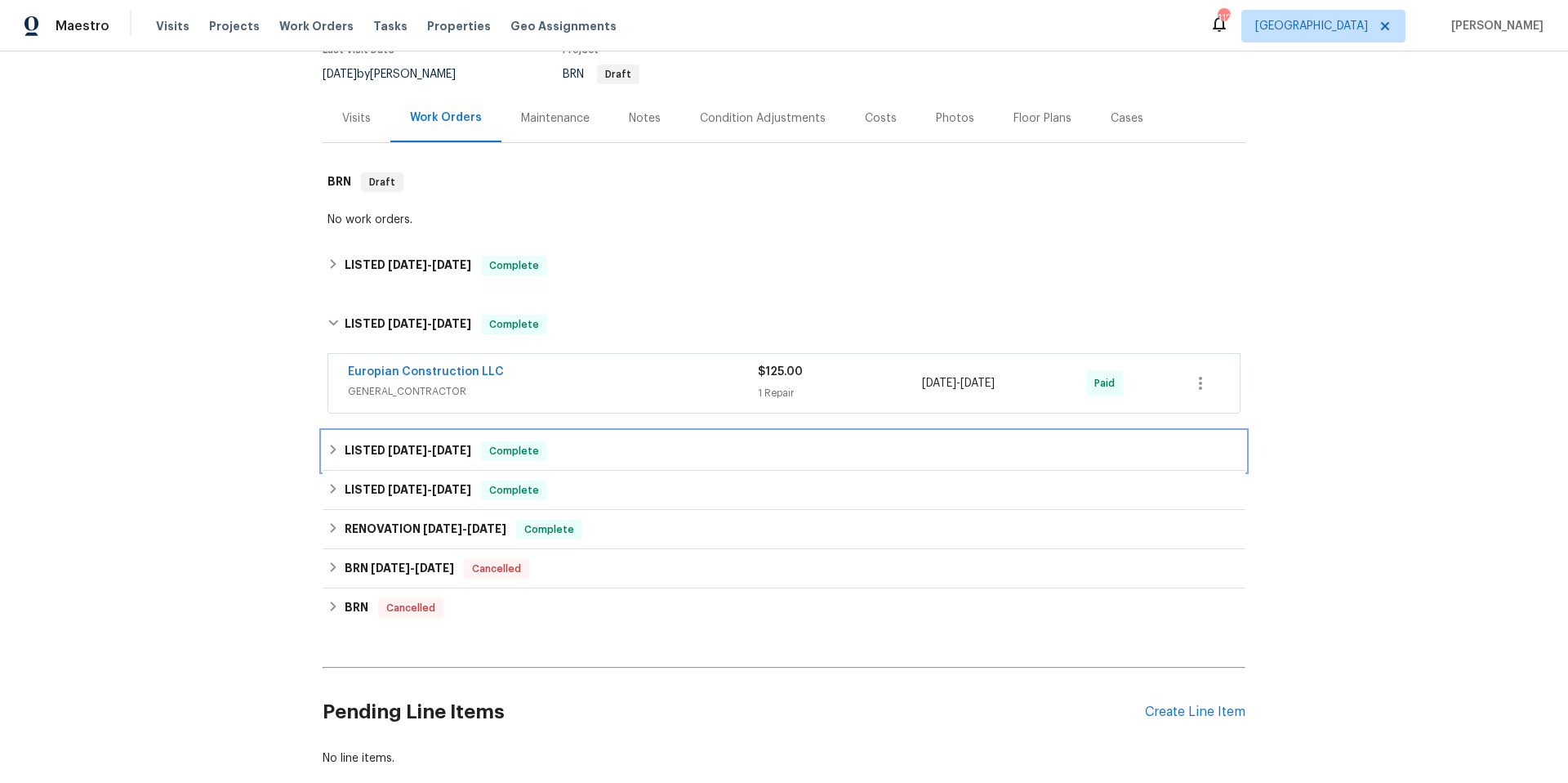
click at [591, 448] on div "LISTED 6/3/25 - 6/6/25 Complete" at bounding box center [784, 451] width 913 height 20
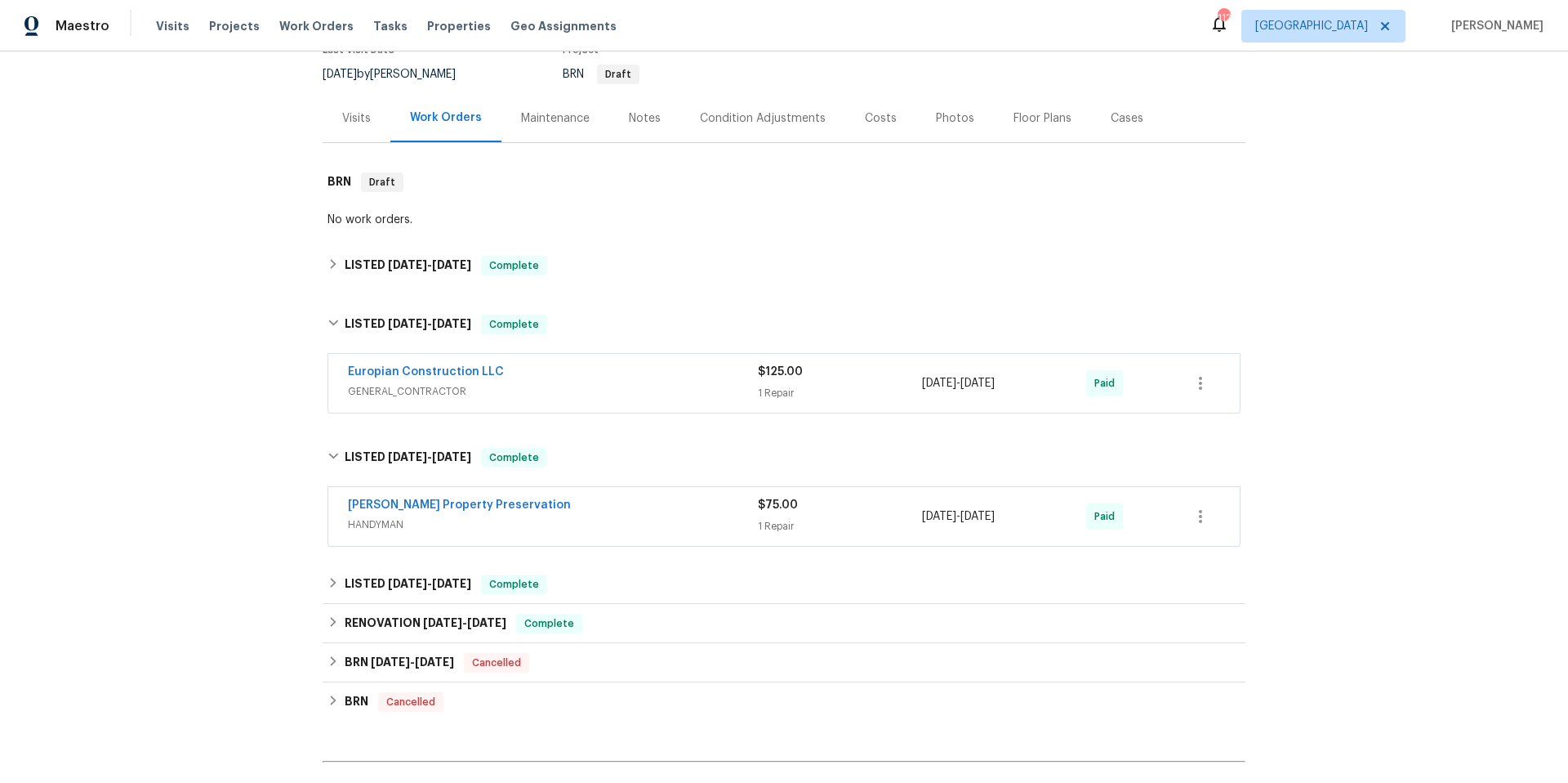
click at [594, 497] on div "Witt's Property Preservation" at bounding box center [552, 506] width 410 height 20
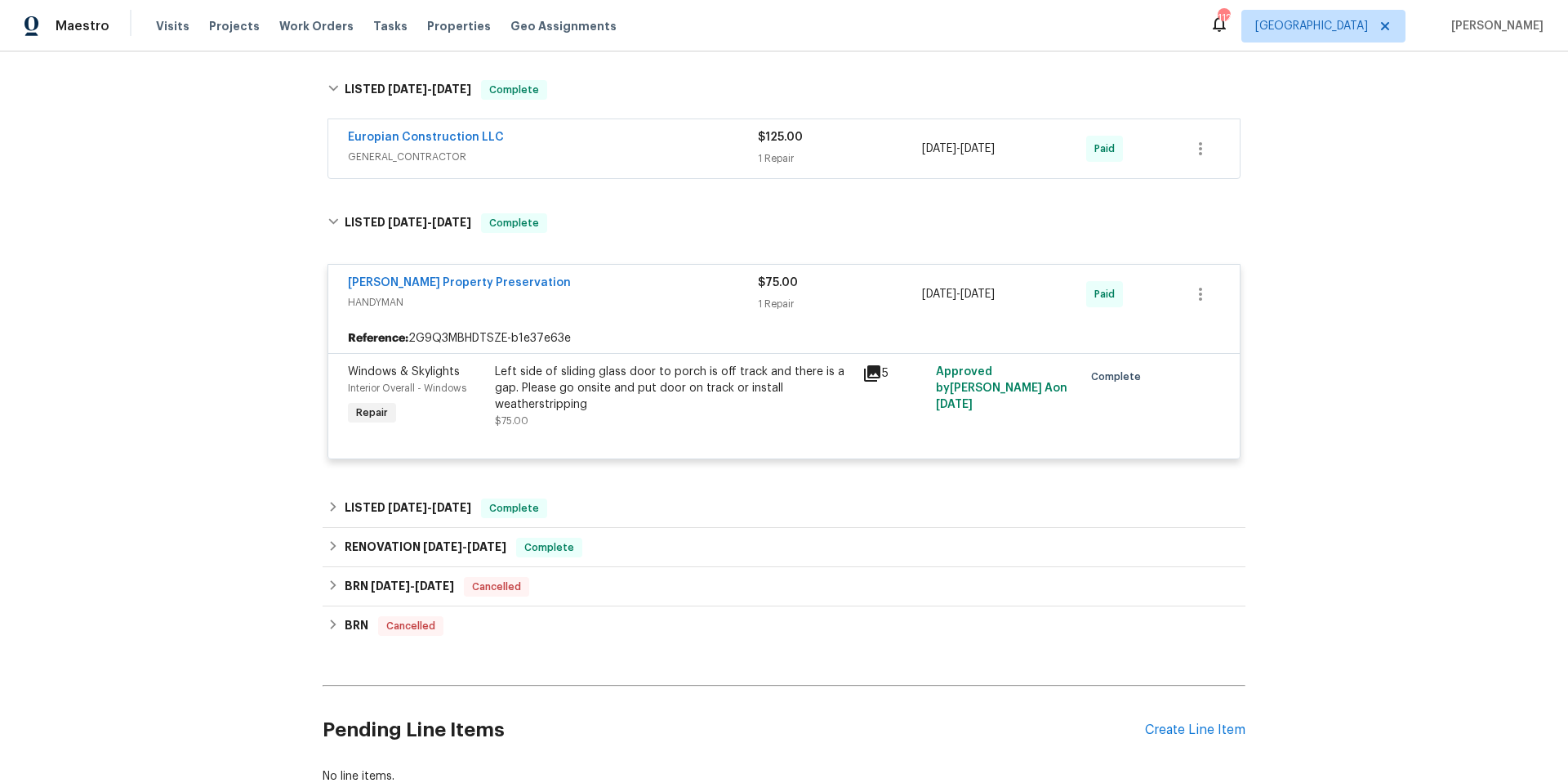
scroll to position [451, 0]
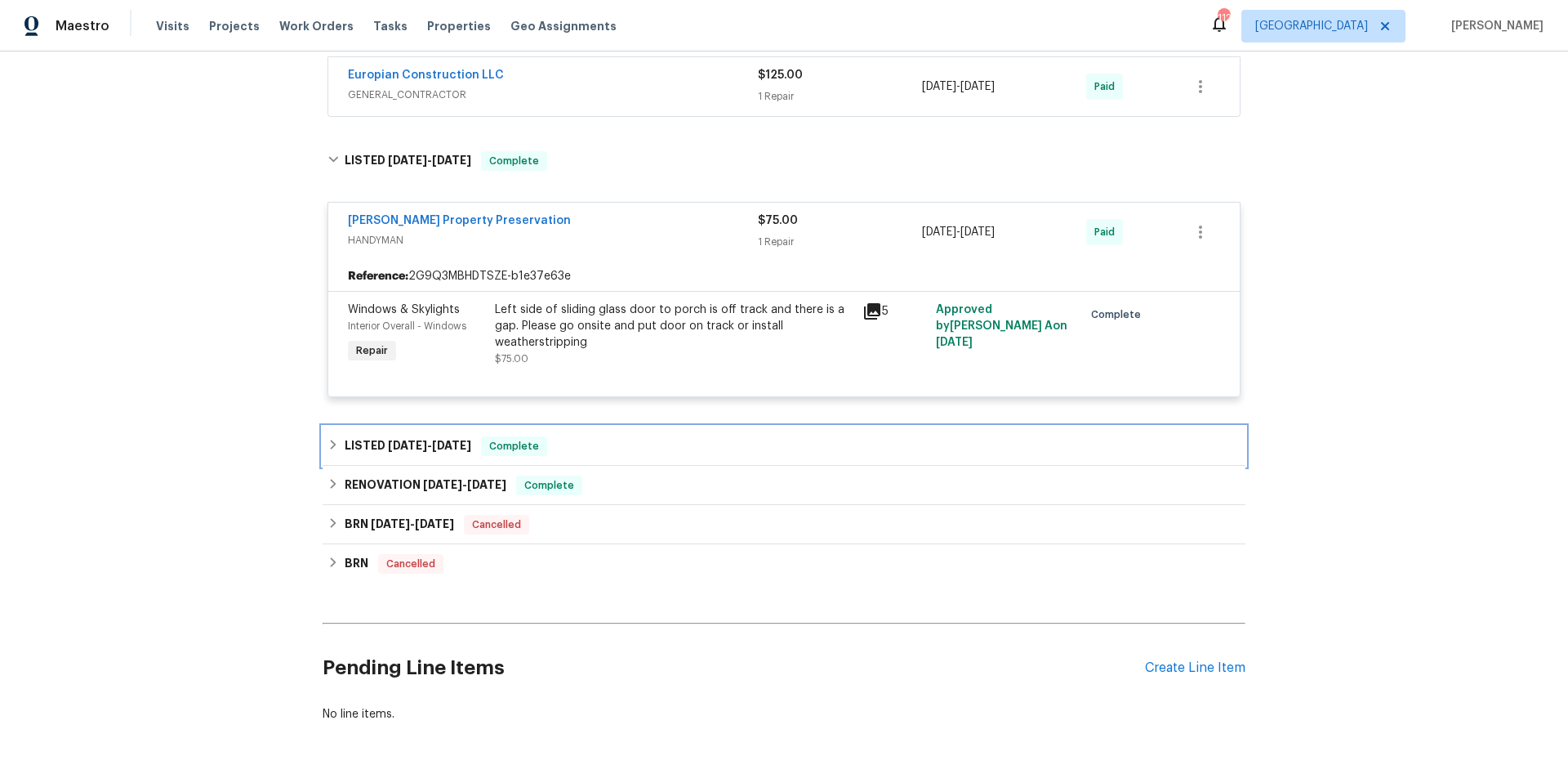
click at [623, 455] on div "LISTED 2/14/25 - 2/17/25 Complete" at bounding box center [784, 446] width 913 height 20
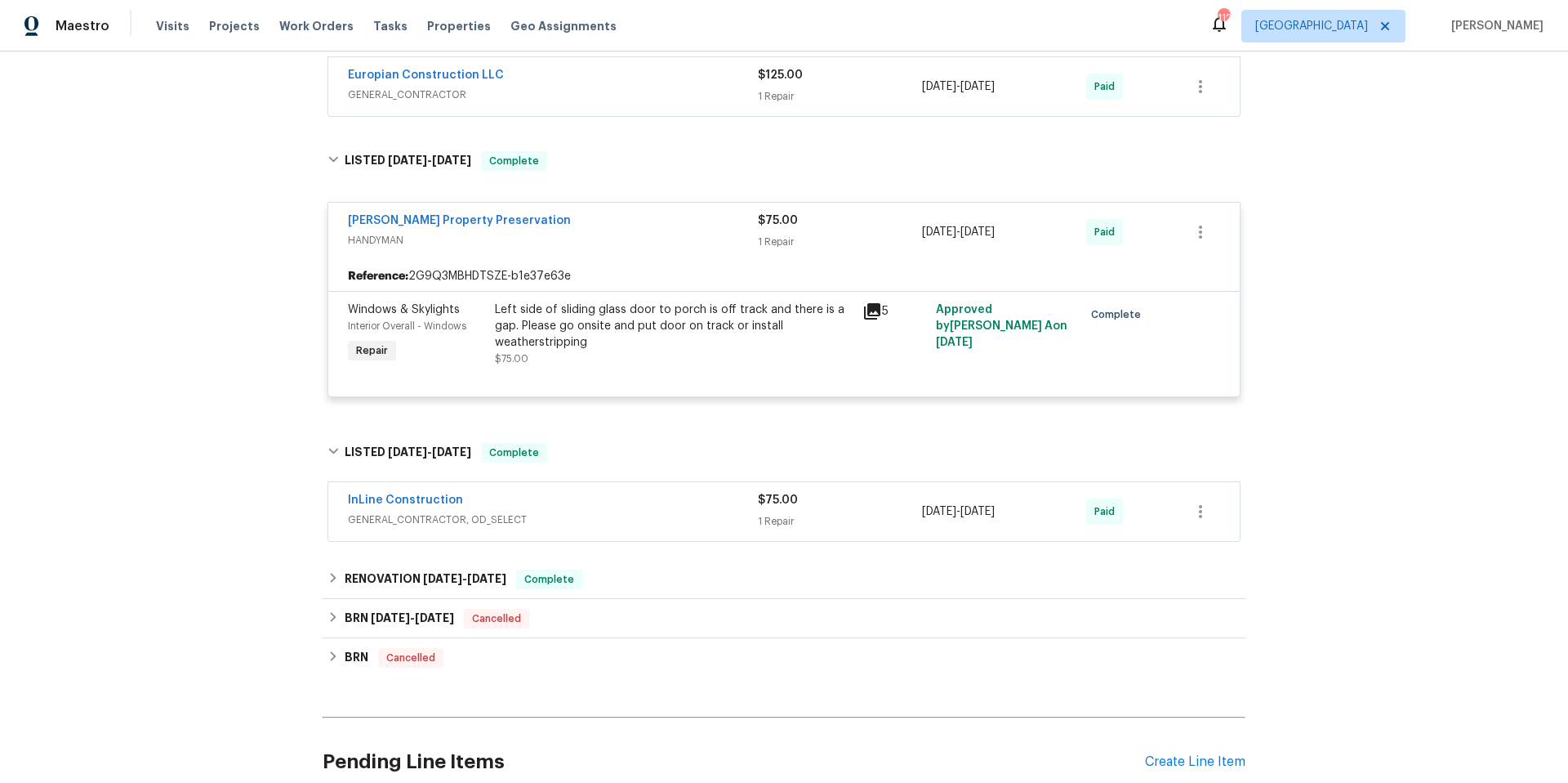
click at [626, 516] on span "GENERAL_CONTRACTOR, OD_SELECT" at bounding box center [552, 520] width 410 height 16
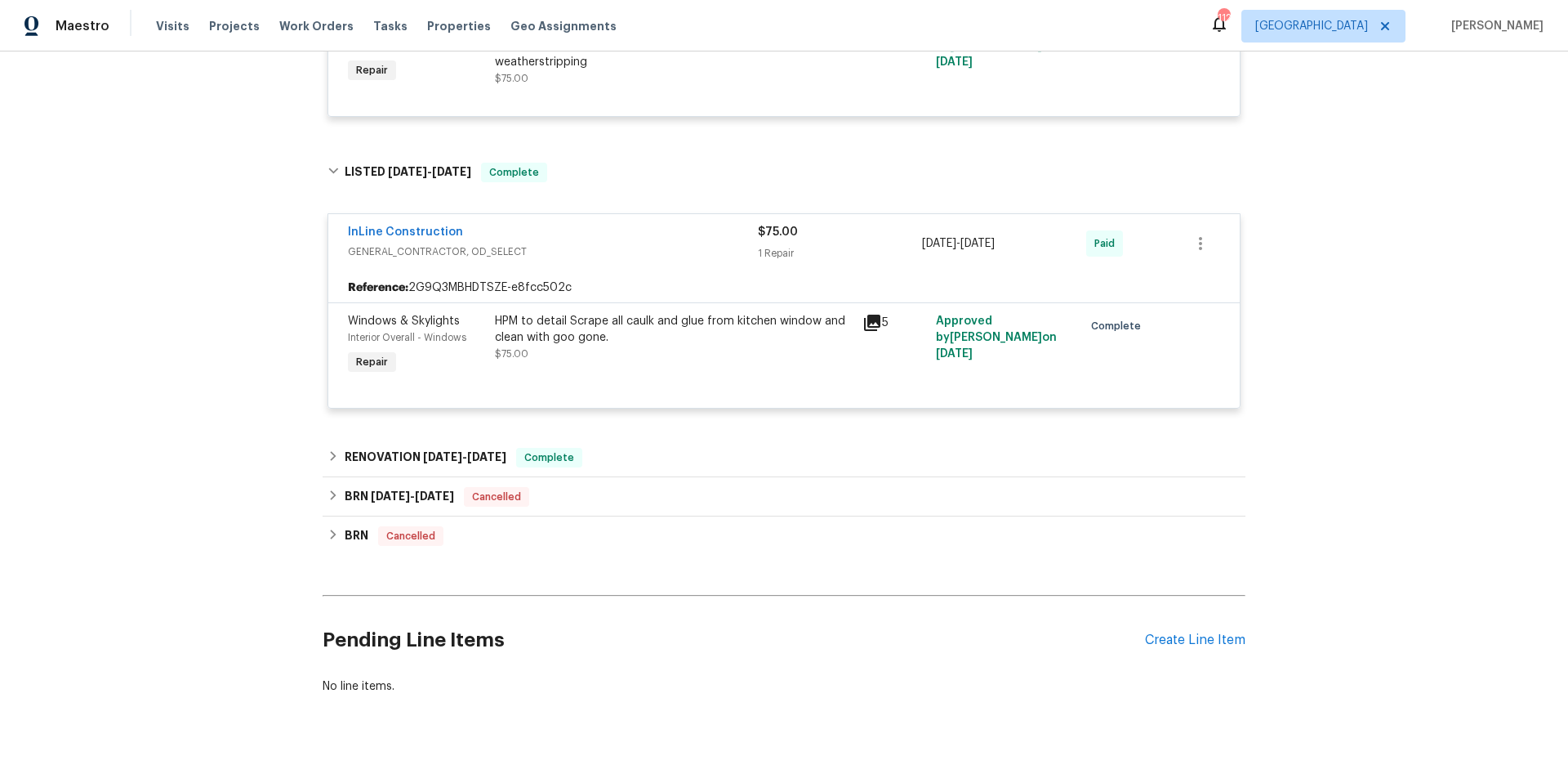
scroll to position [766, 0]
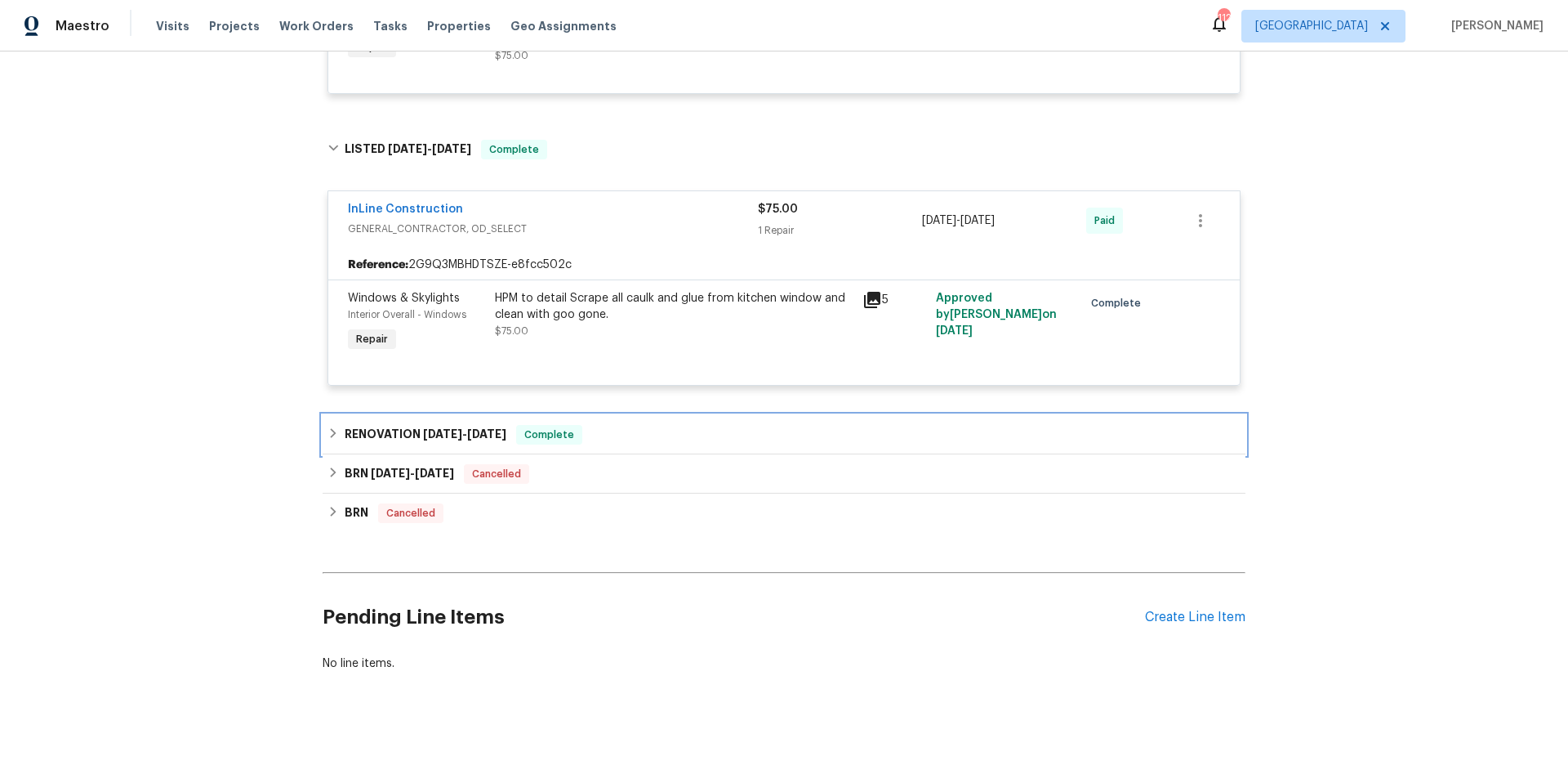
click at [627, 424] on div "RENOVATION 1/30/25 - 2/28/25 Complete" at bounding box center [784, 434] width 913 height 20
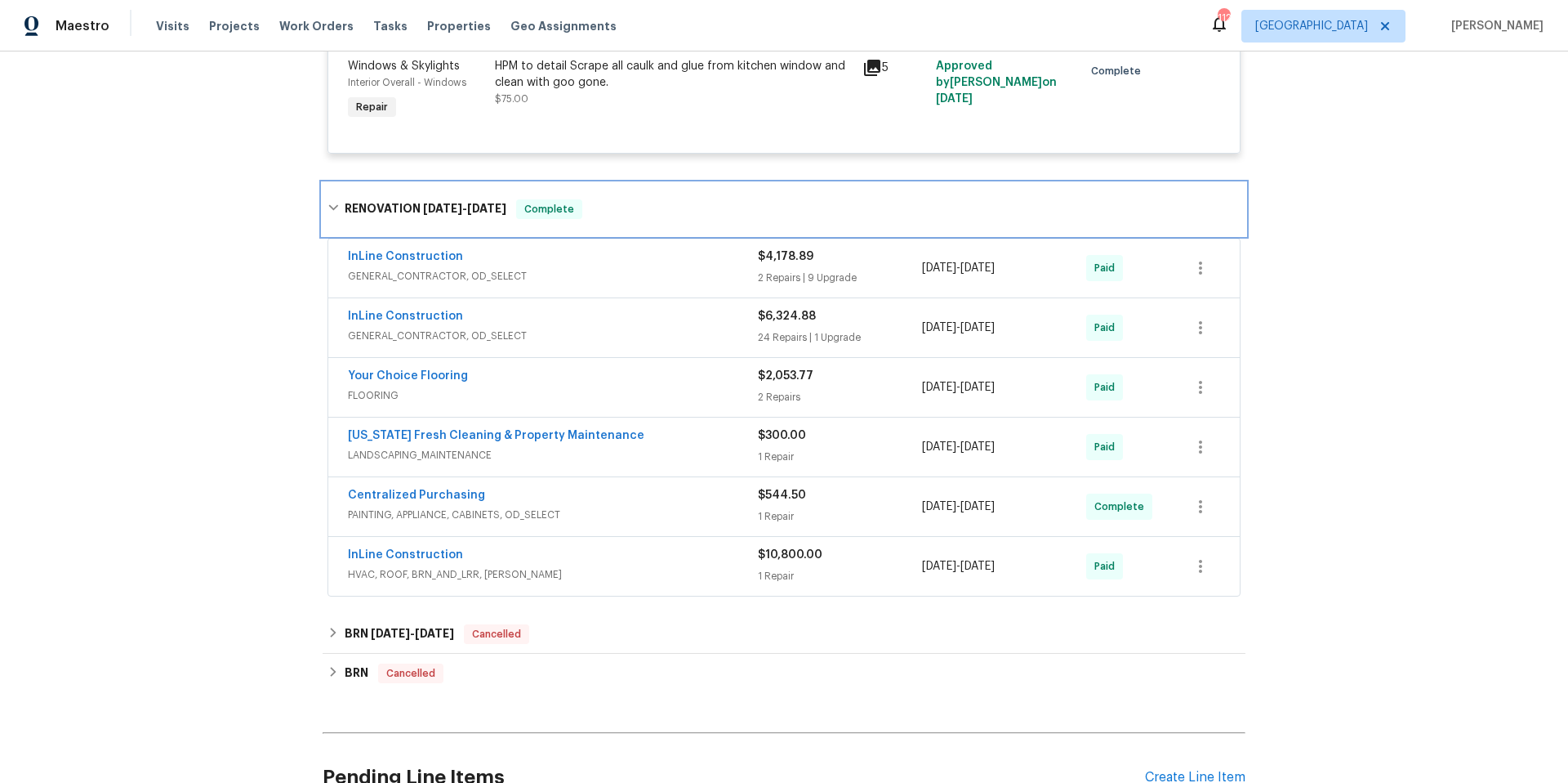
scroll to position [1002, 0]
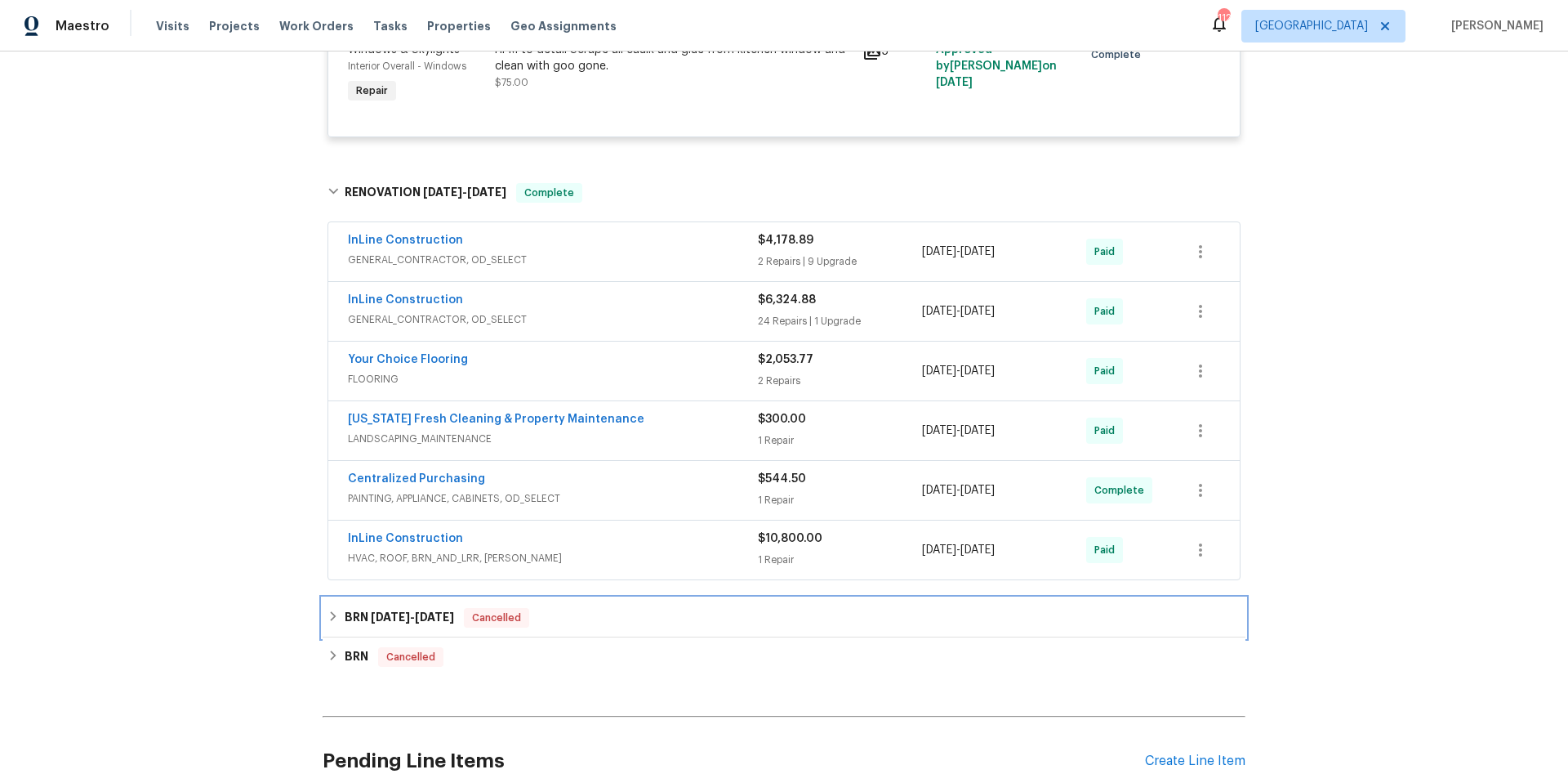
click at [632, 617] on div "BRN 7/11/25 - 7/14/25 Cancelled" at bounding box center [784, 618] width 913 height 20
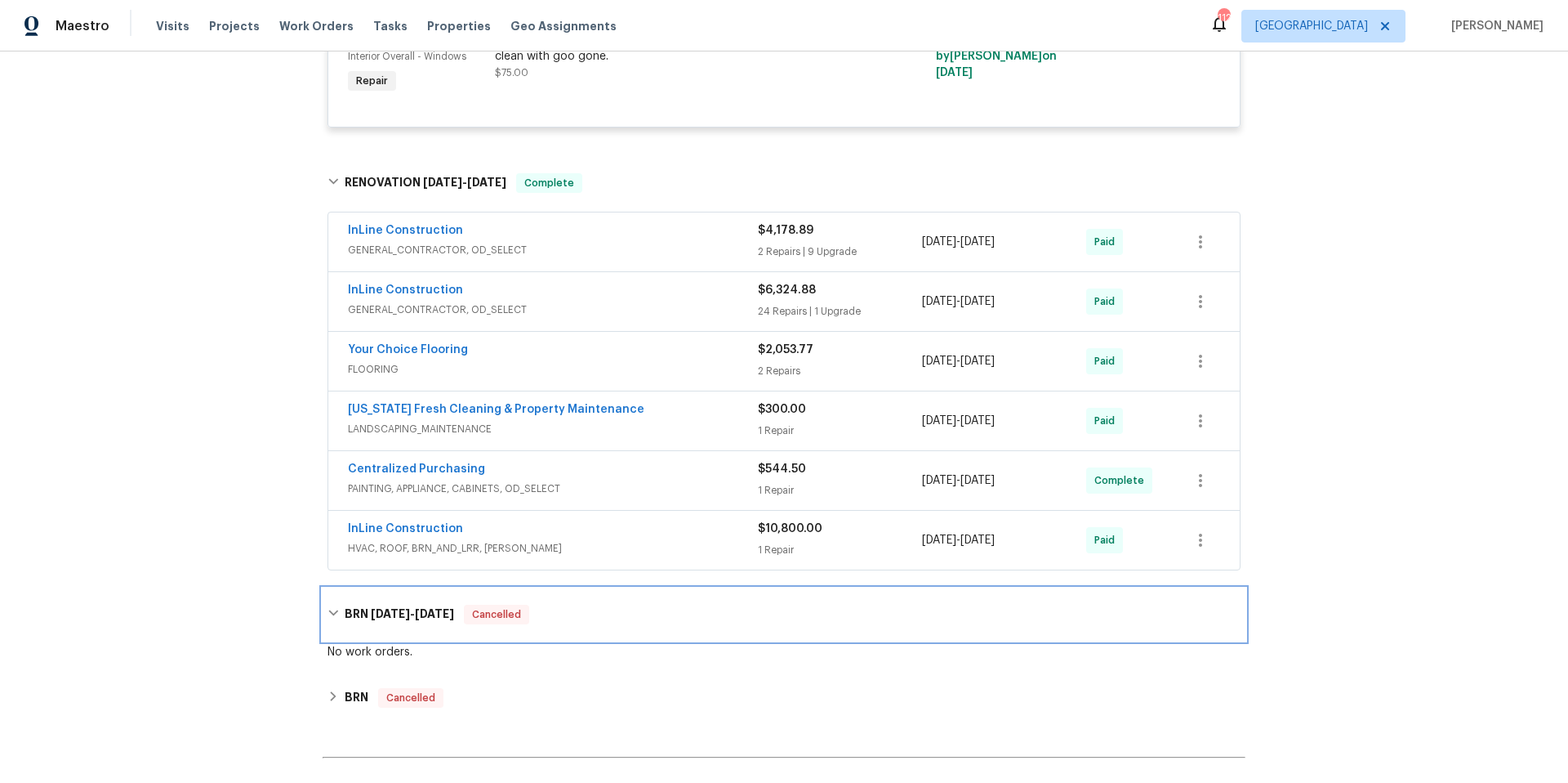
scroll to position [1059, 0]
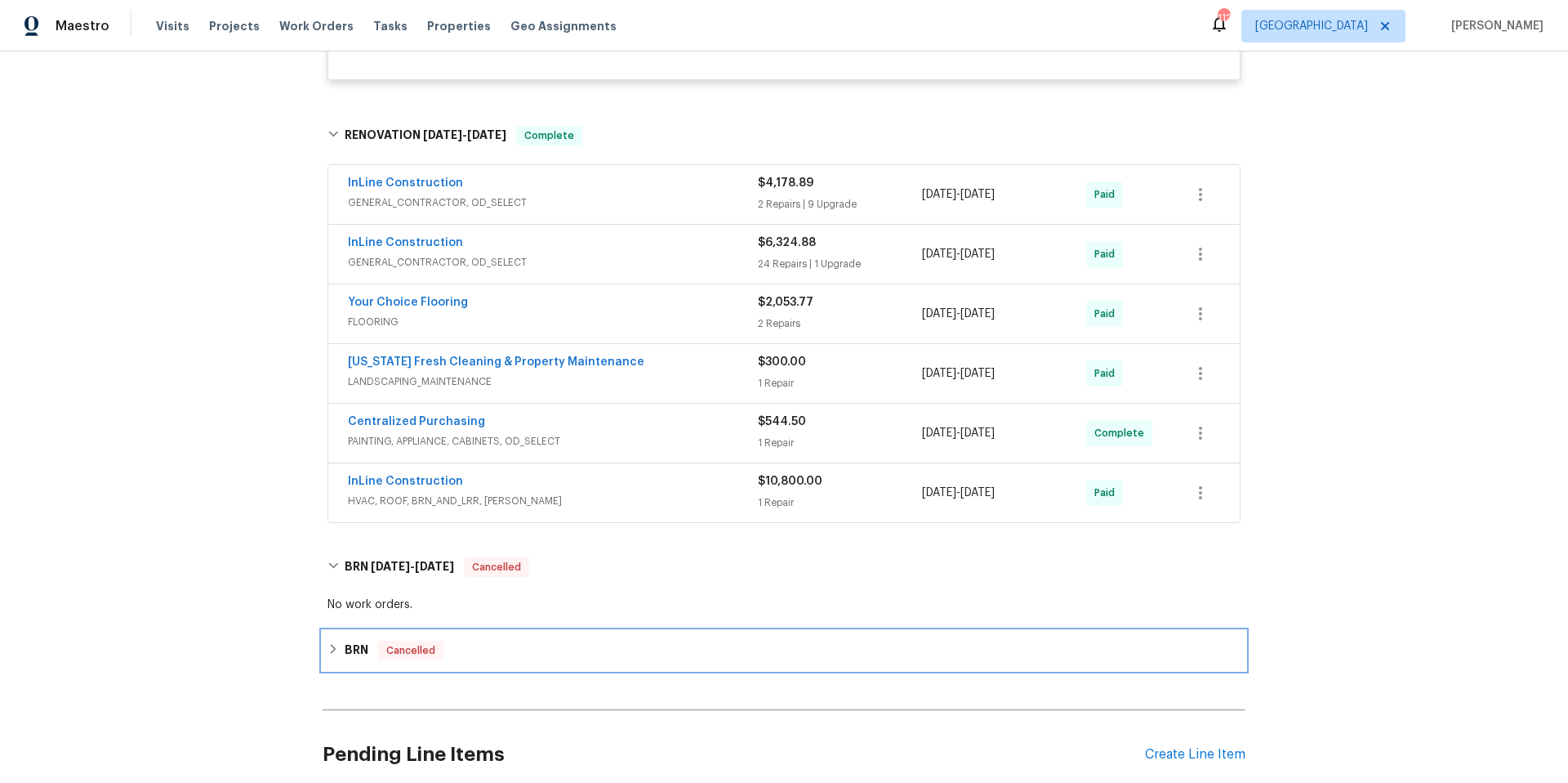
click at [617, 664] on div "BRN Cancelled" at bounding box center [784, 651] width 923 height 40
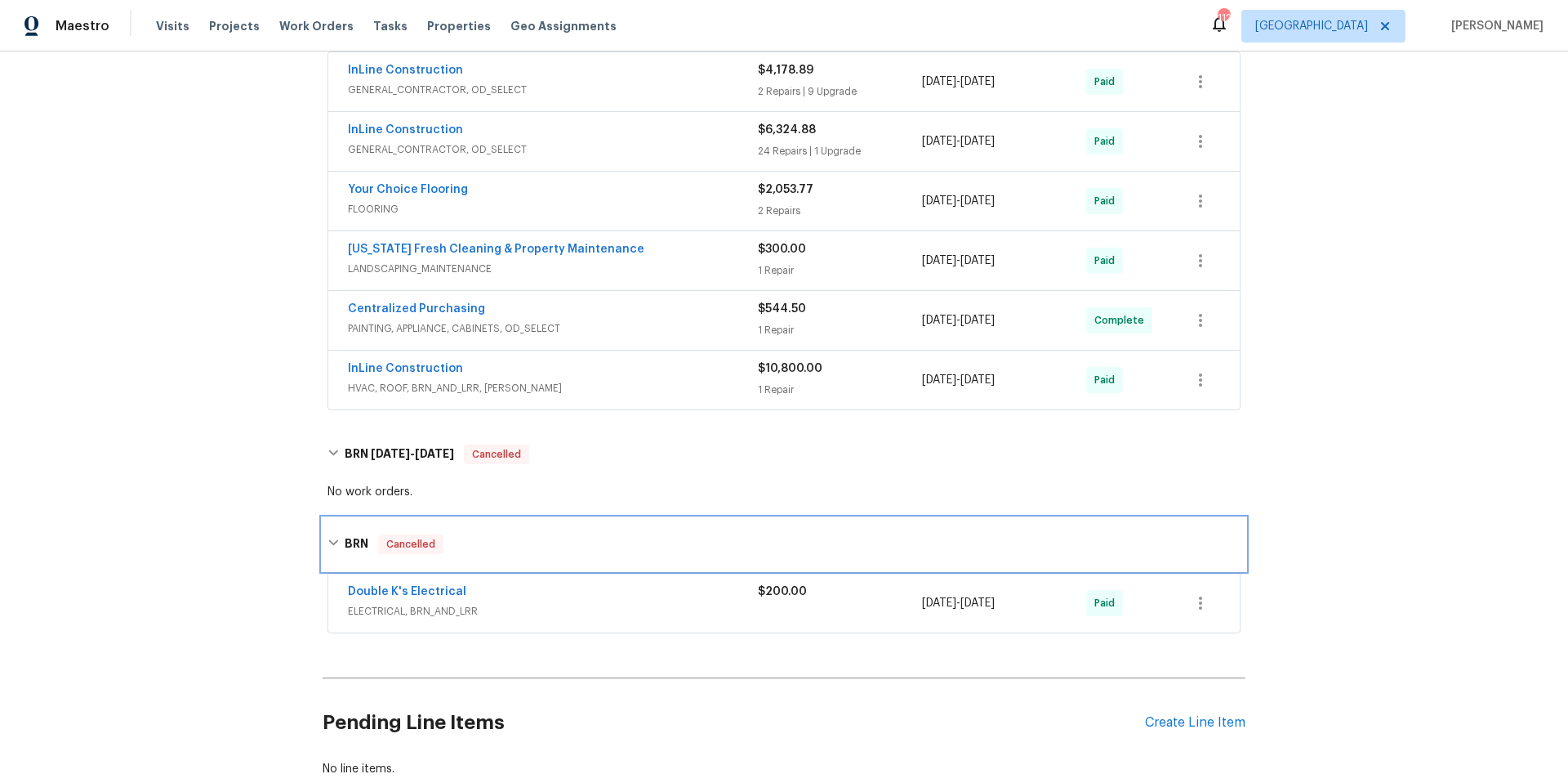
scroll to position [1174, 0]
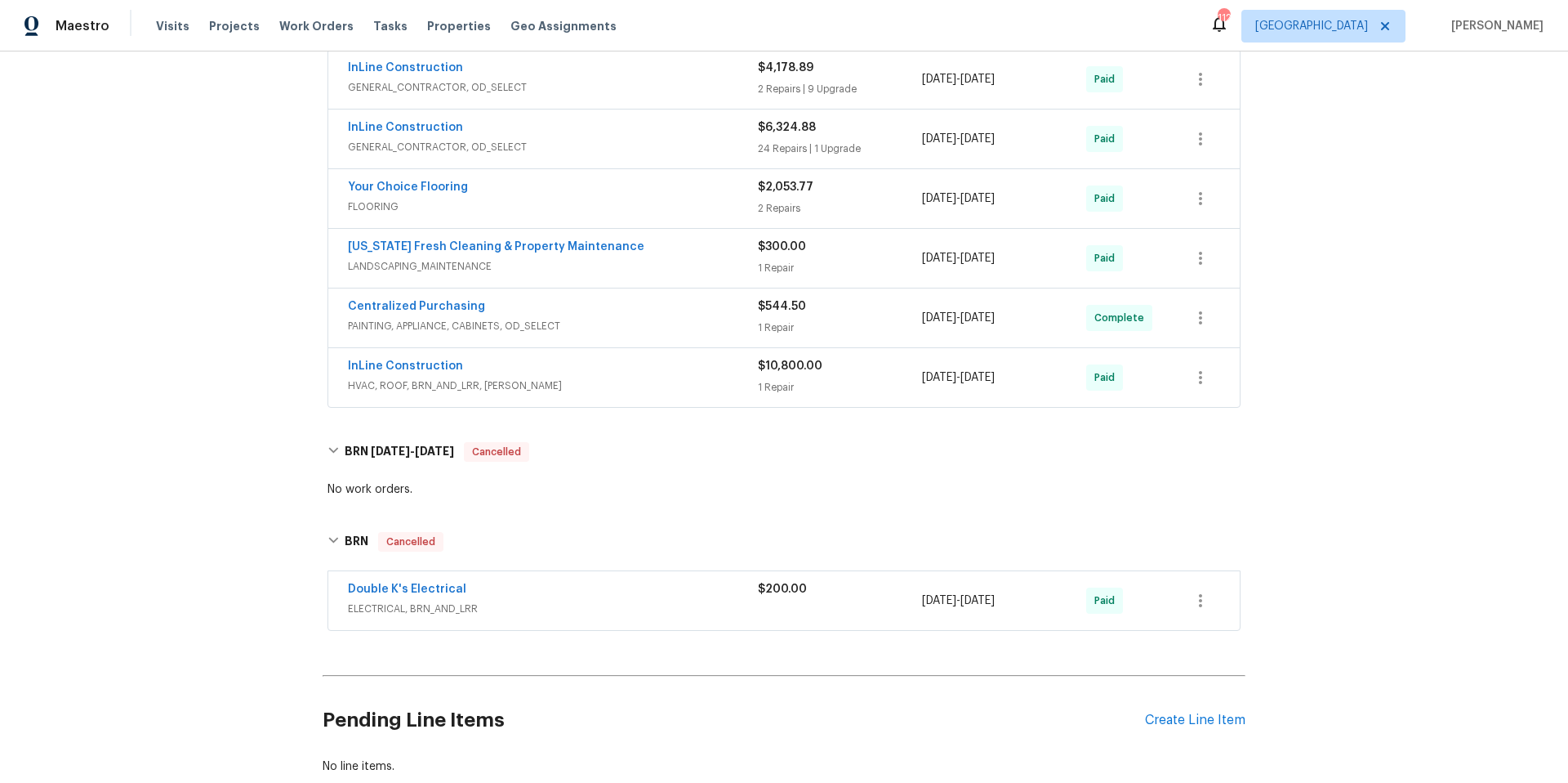
click at [597, 597] on div "Double K's Electrical" at bounding box center [552, 591] width 410 height 20
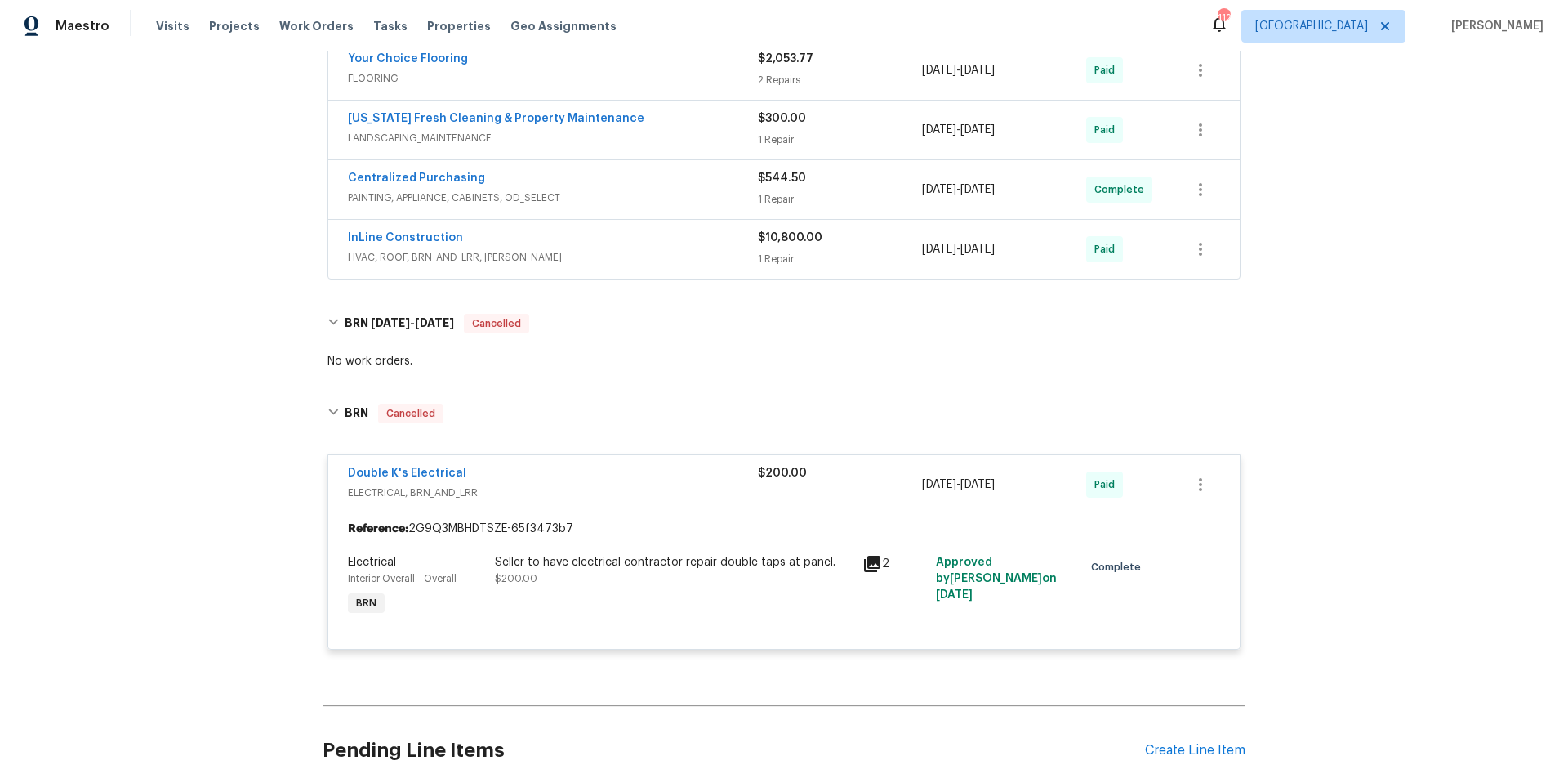
scroll to position [1303, 0]
click at [594, 478] on div "Double K's Electrical" at bounding box center [552, 474] width 410 height 20
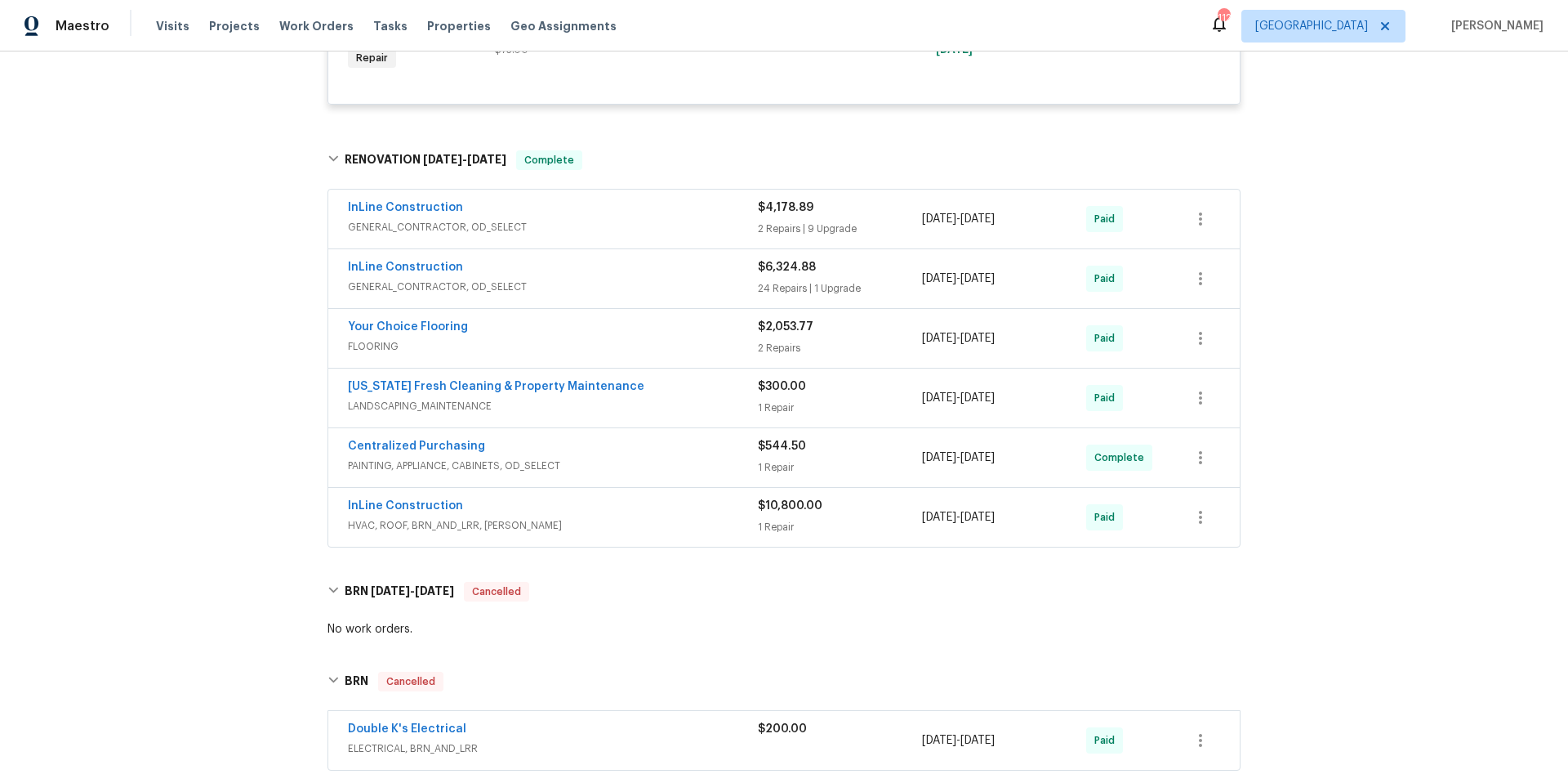
scroll to position [1028, 0]
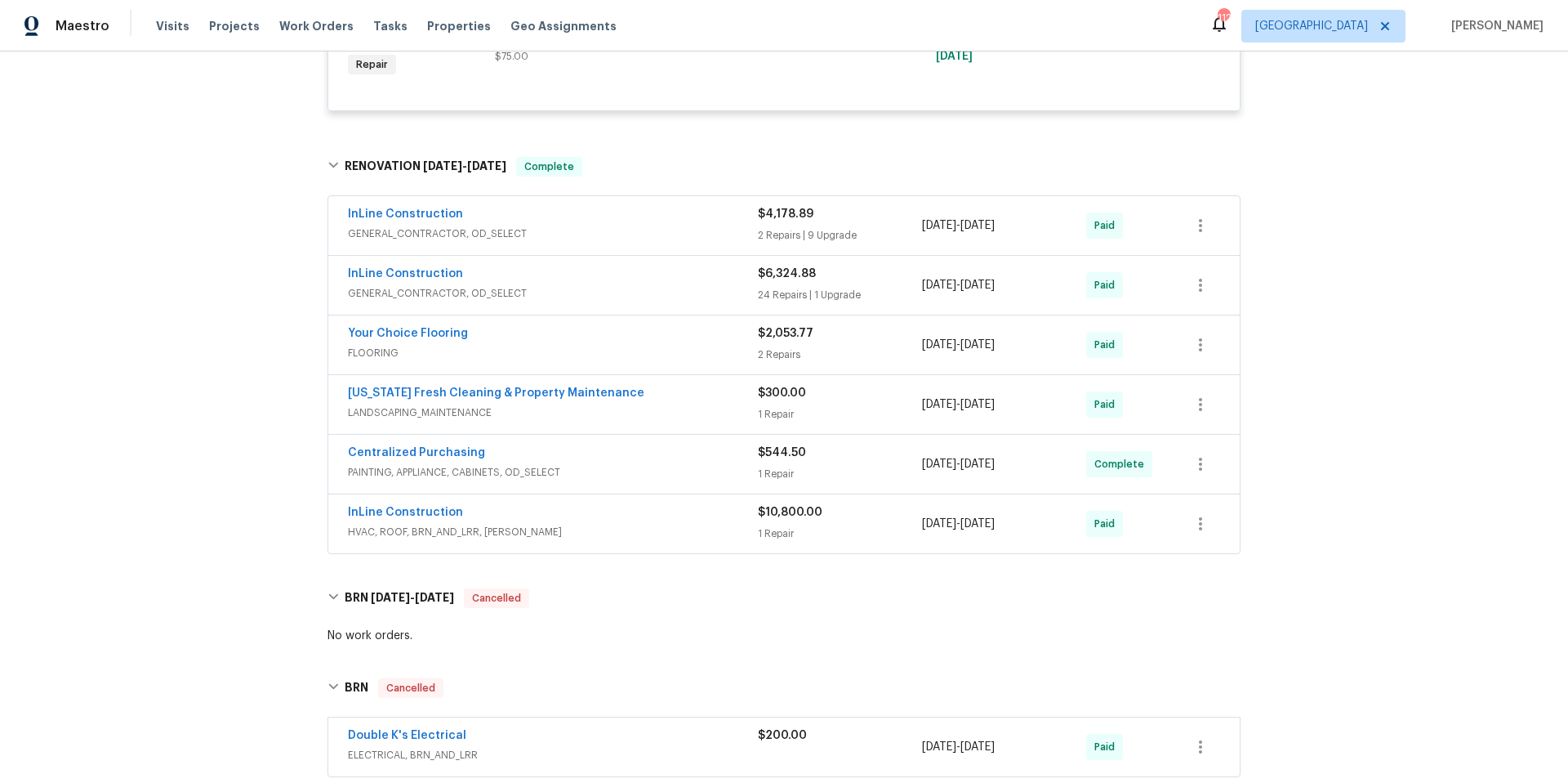
click at [646, 244] on div "InLine Construction GENERAL_CONTRACTOR, OD_SELECT" at bounding box center [552, 225] width 410 height 40
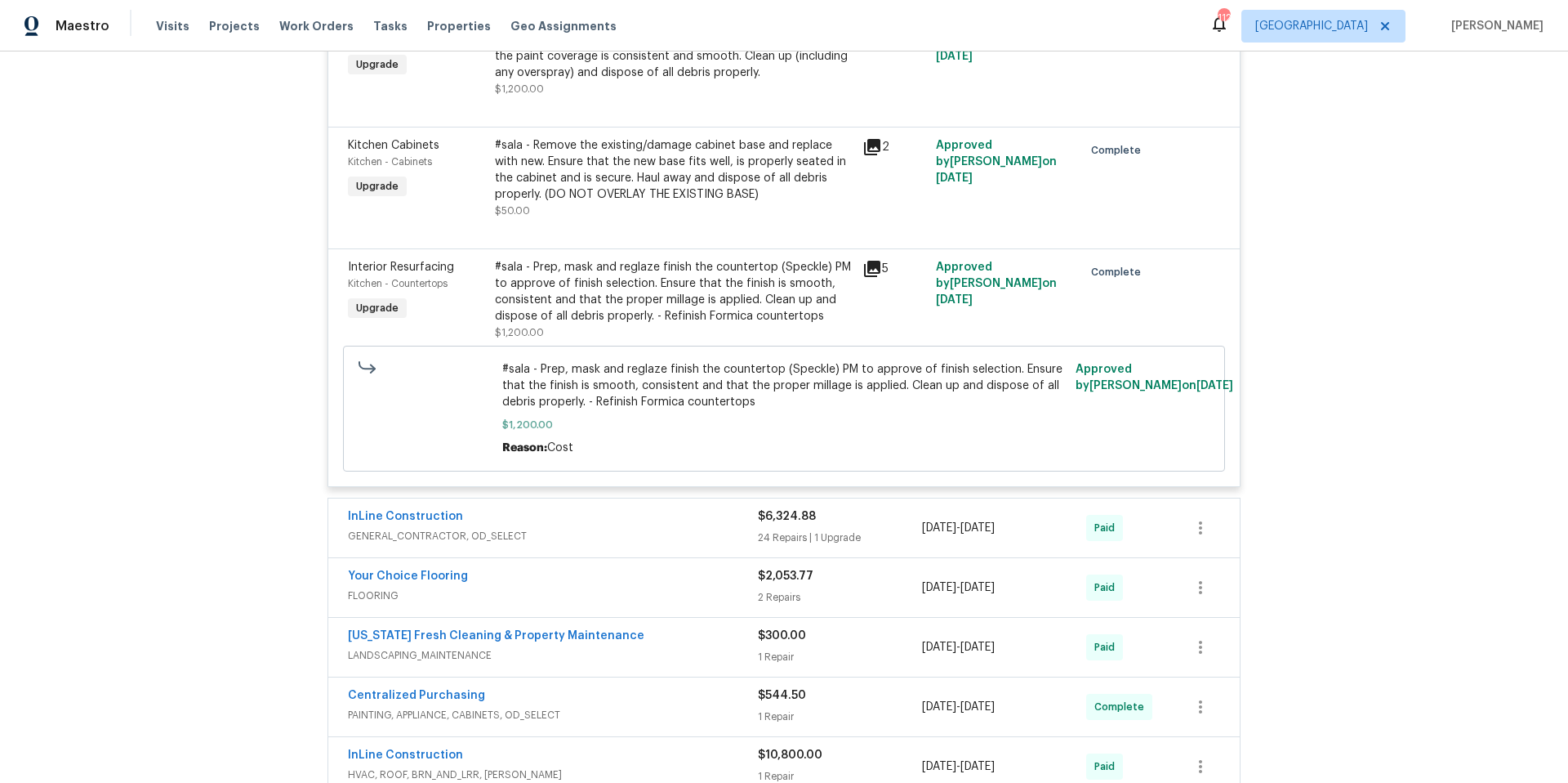
scroll to position [2559, 0]
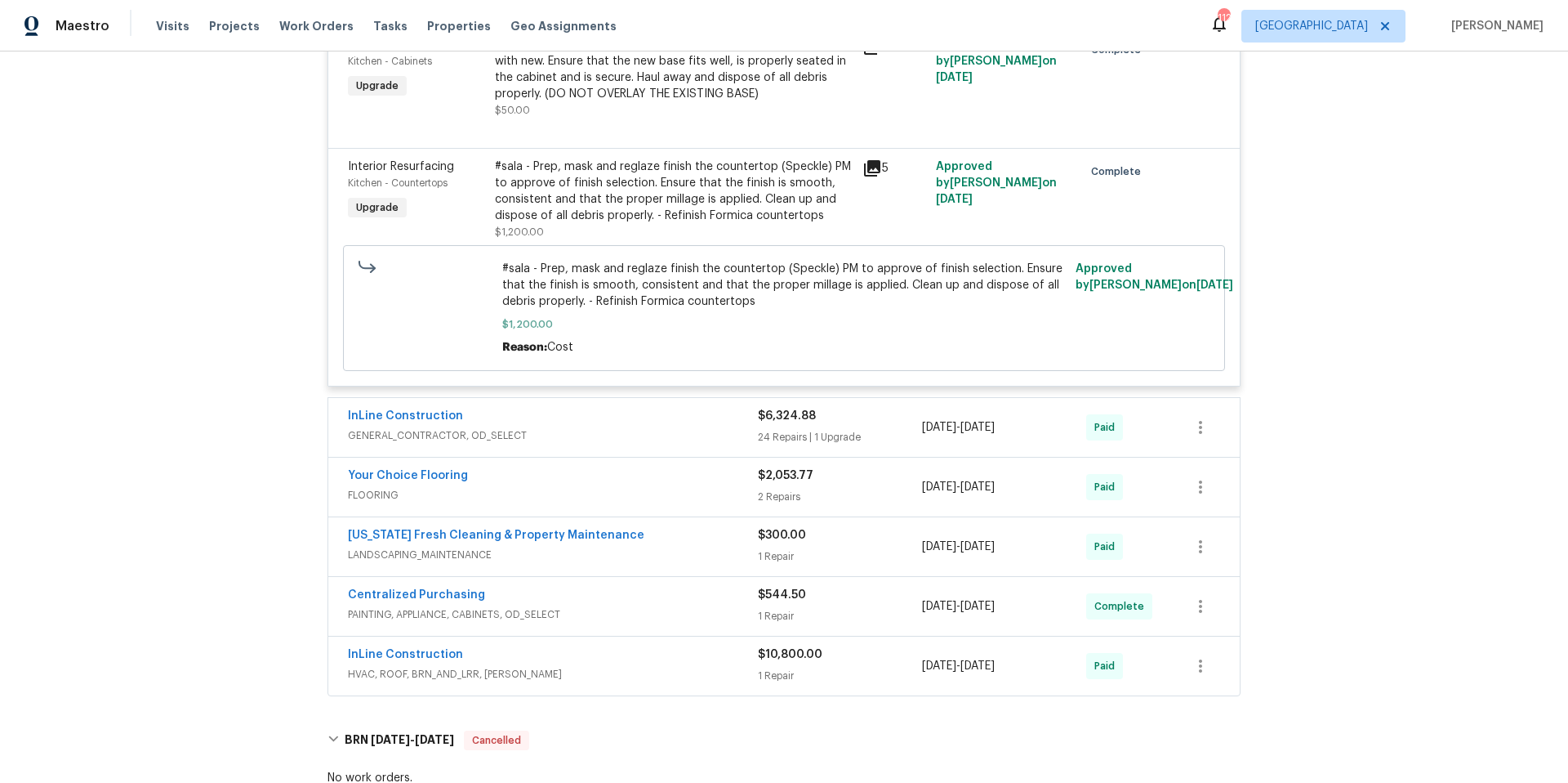
click at [629, 427] on span "GENERAL_CONTRACTOR, OD_SELECT" at bounding box center [552, 435] width 410 height 16
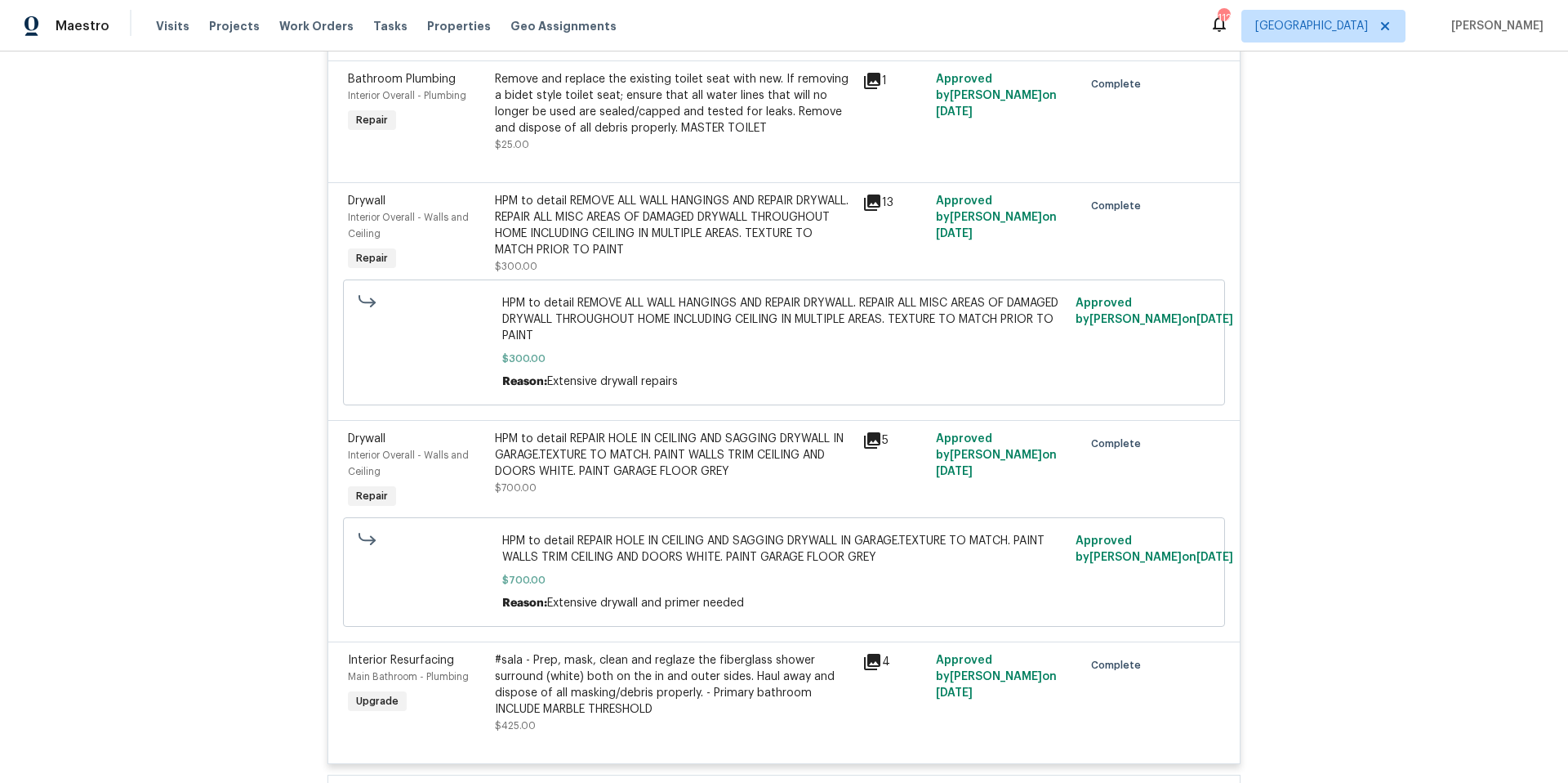
scroll to position [5873, 0]
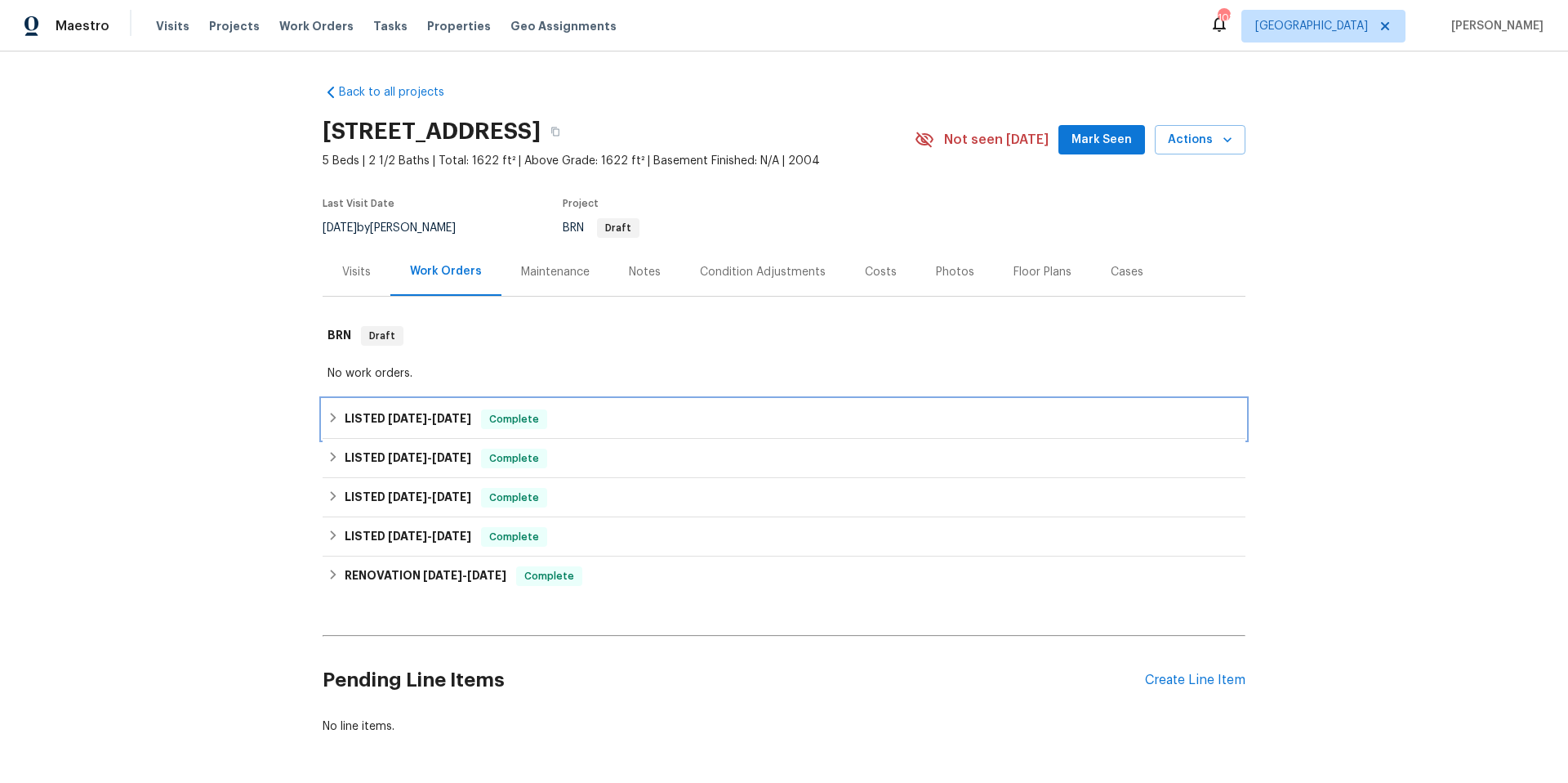
click at [607, 424] on div "LISTED [DATE] - [DATE] Complete" at bounding box center [784, 419] width 913 height 20
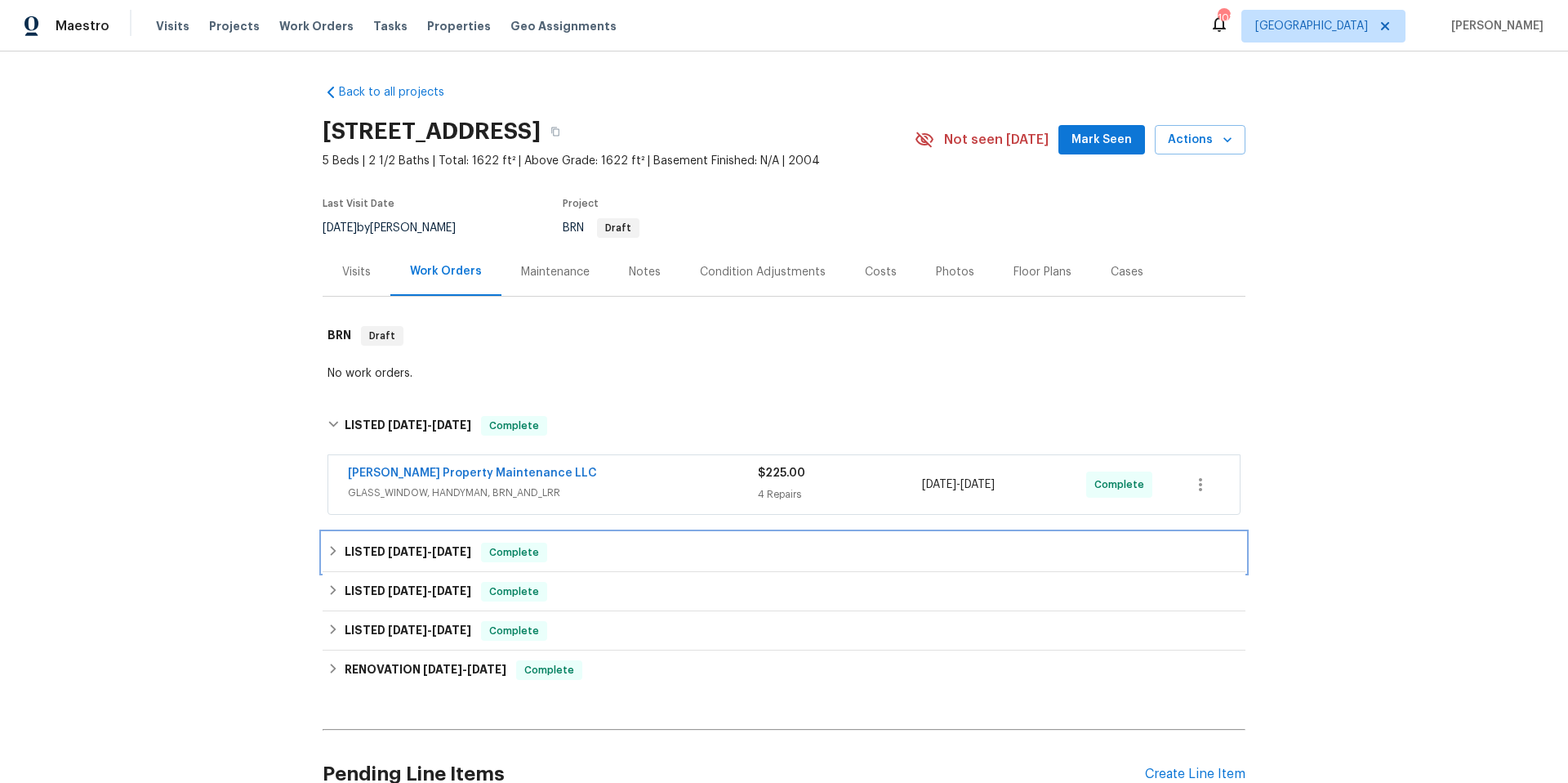
click at [621, 547] on div "LISTED [DATE] - [DATE] Complete" at bounding box center [784, 552] width 913 height 20
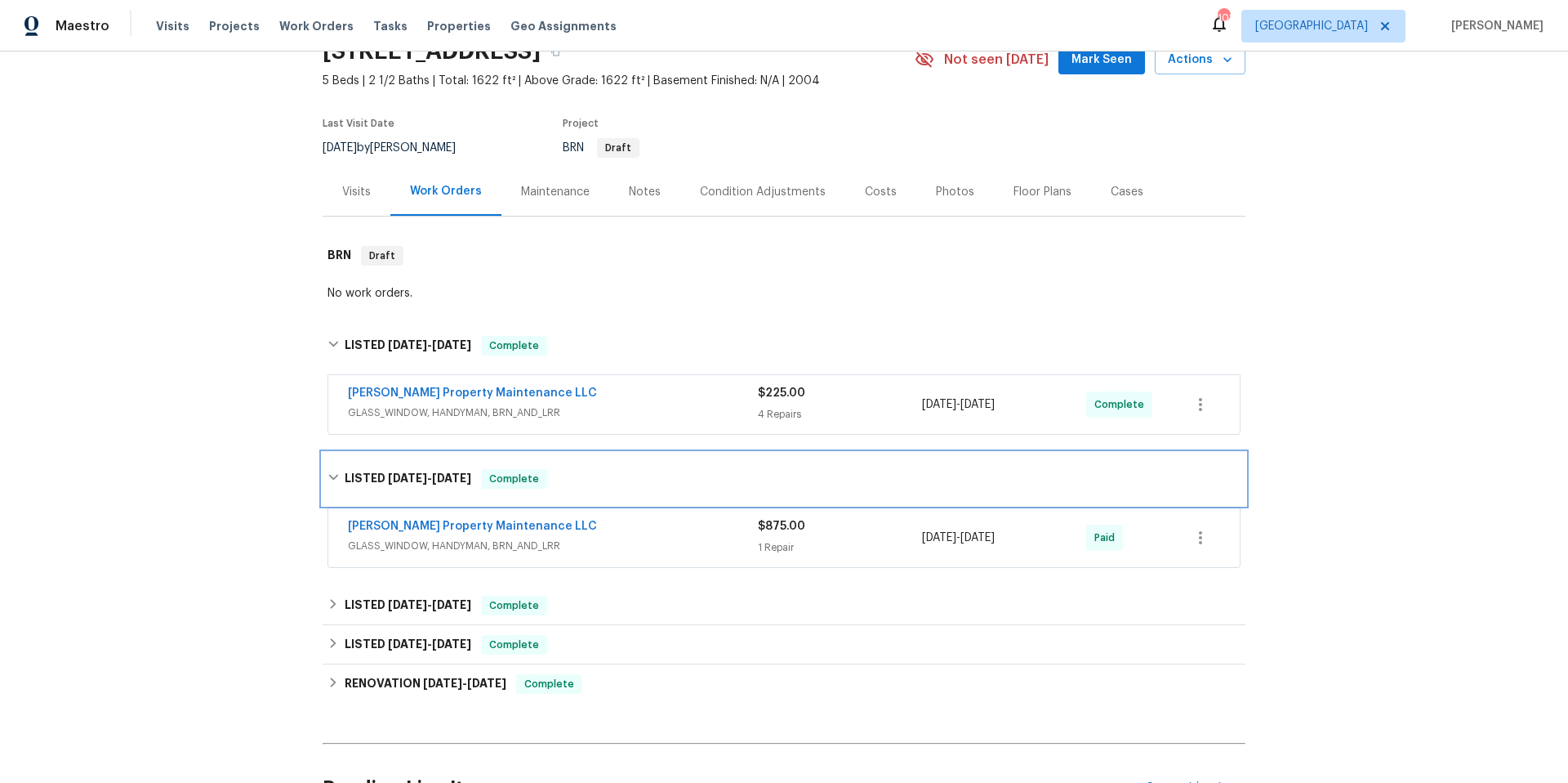
scroll to position [148, 0]
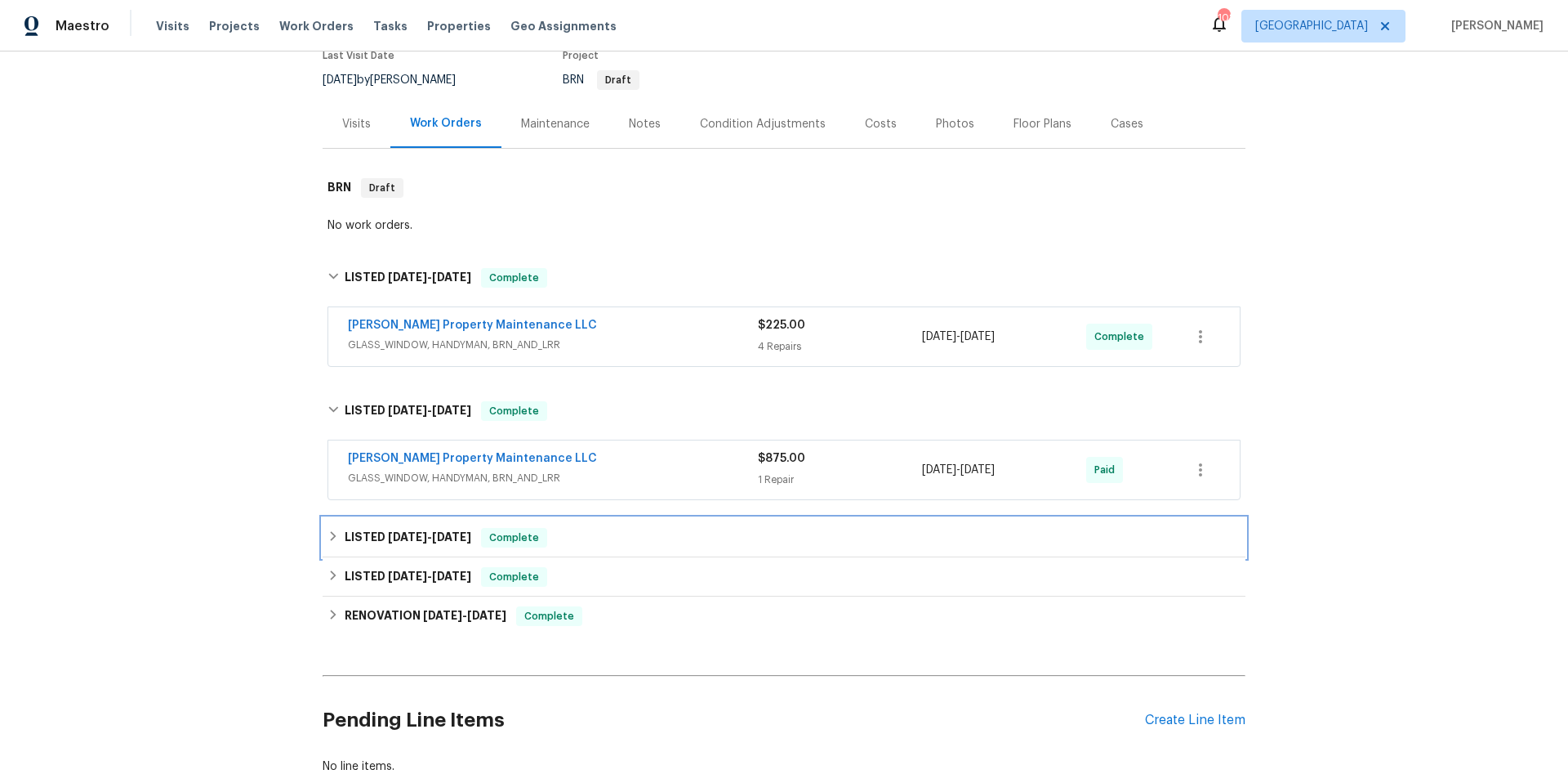
click at [621, 539] on div "LISTED [DATE] - [DATE] Complete" at bounding box center [784, 538] width 913 height 20
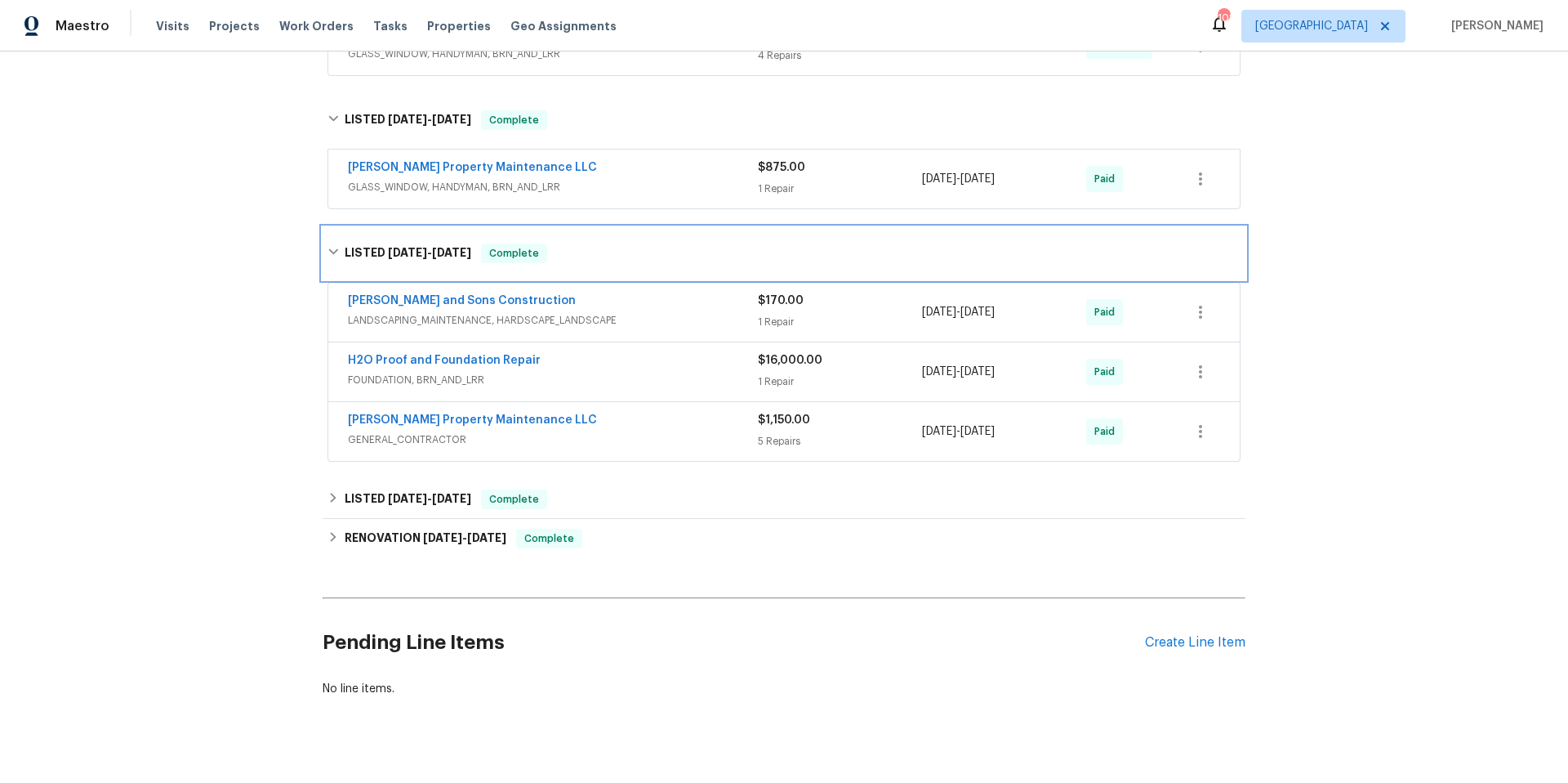
scroll to position [441, 0]
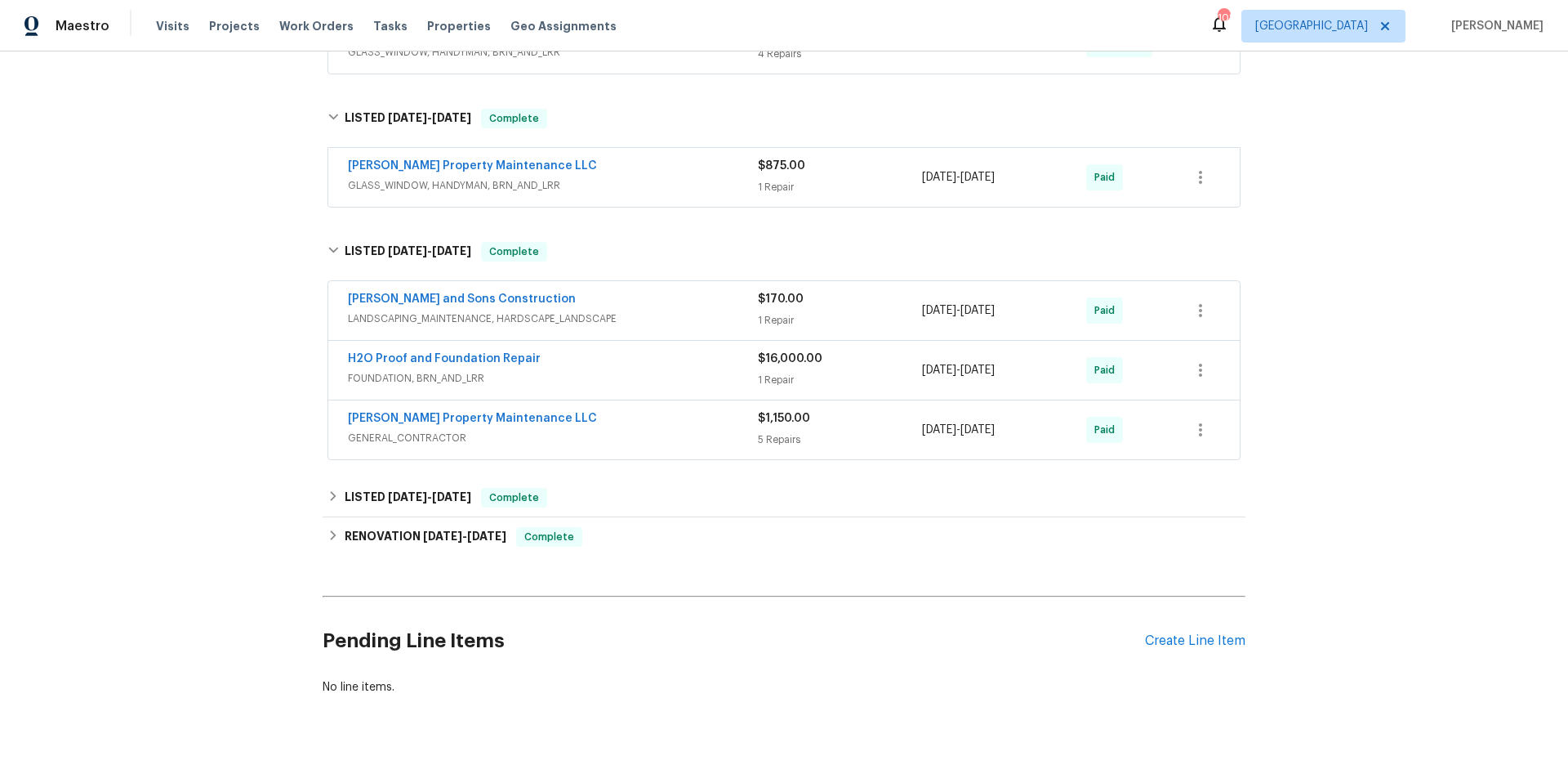
click at [564, 359] on div "H2O Proof and Foundation Repair" at bounding box center [552, 360] width 410 height 20
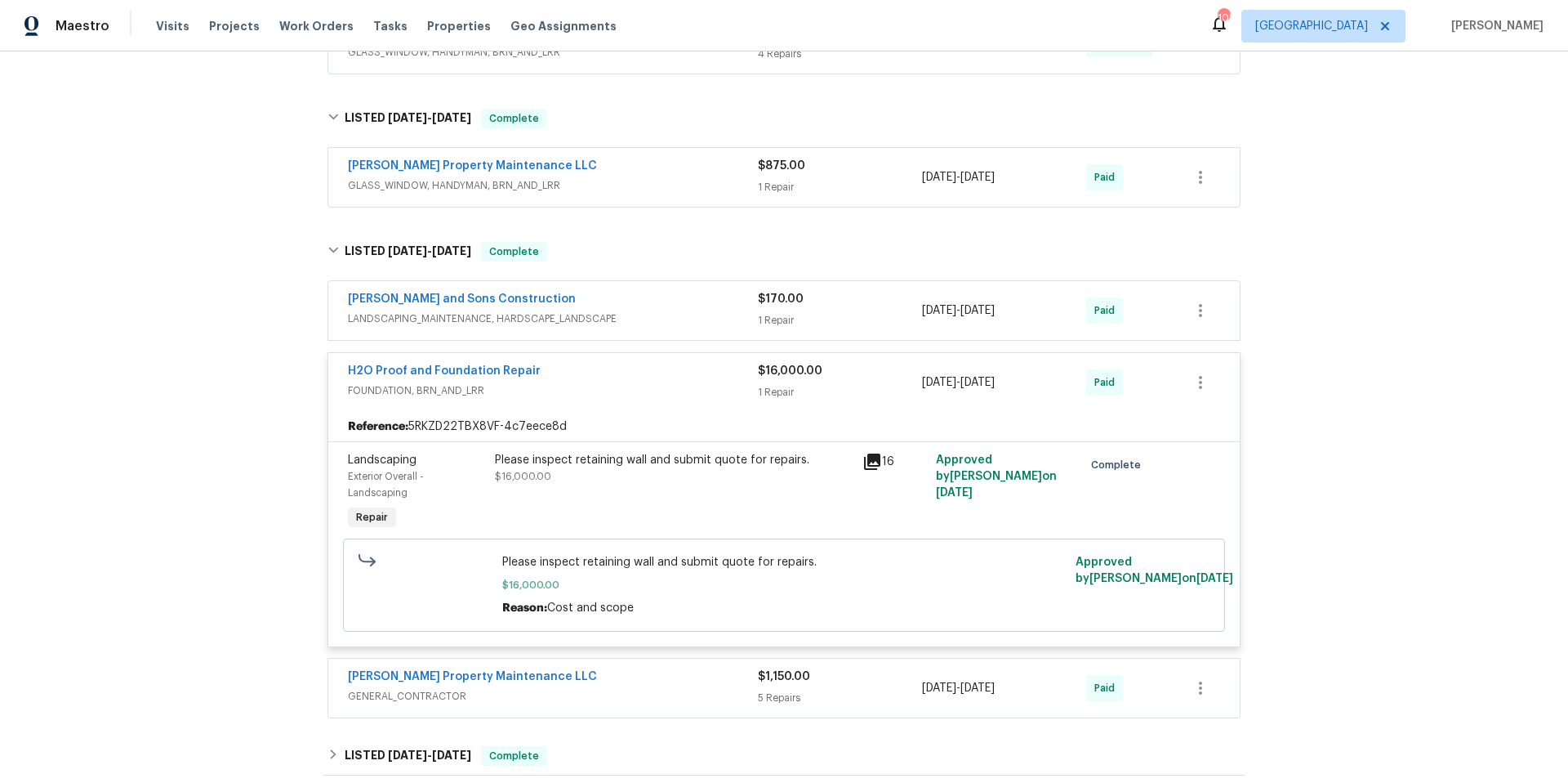
click at [871, 466] on icon at bounding box center [872, 461] width 16 height 16
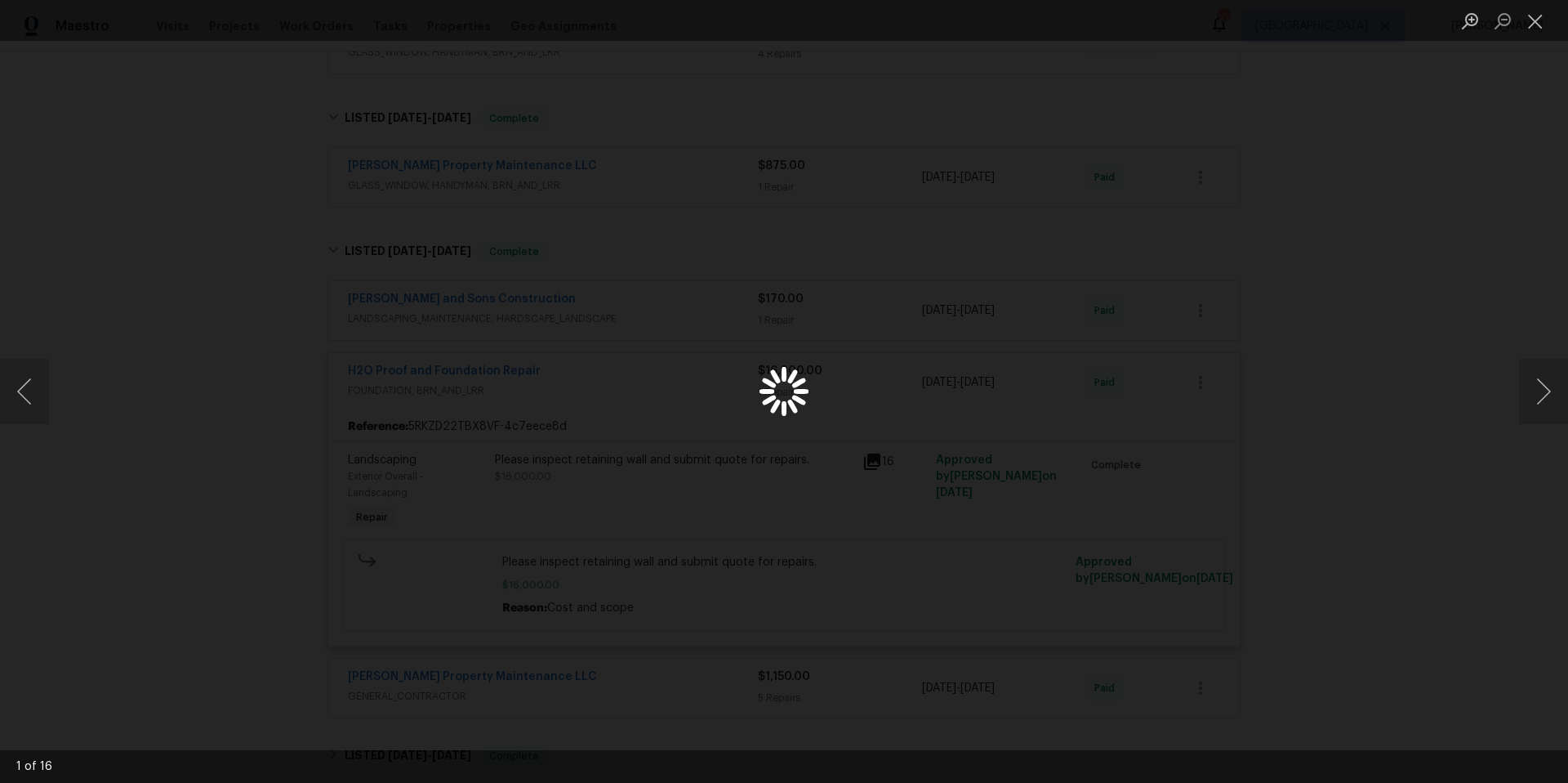
click at [1404, 403] on div "Lightbox" at bounding box center [784, 391] width 1568 height 783
click at [601, 390] on div "Lightbox" at bounding box center [784, 391] width 1568 height 783
click at [1541, 389] on button "Next image" at bounding box center [1543, 391] width 49 height 66
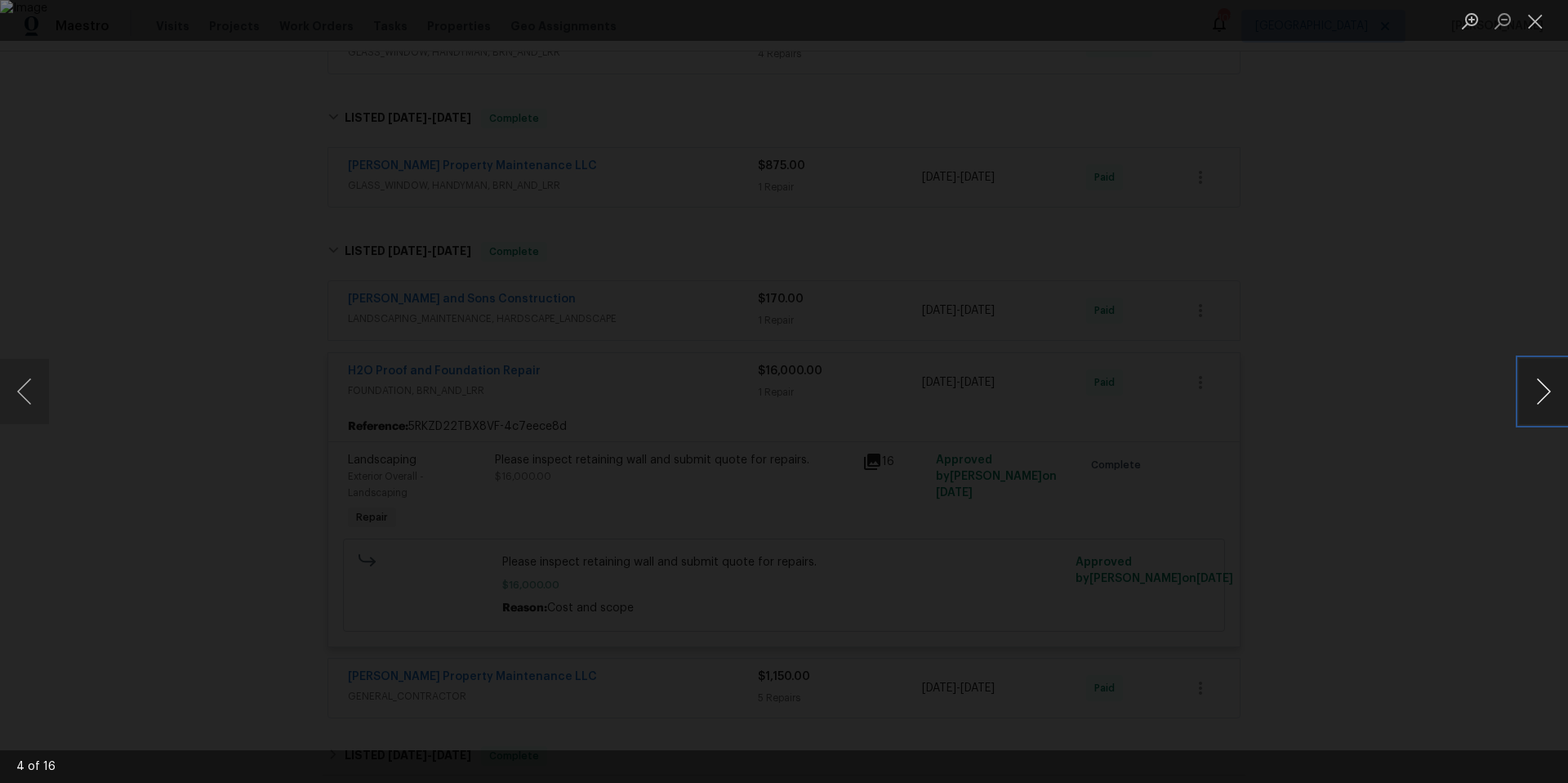
click at [1541, 389] on button "Next image" at bounding box center [1543, 391] width 49 height 66
click at [1541, 20] on button "Close lightbox" at bounding box center [1535, 21] width 32 height 29
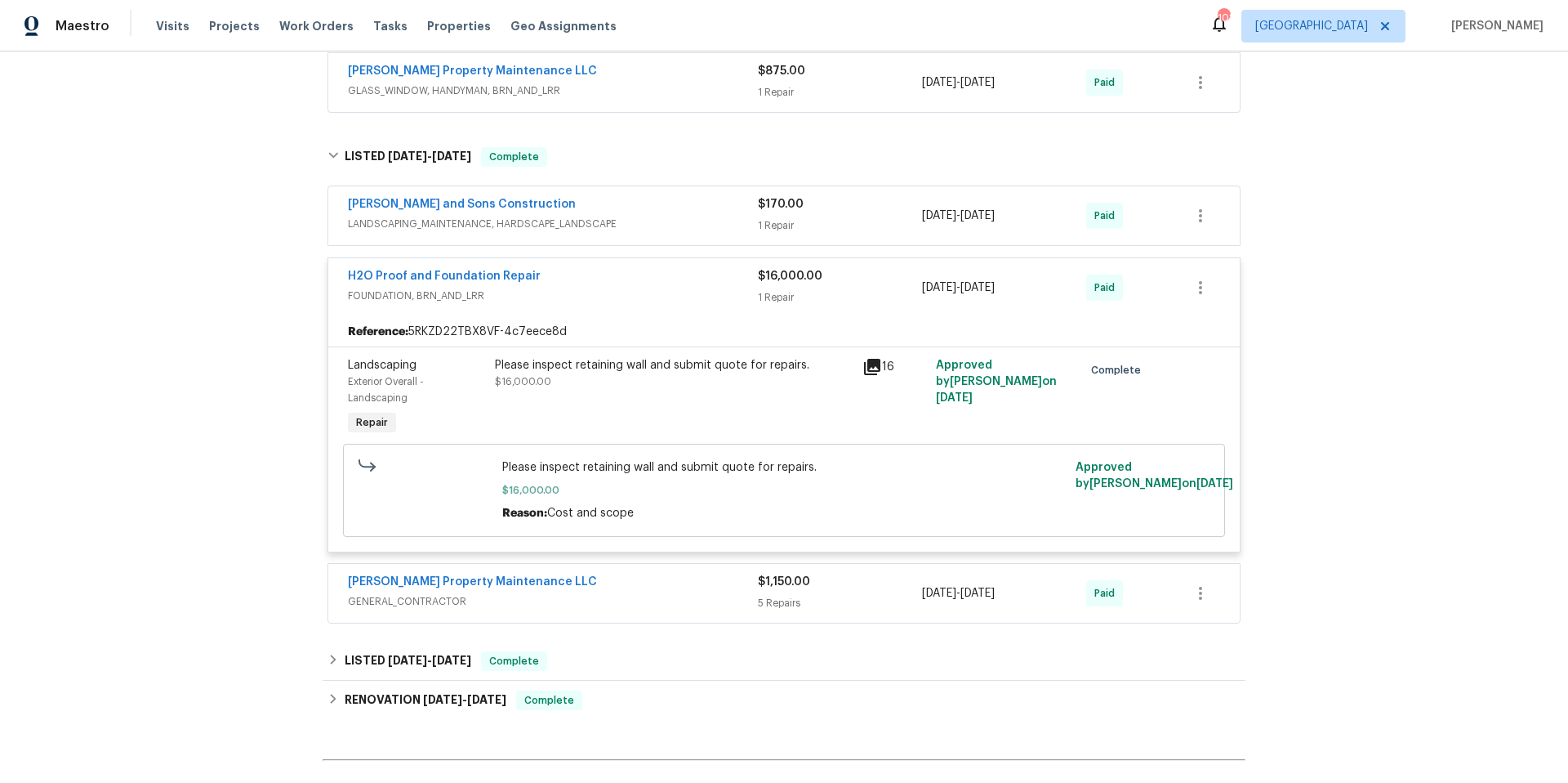
scroll to position [735, 0]
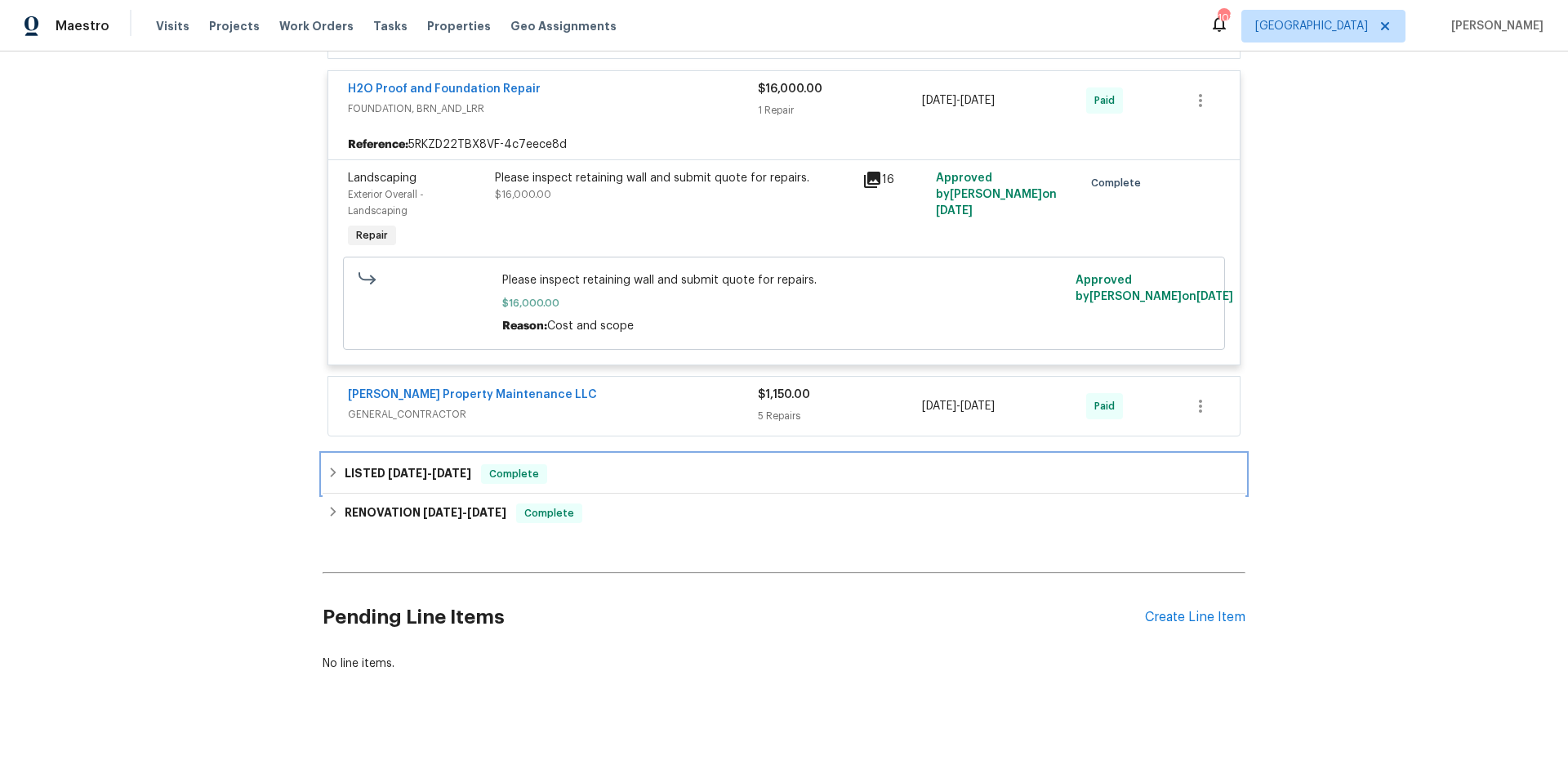
click at [643, 468] on div "LISTED [DATE] - [DATE] Complete" at bounding box center [784, 474] width 913 height 20
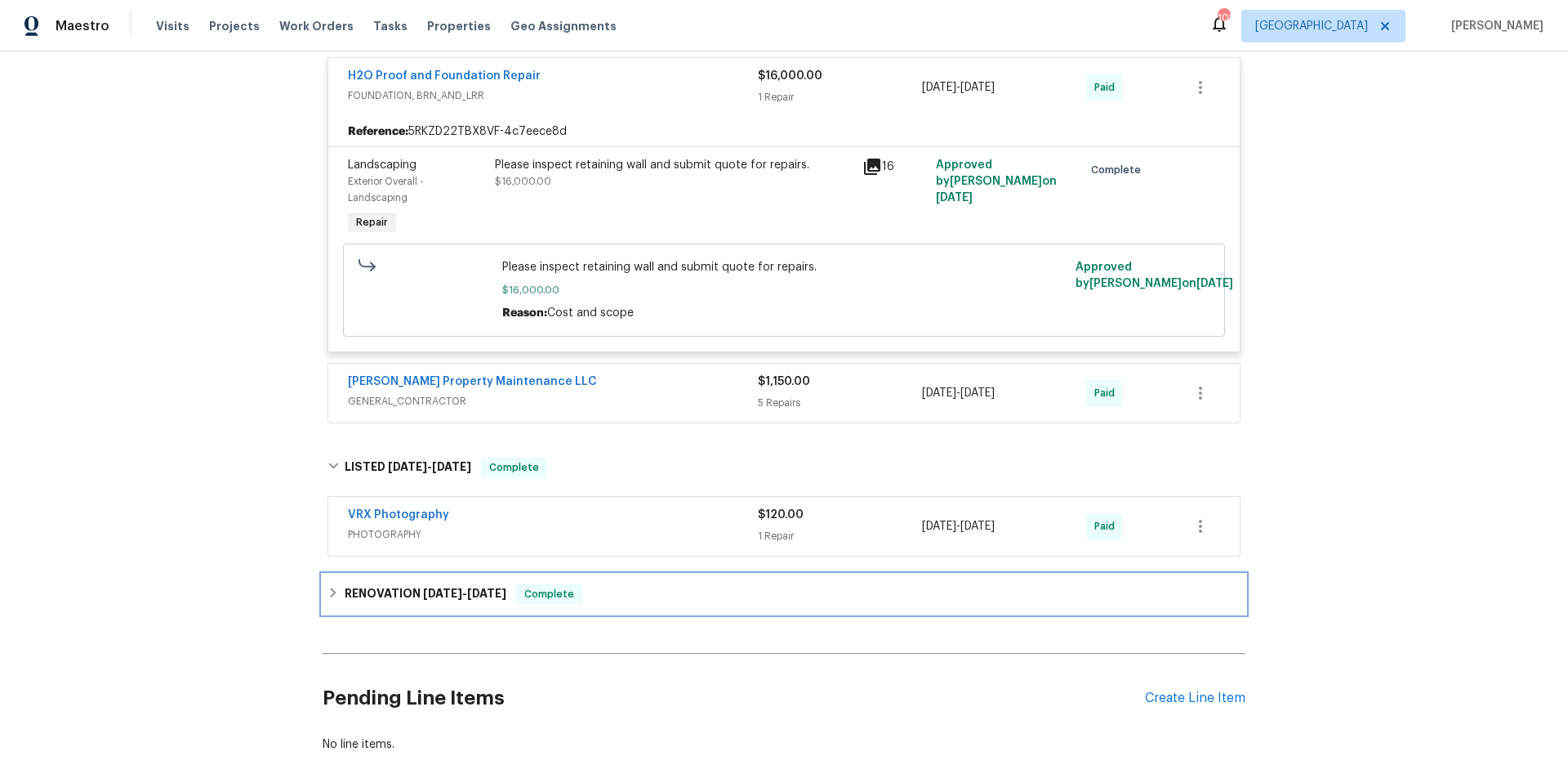
click at [660, 586] on div "RENOVATION [DATE] - [DATE] Complete" at bounding box center [784, 594] width 913 height 20
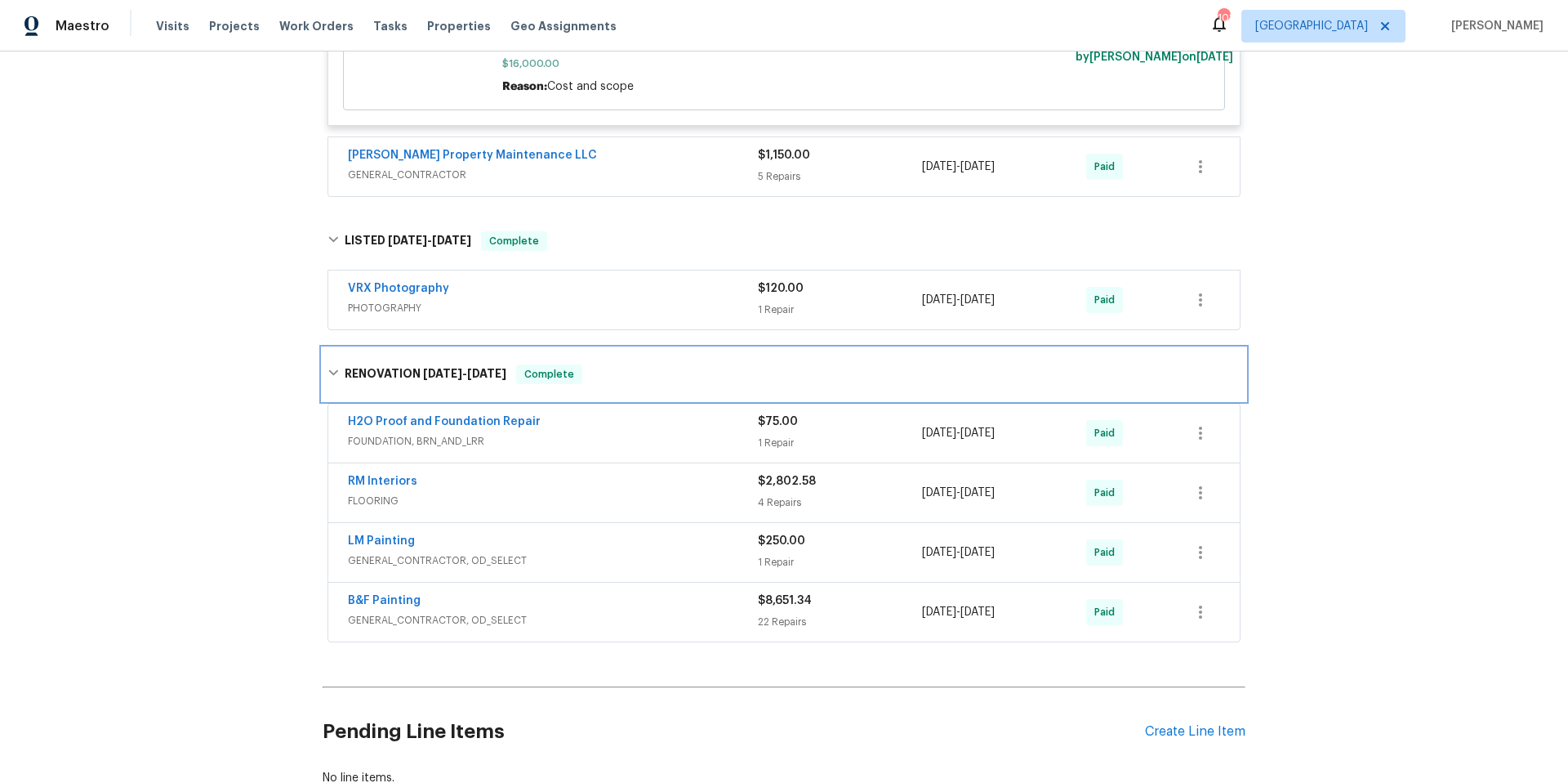
scroll to position [1033, 0]
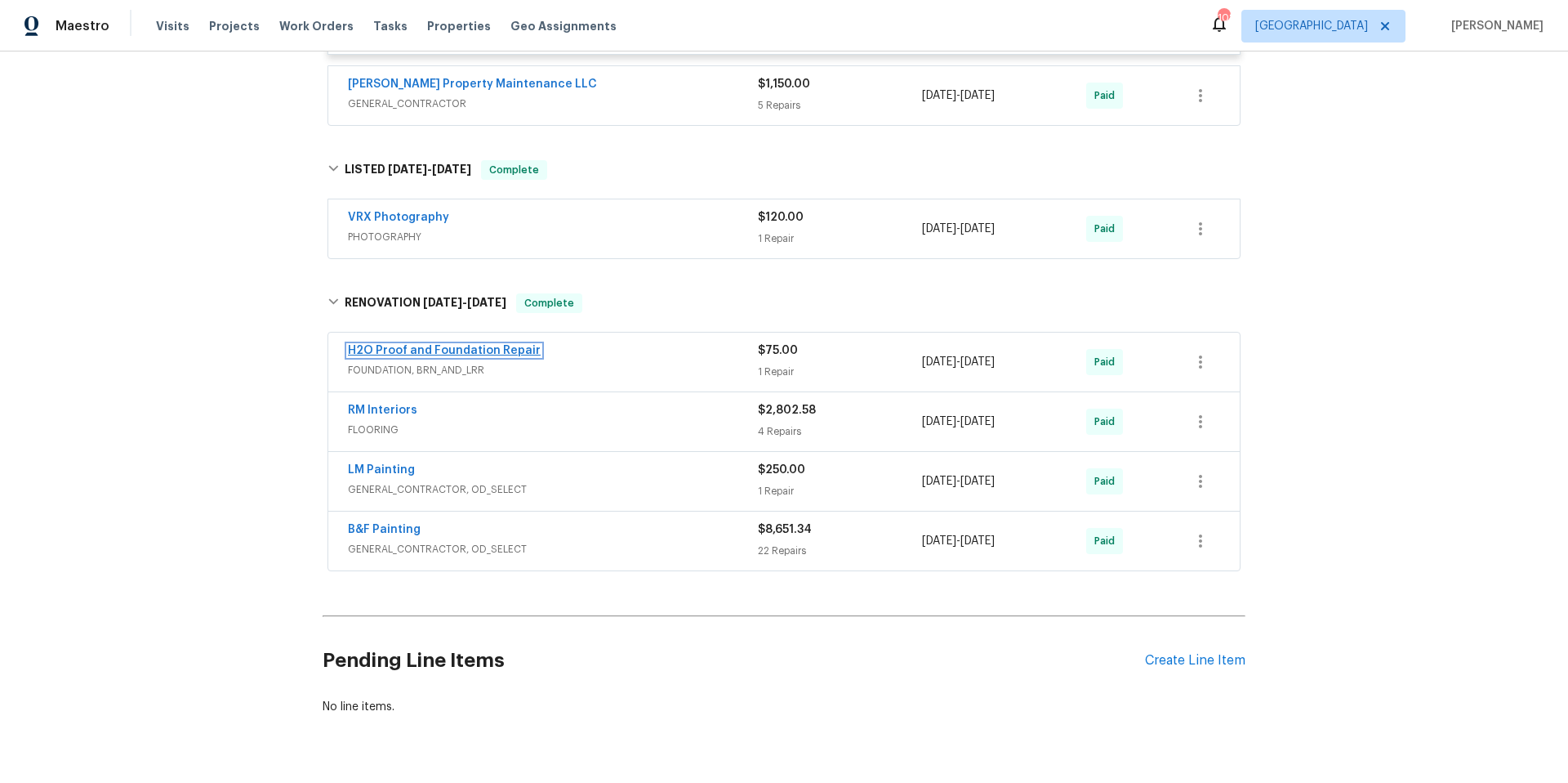
click at [463, 352] on link "H2O Proof and Foundation Repair" at bounding box center [444, 351] width 193 height 12
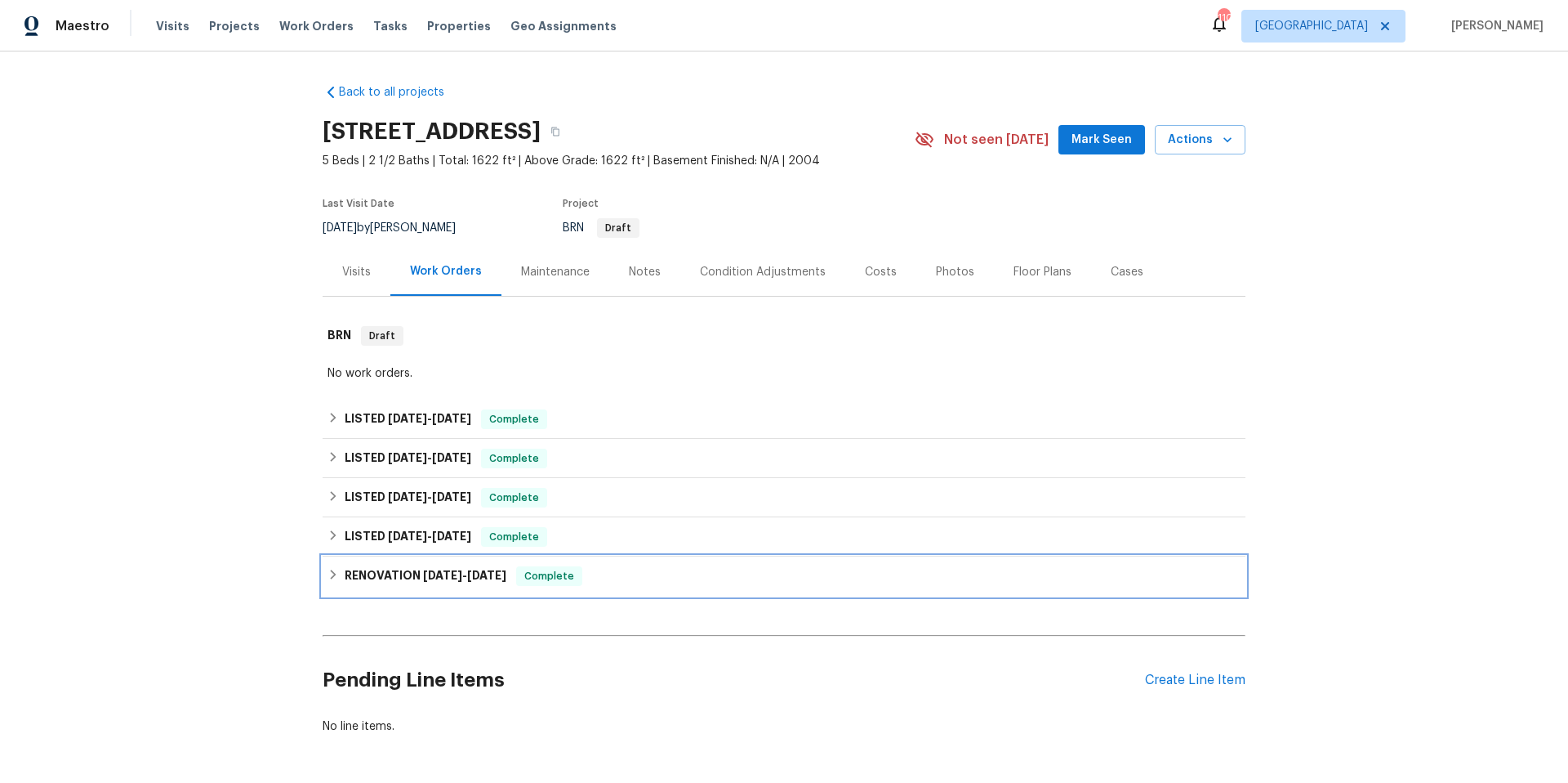
click at [616, 574] on div "RENOVATION [DATE] - [DATE] Complete" at bounding box center [784, 576] width 913 height 20
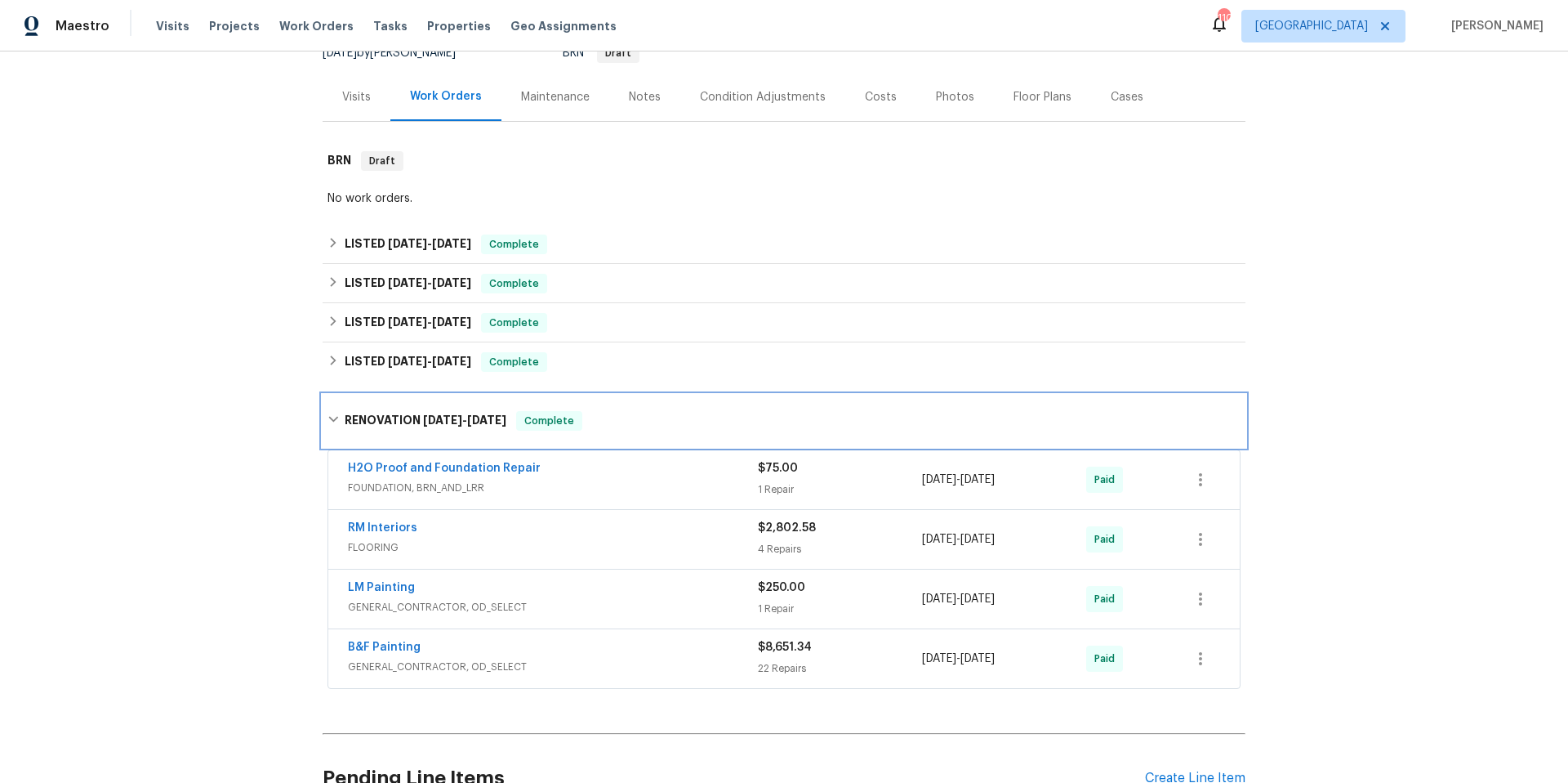
scroll to position [223, 0]
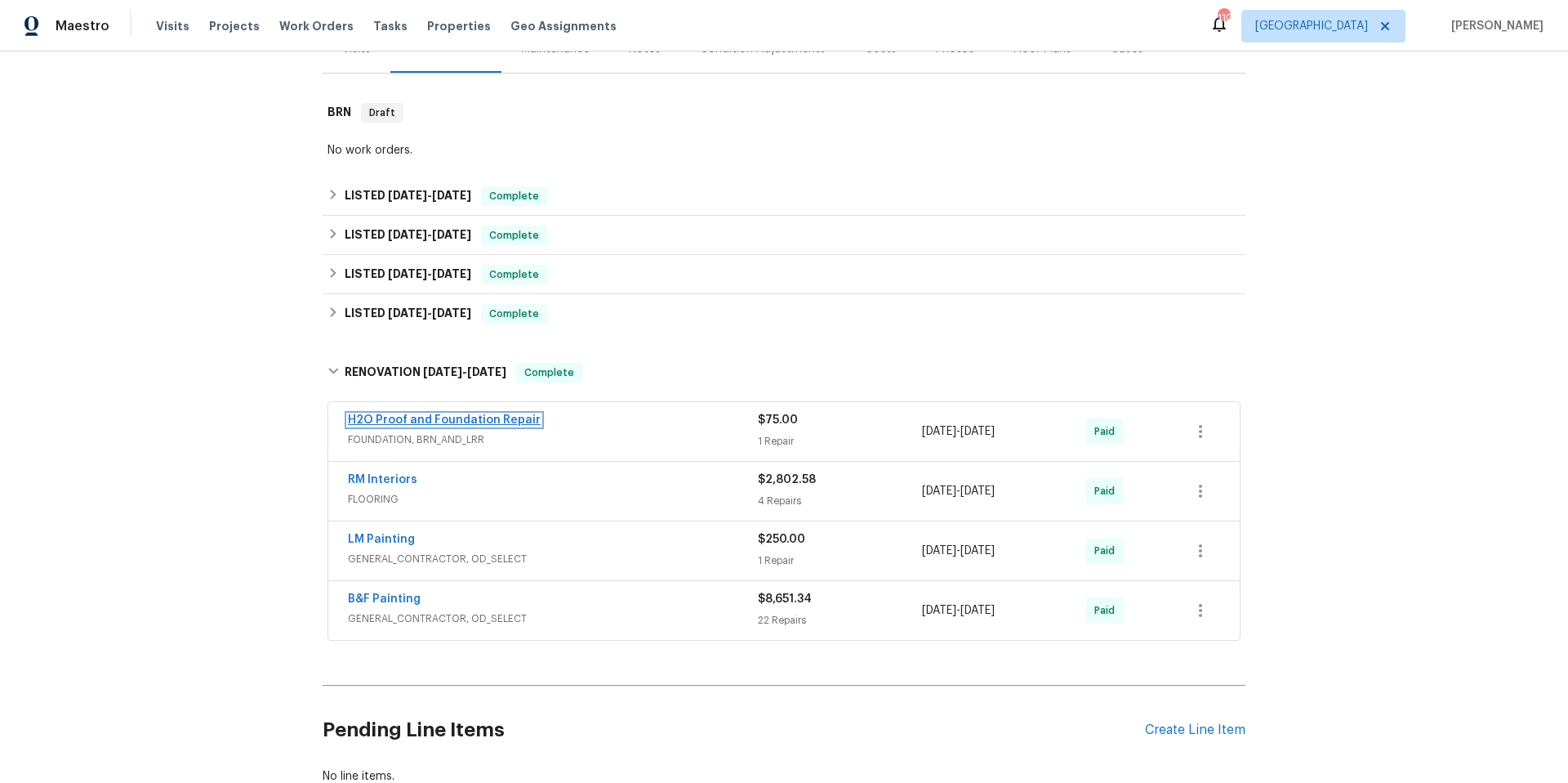
click at [442, 421] on link "H2O Proof and Foundation Repair" at bounding box center [444, 420] width 193 height 12
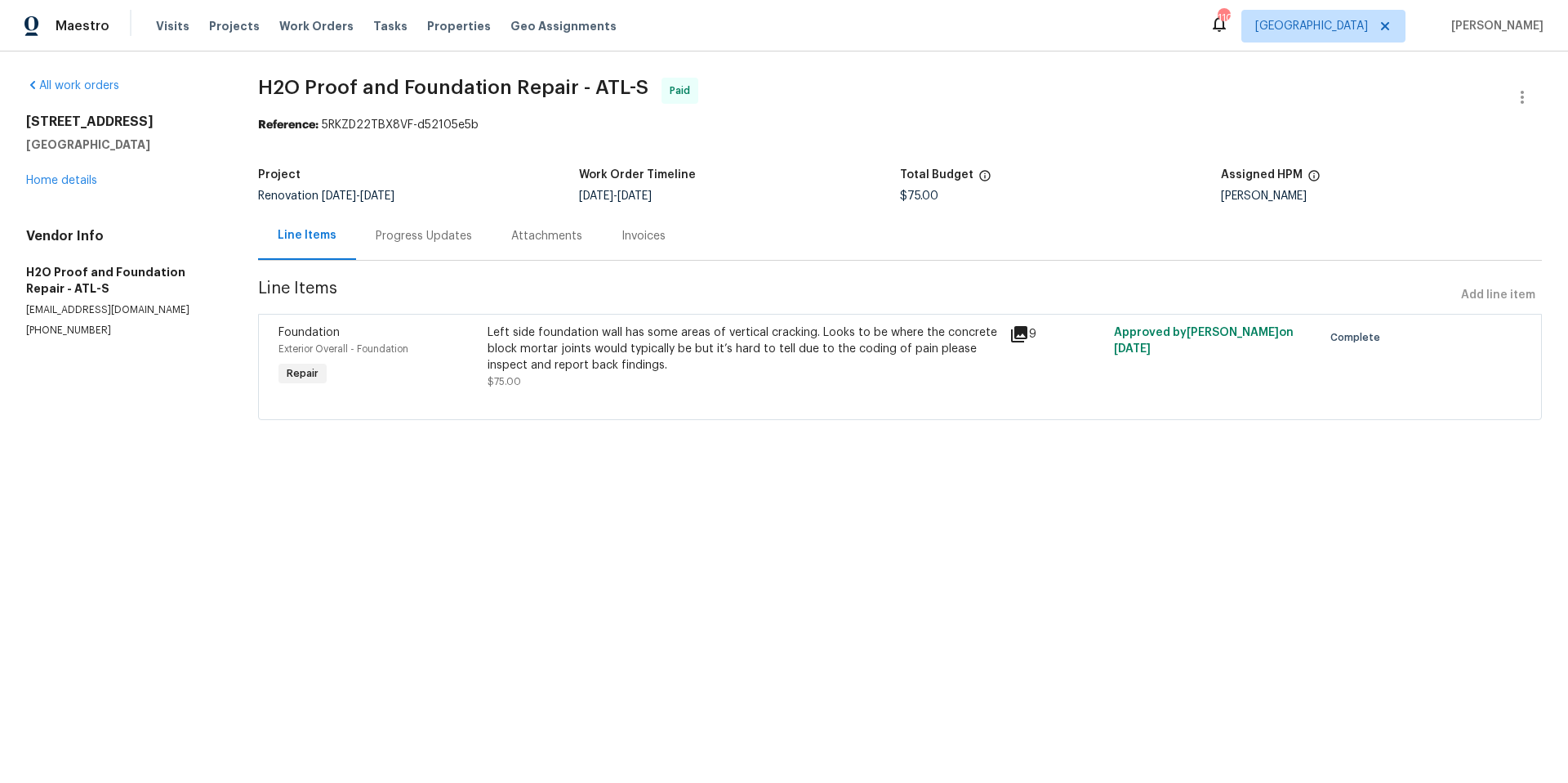
click at [442, 239] on div "Progress Updates" at bounding box center [423, 236] width 96 height 16
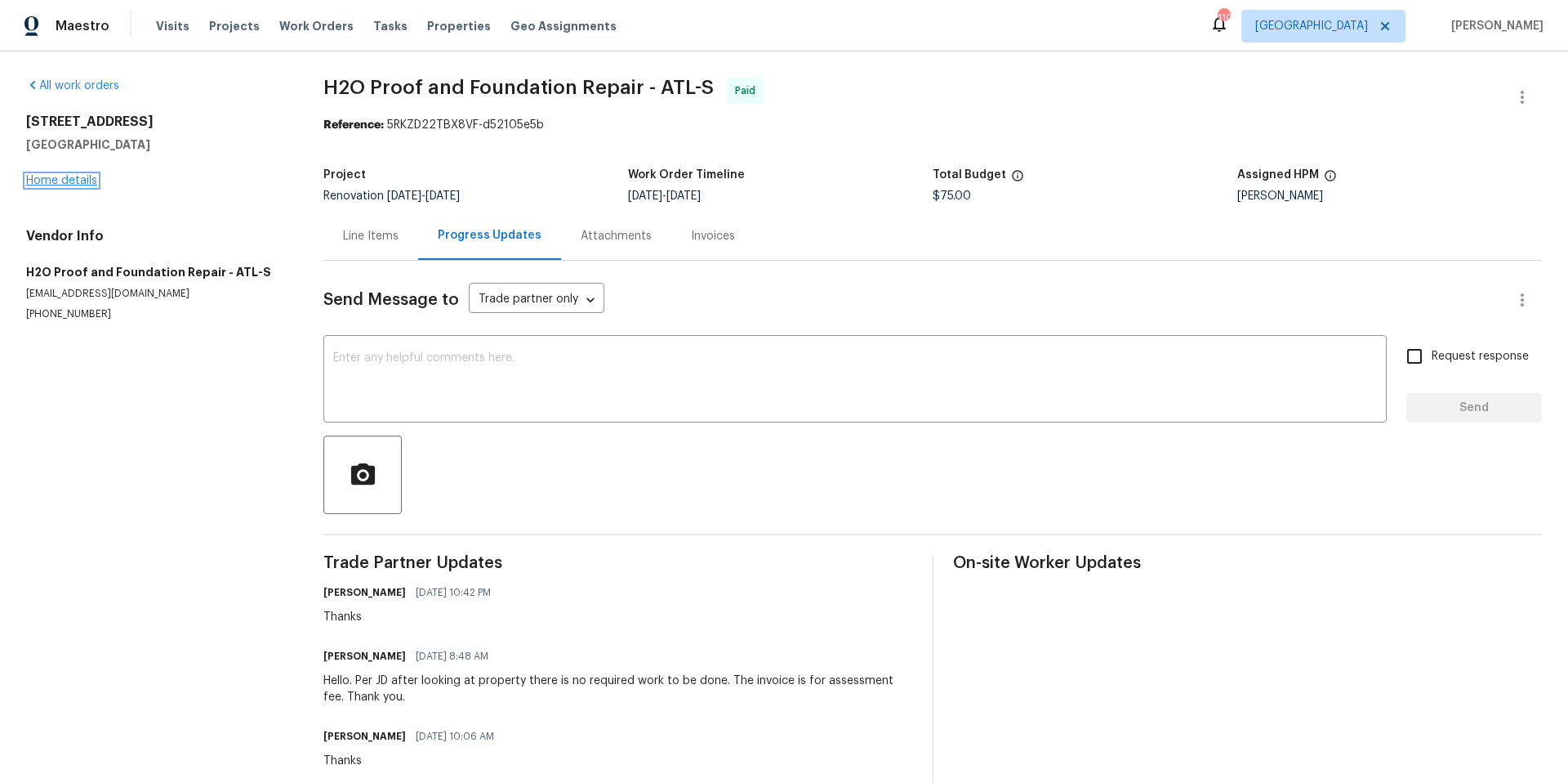
click at [69, 179] on link "Home details" at bounding box center [61, 180] width 71 height 12
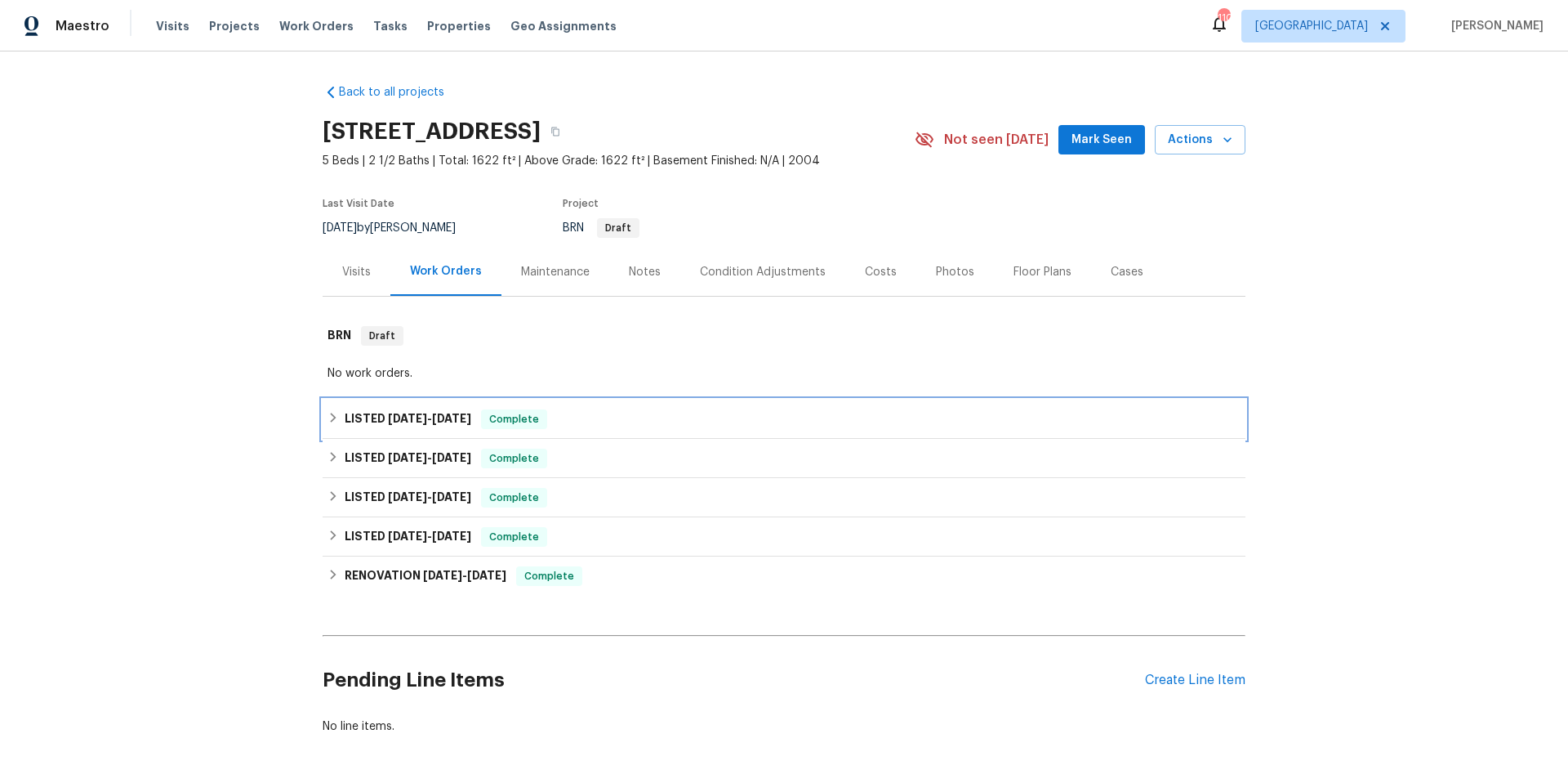
click at [553, 417] on div "LISTED [DATE] - [DATE] Complete" at bounding box center [784, 419] width 913 height 20
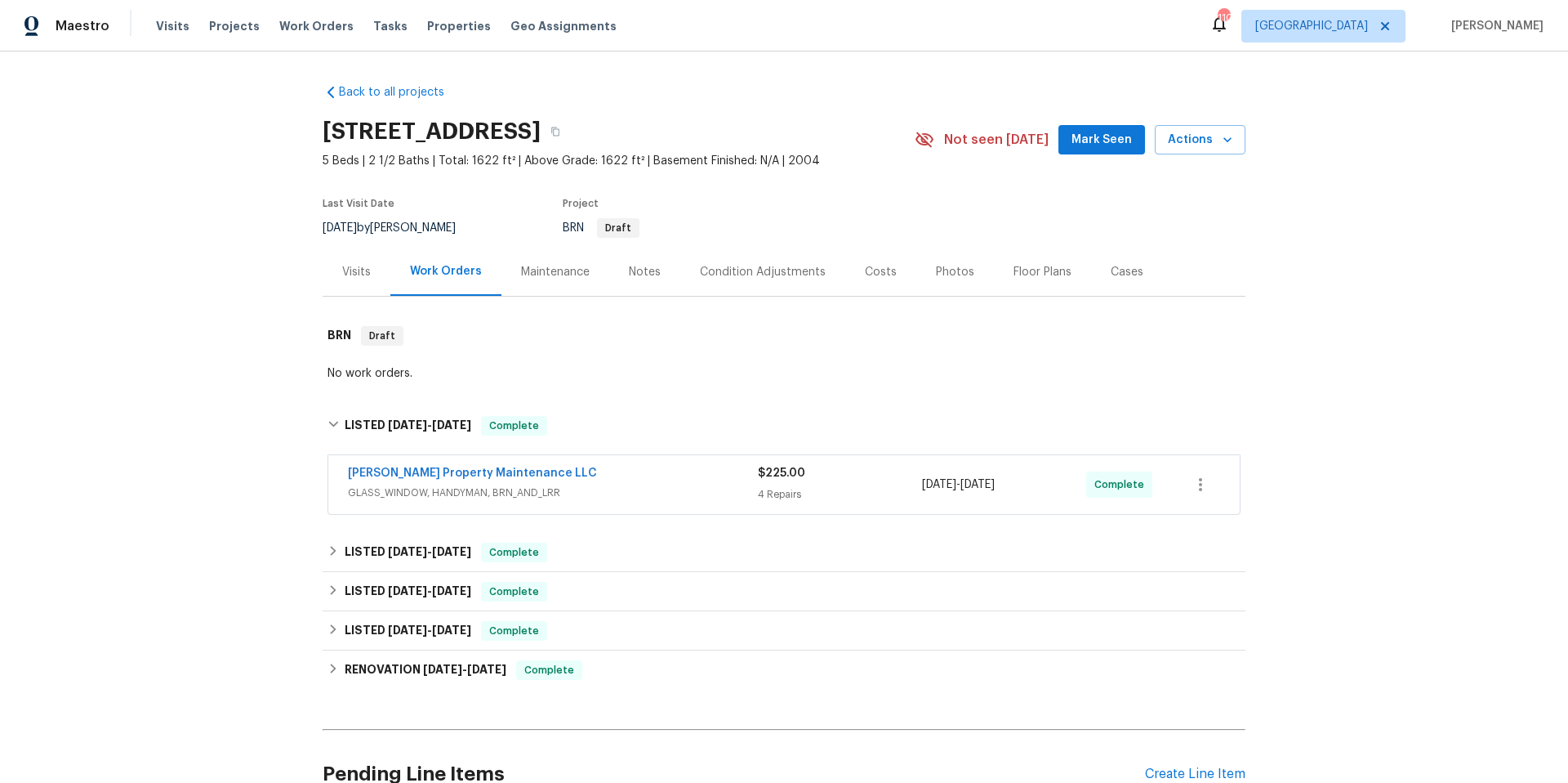
click at [585, 485] on span "GLASS_WINDOW, HANDYMAN, BRN_AND_LRR" at bounding box center [552, 493] width 410 height 16
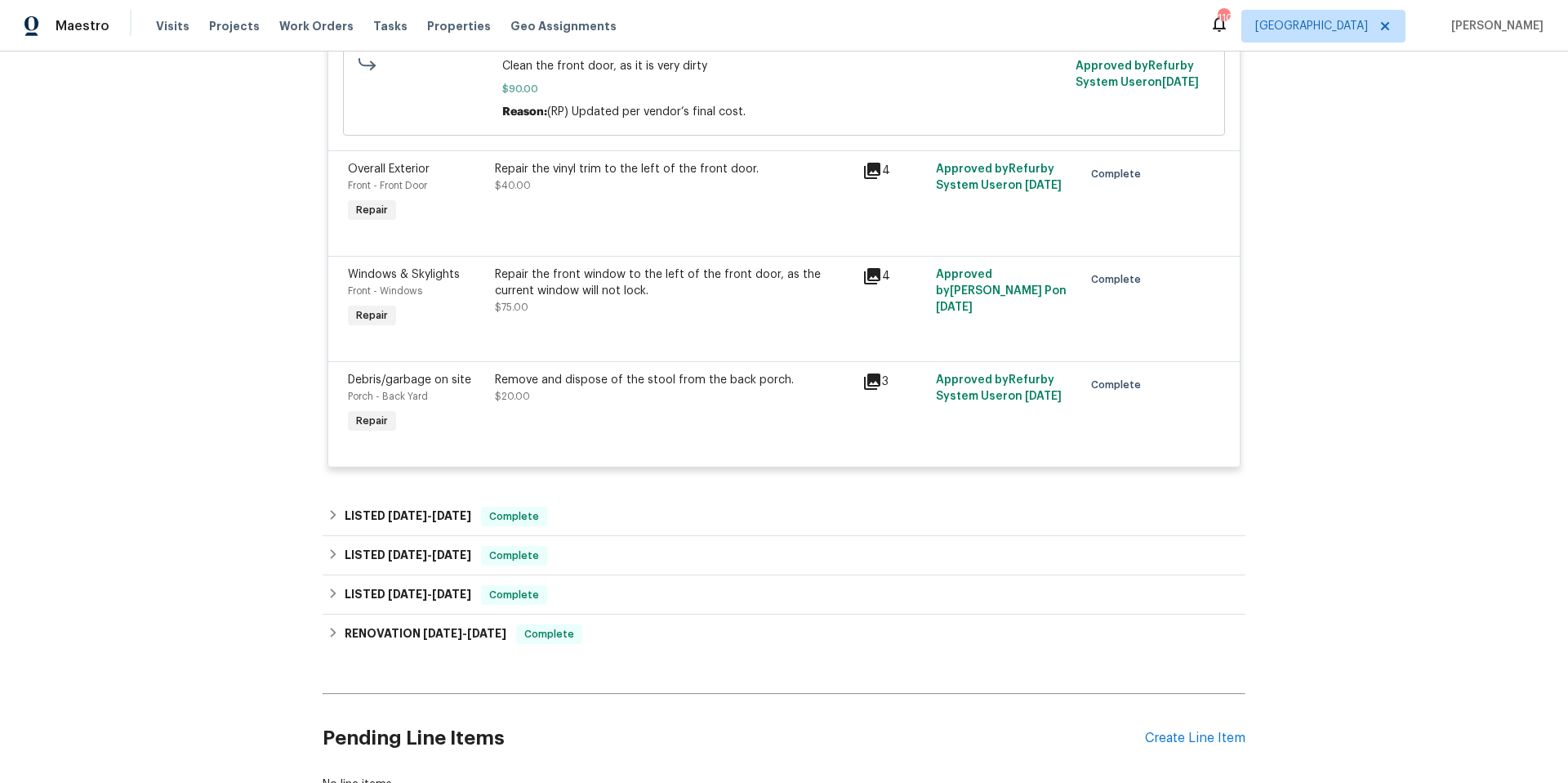
scroll to position [765, 0]
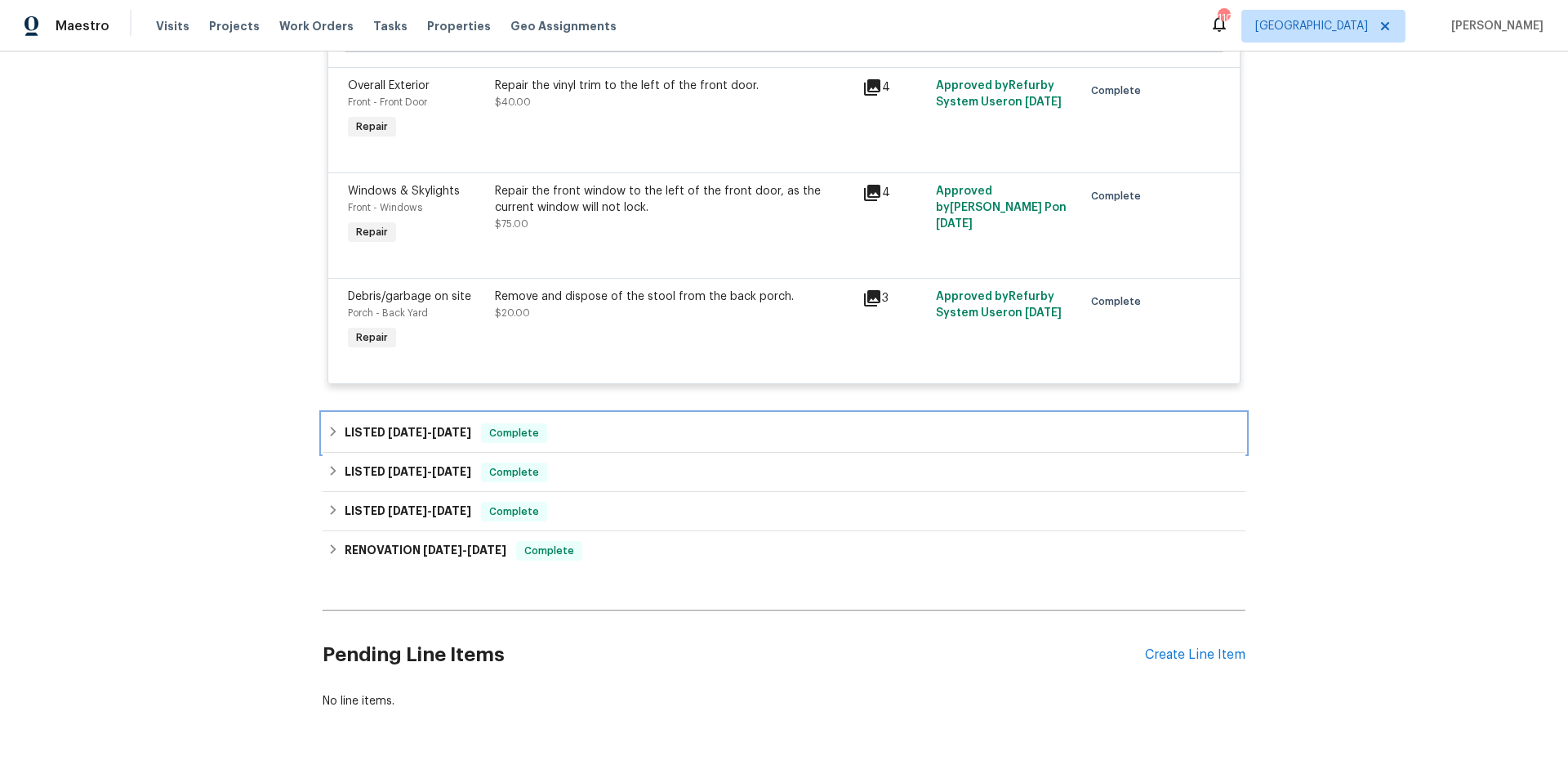
click at [623, 442] on div "LISTED [DATE] - [DATE] Complete" at bounding box center [784, 433] width 913 height 20
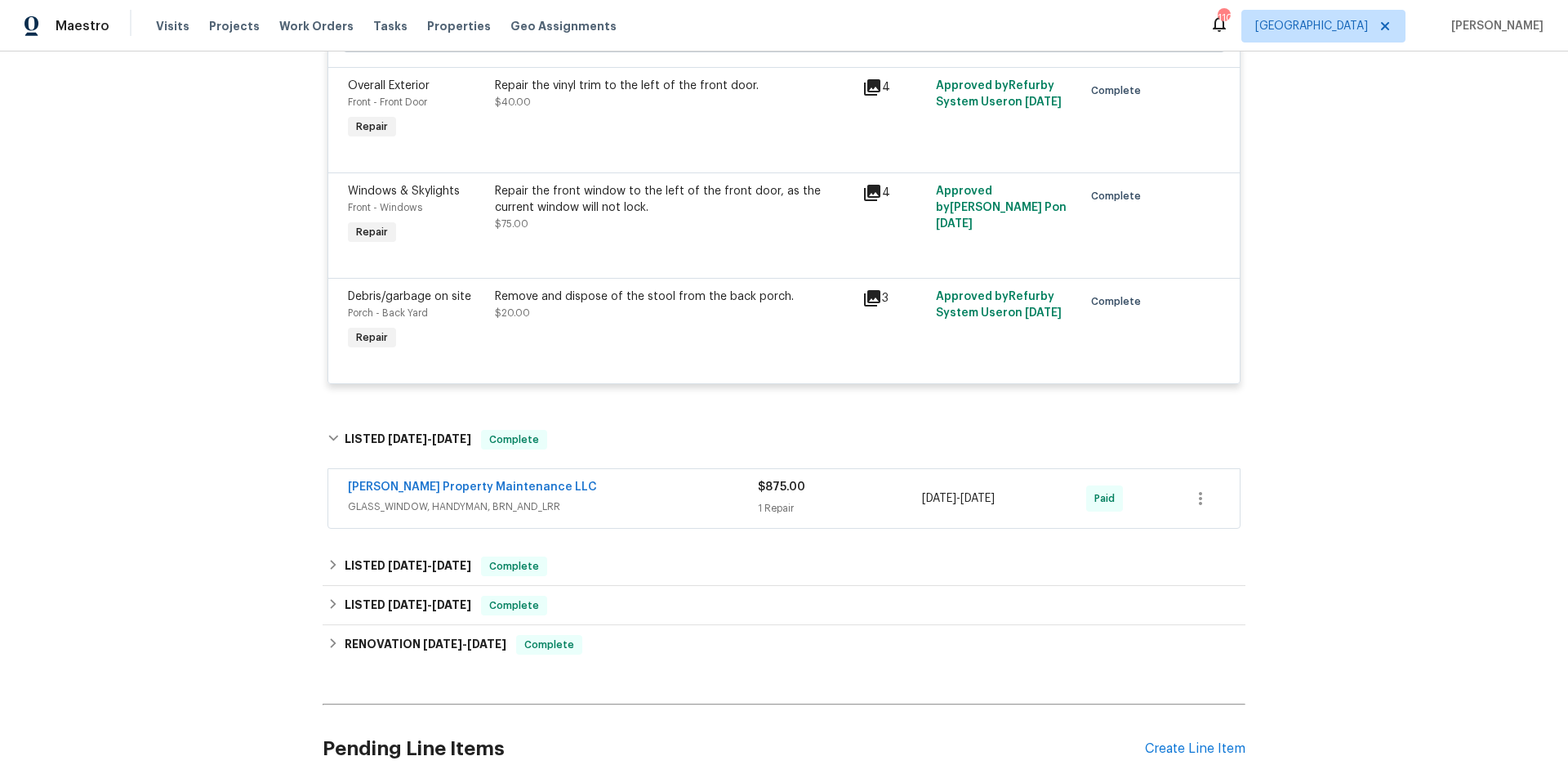
click at [630, 503] on span "GLASS_WINDOW, HANDYMAN, BRN_AND_LRR" at bounding box center [552, 506] width 410 height 16
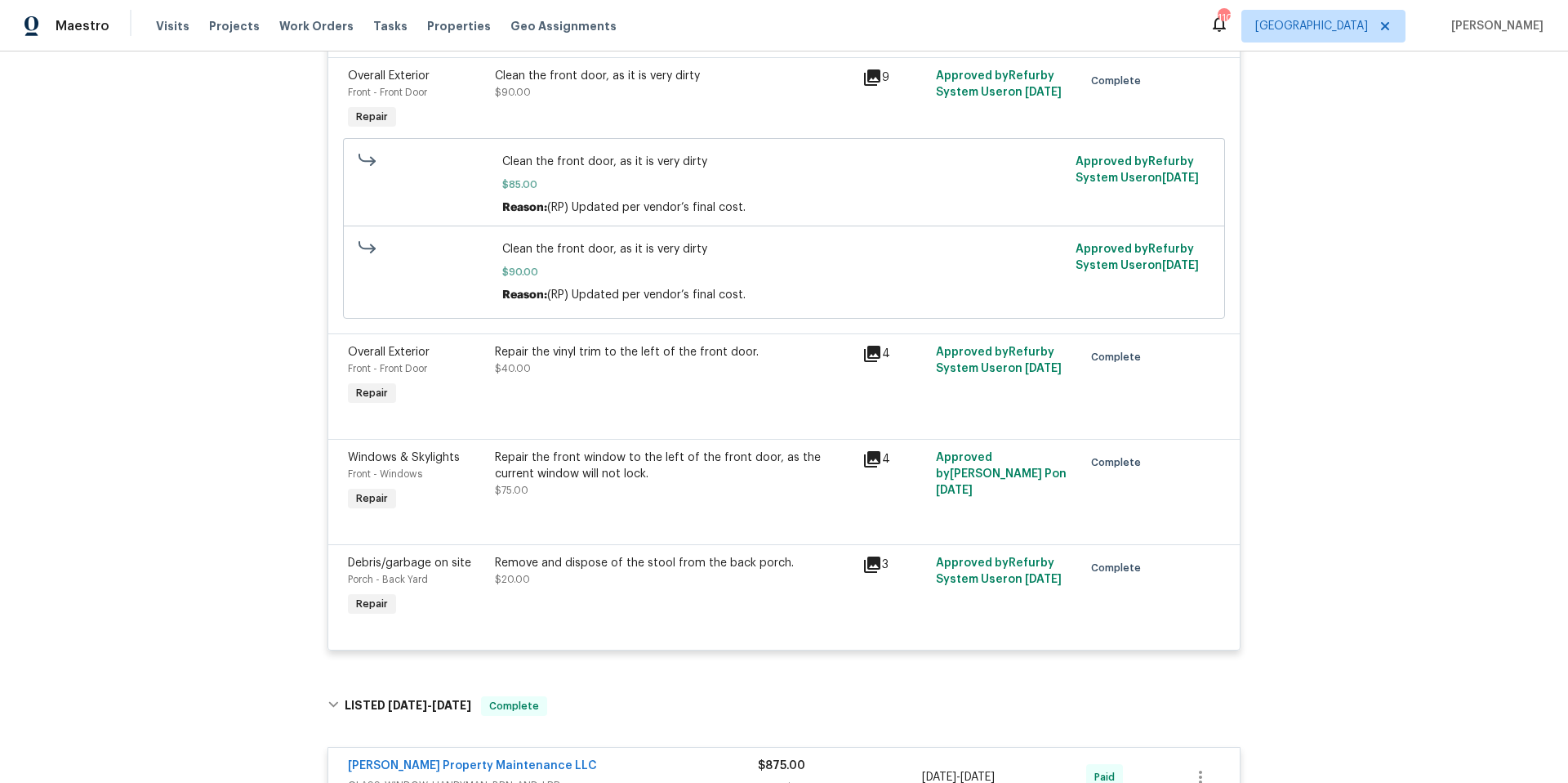
scroll to position [496, 0]
